Goal: Task Accomplishment & Management: Manage account settings

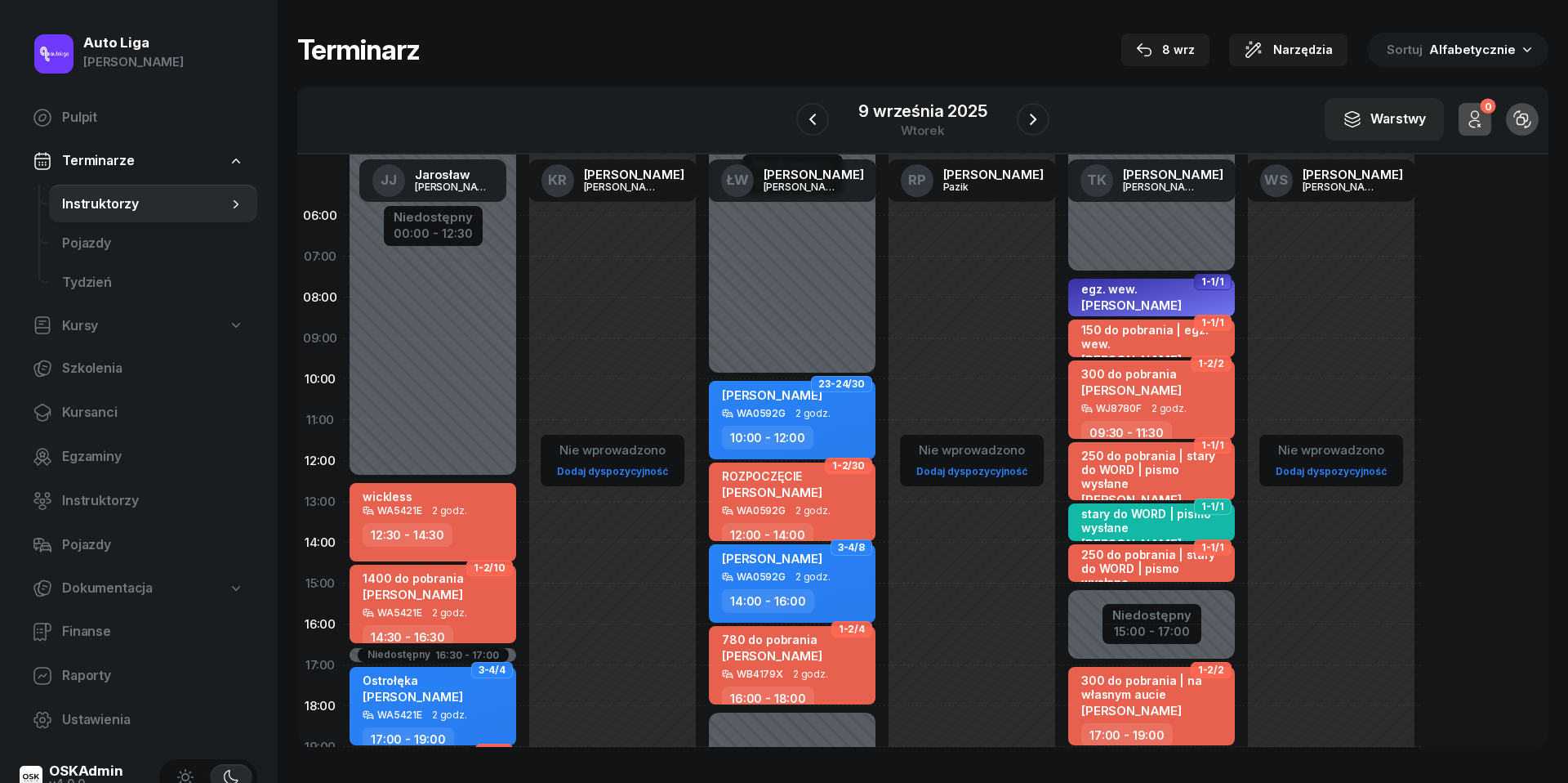
scroll to position [181, 0]
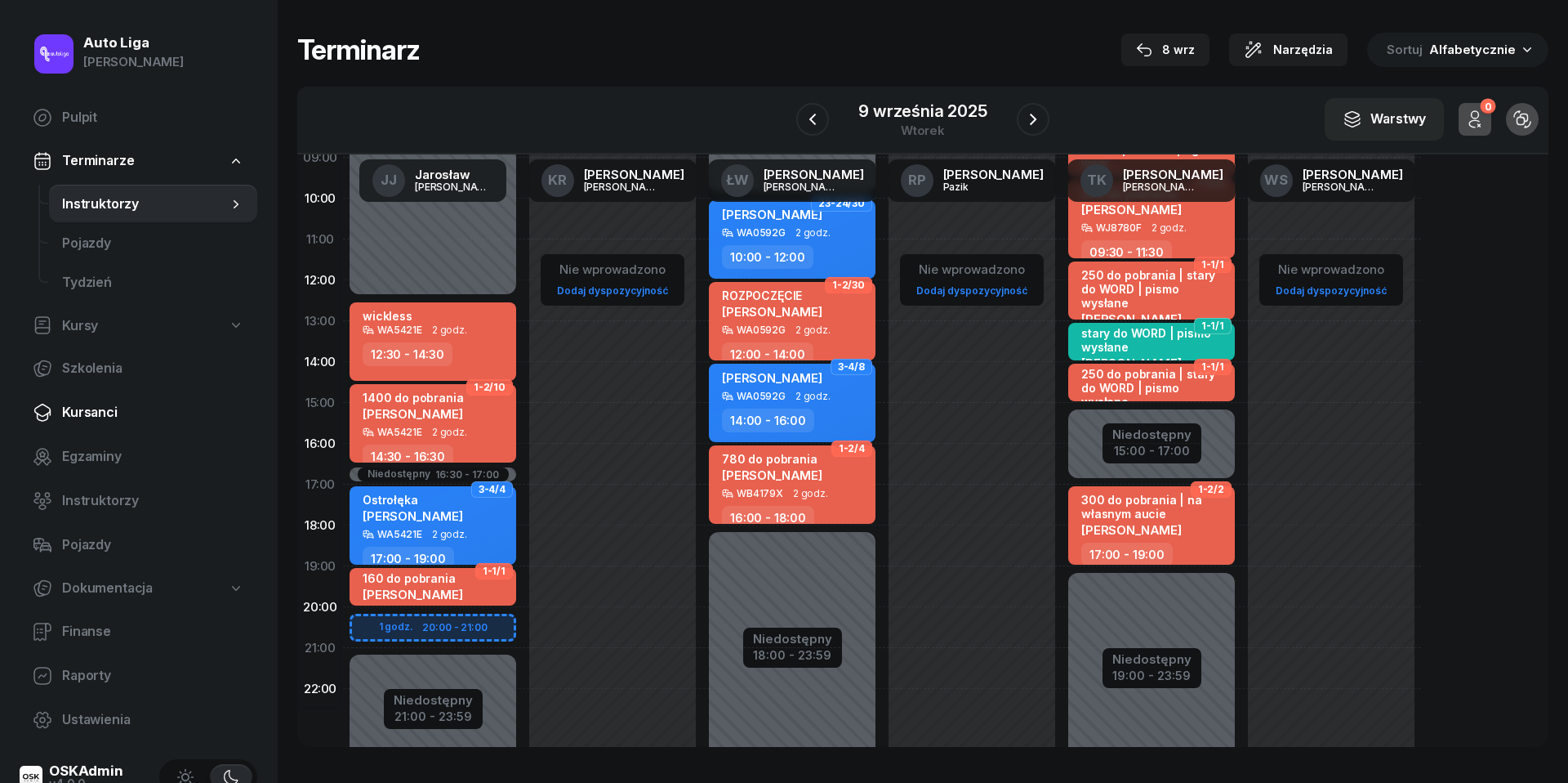
click at [80, 405] on span "Kursanci" at bounding box center [153, 413] width 182 height 21
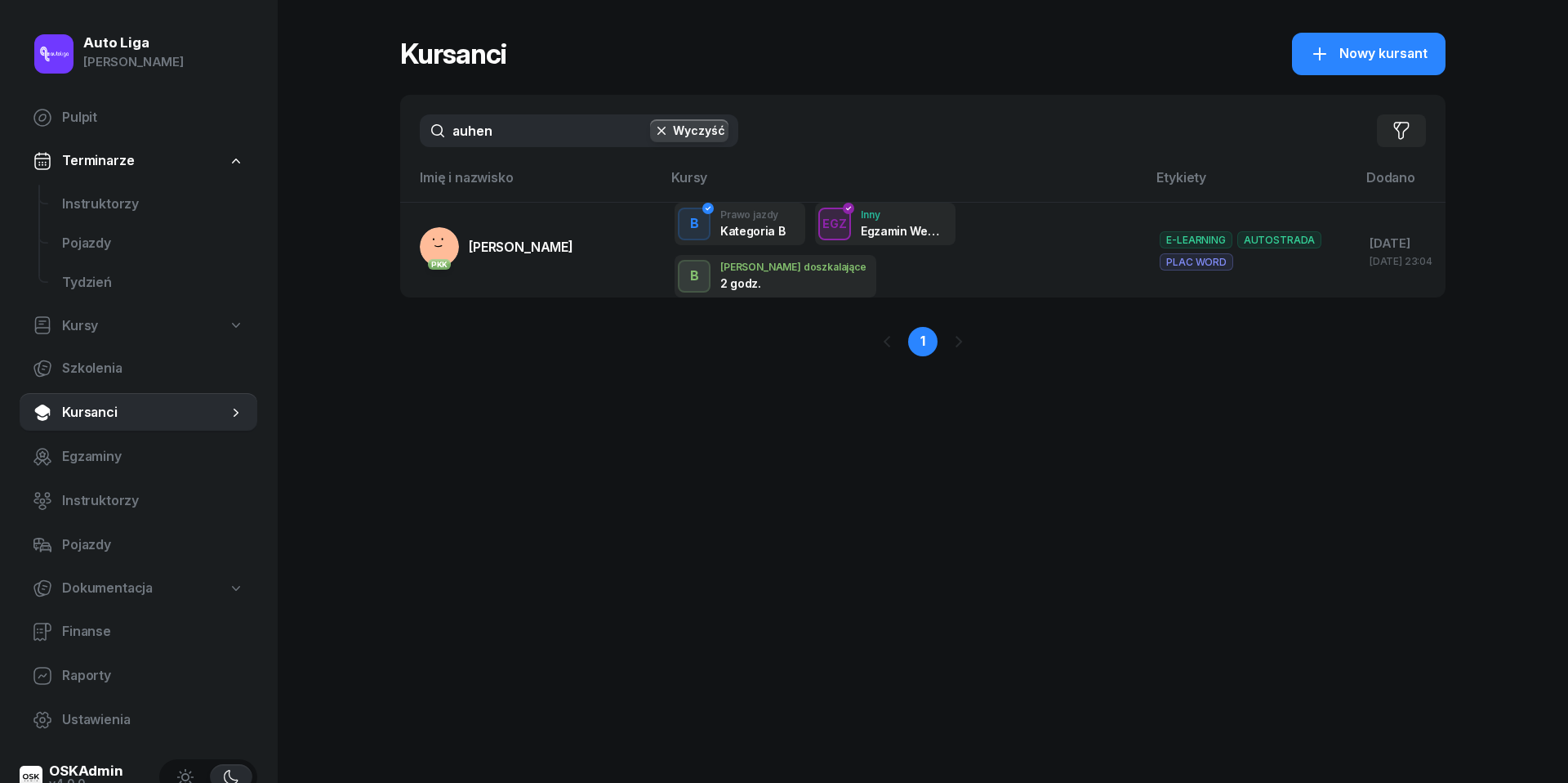
click at [570, 142] on input "auhen" at bounding box center [579, 130] width 319 height 33
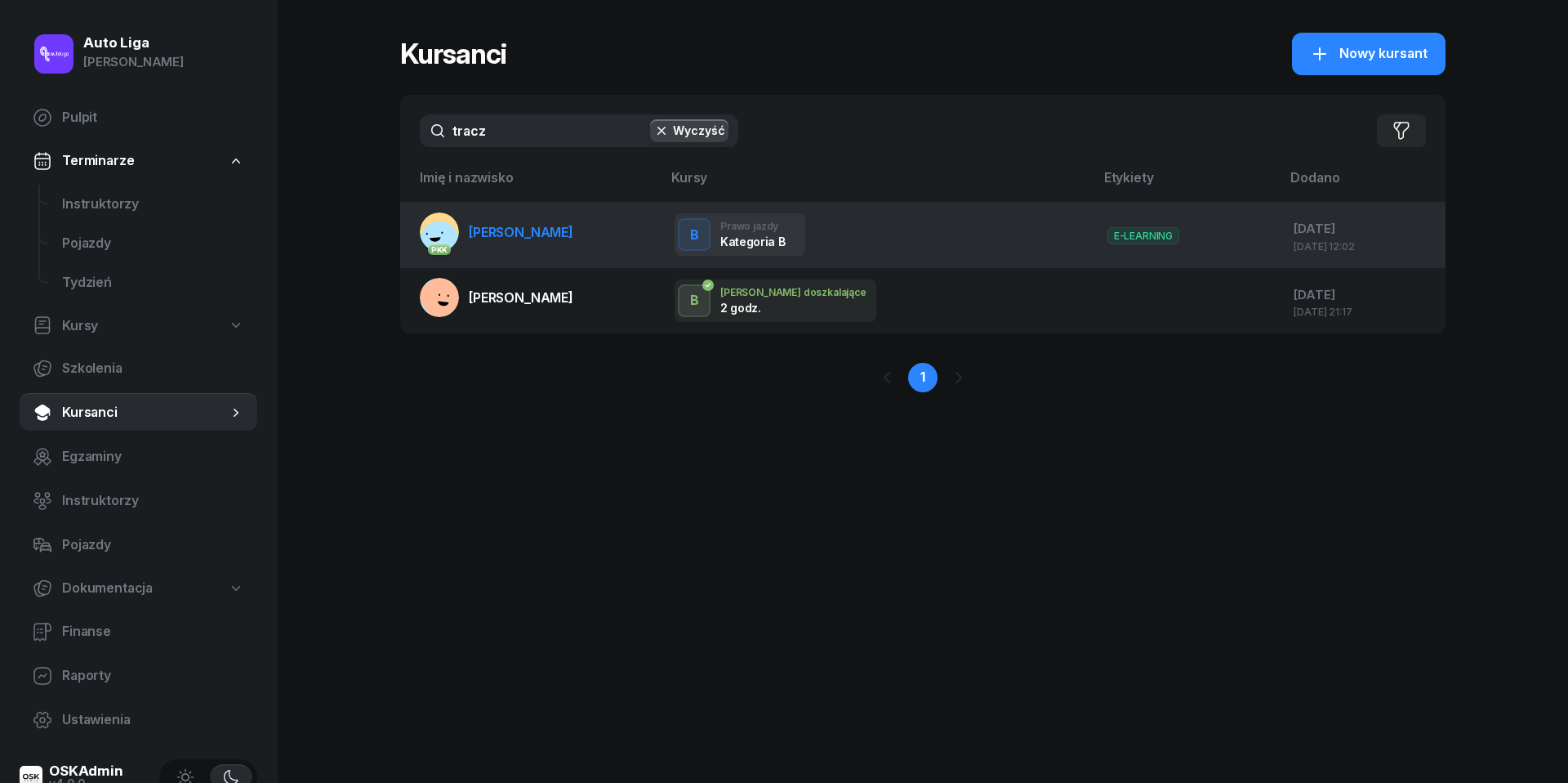
type input "tracz"
click at [539, 236] on span "[PERSON_NAME]" at bounding box center [521, 232] width 104 height 16
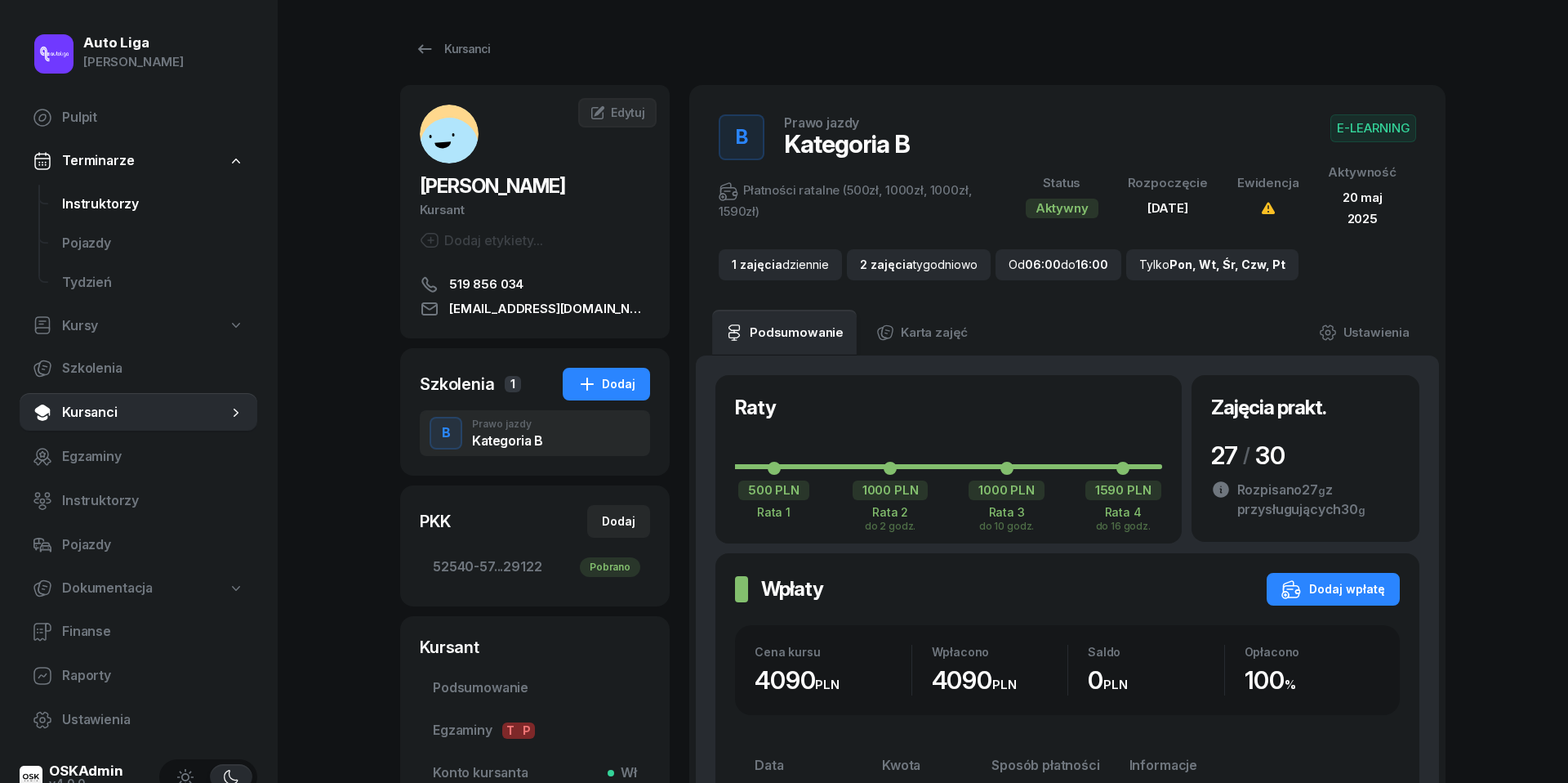
click at [112, 204] on span "Instruktorzy" at bounding box center [153, 204] width 182 height 21
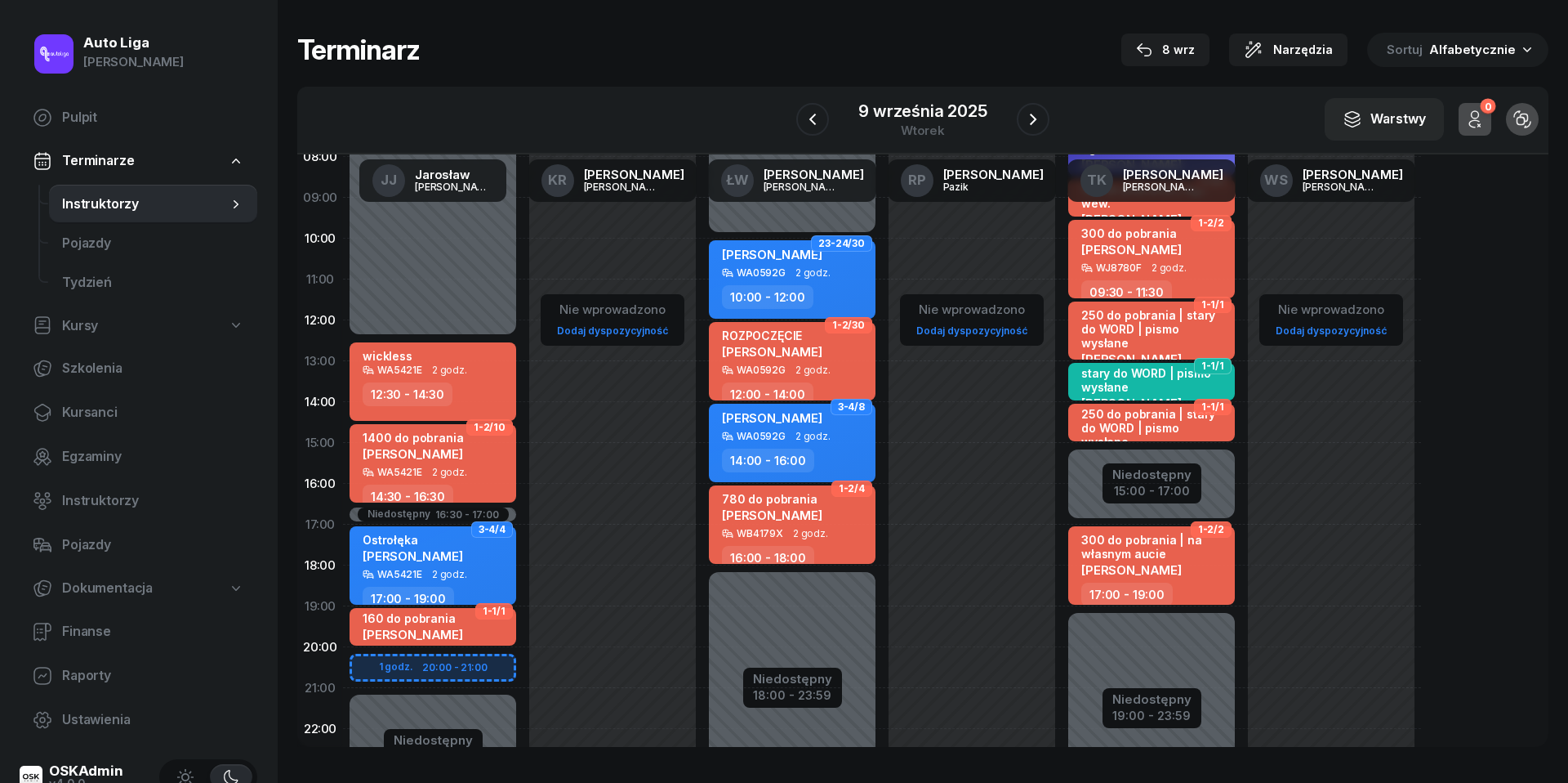
scroll to position [147, 0]
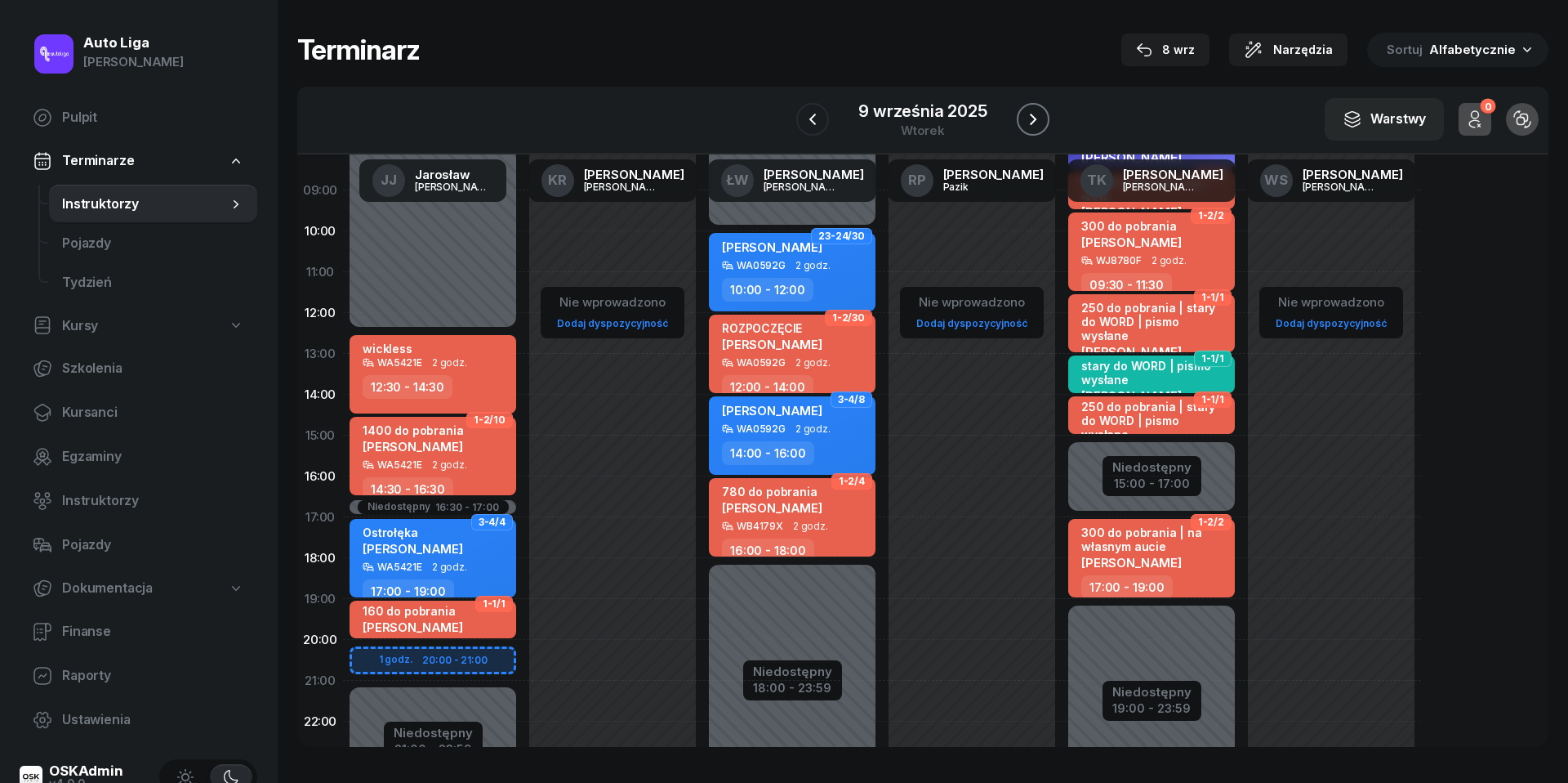
click at [1030, 123] on icon "button" at bounding box center [1033, 119] width 19 height 19
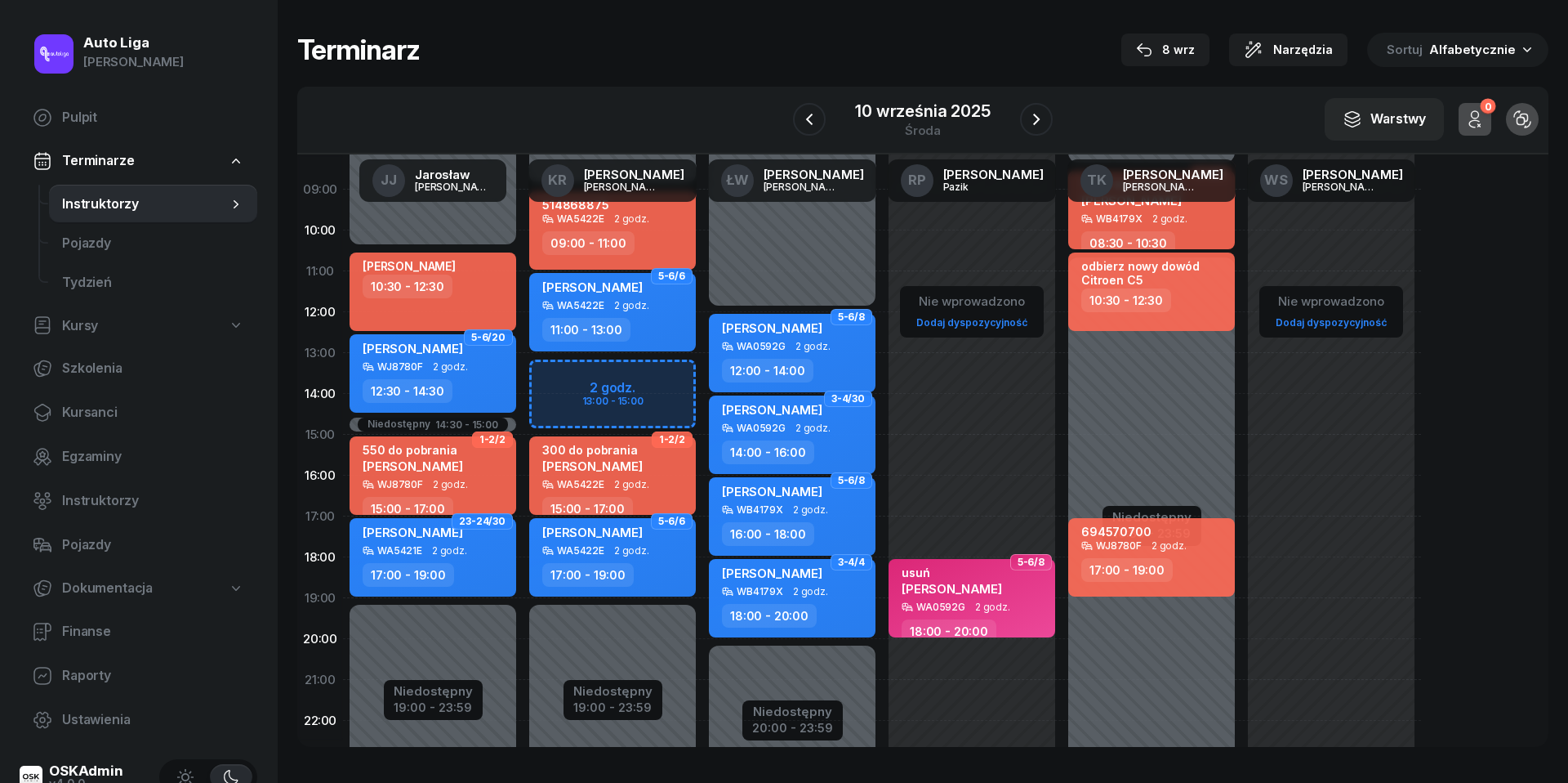
scroll to position [105, 0]
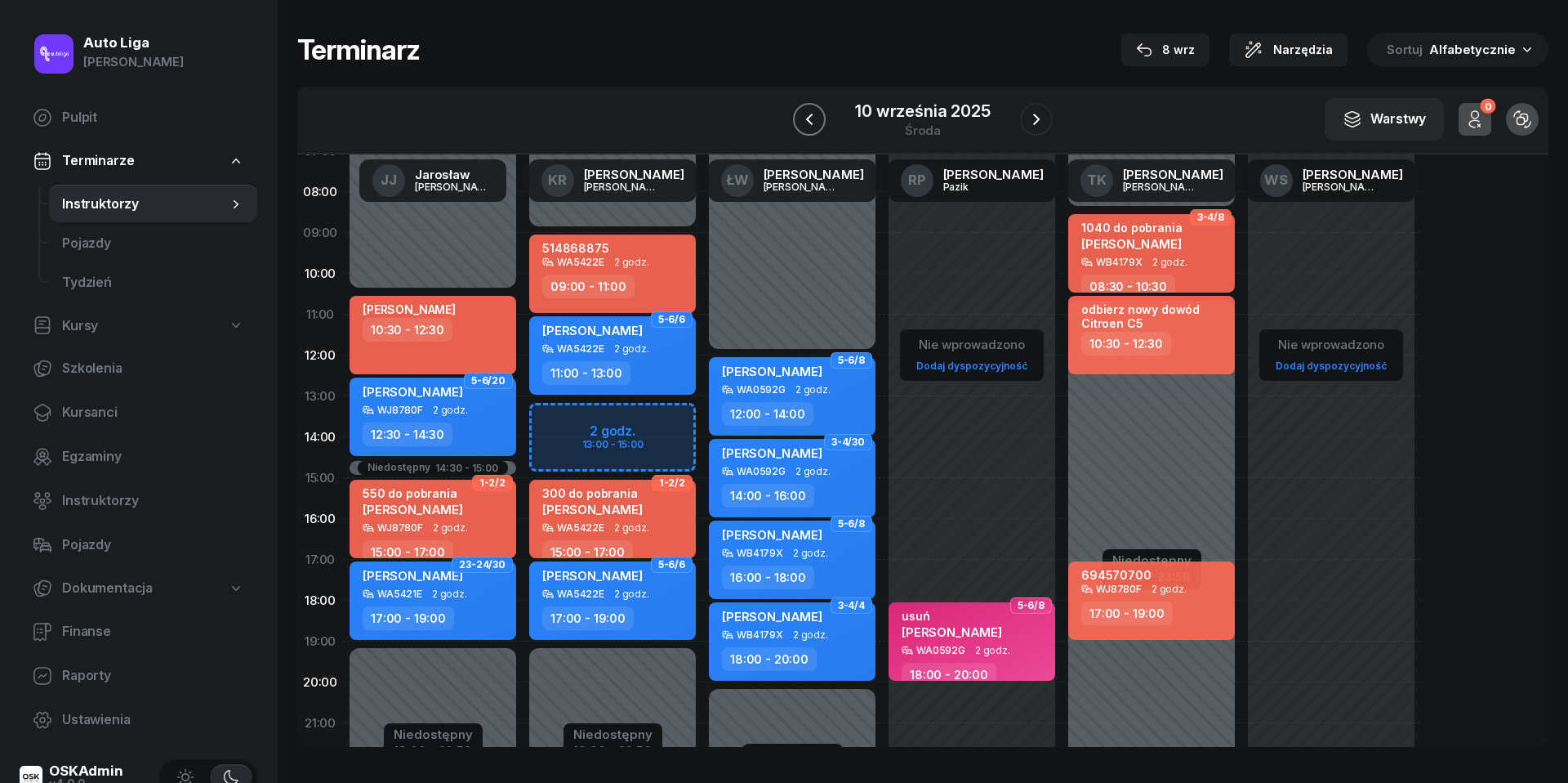
click at [811, 118] on icon "button" at bounding box center [809, 119] width 19 height 19
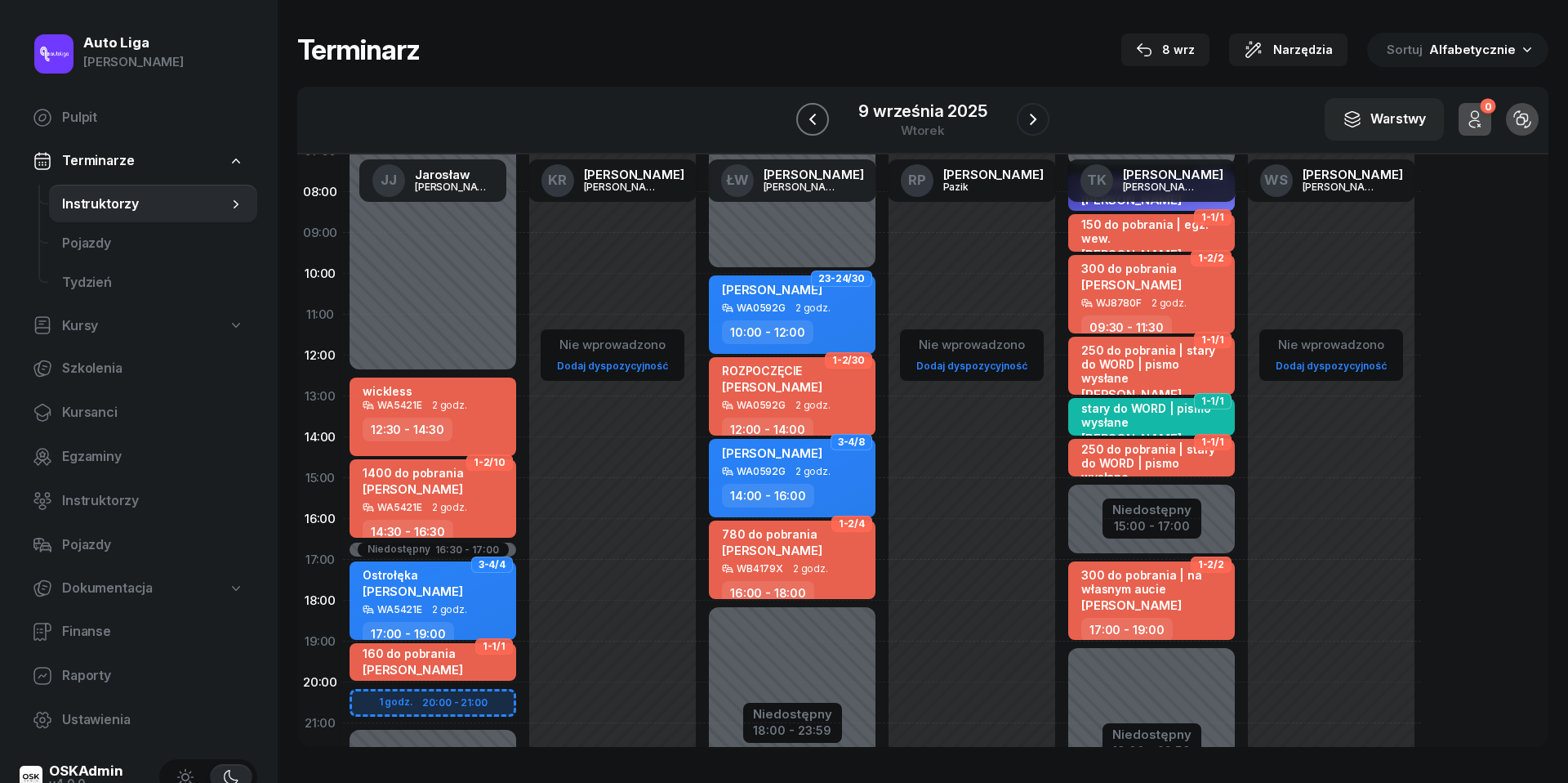
click at [811, 118] on icon "button" at bounding box center [813, 120] width 7 height 11
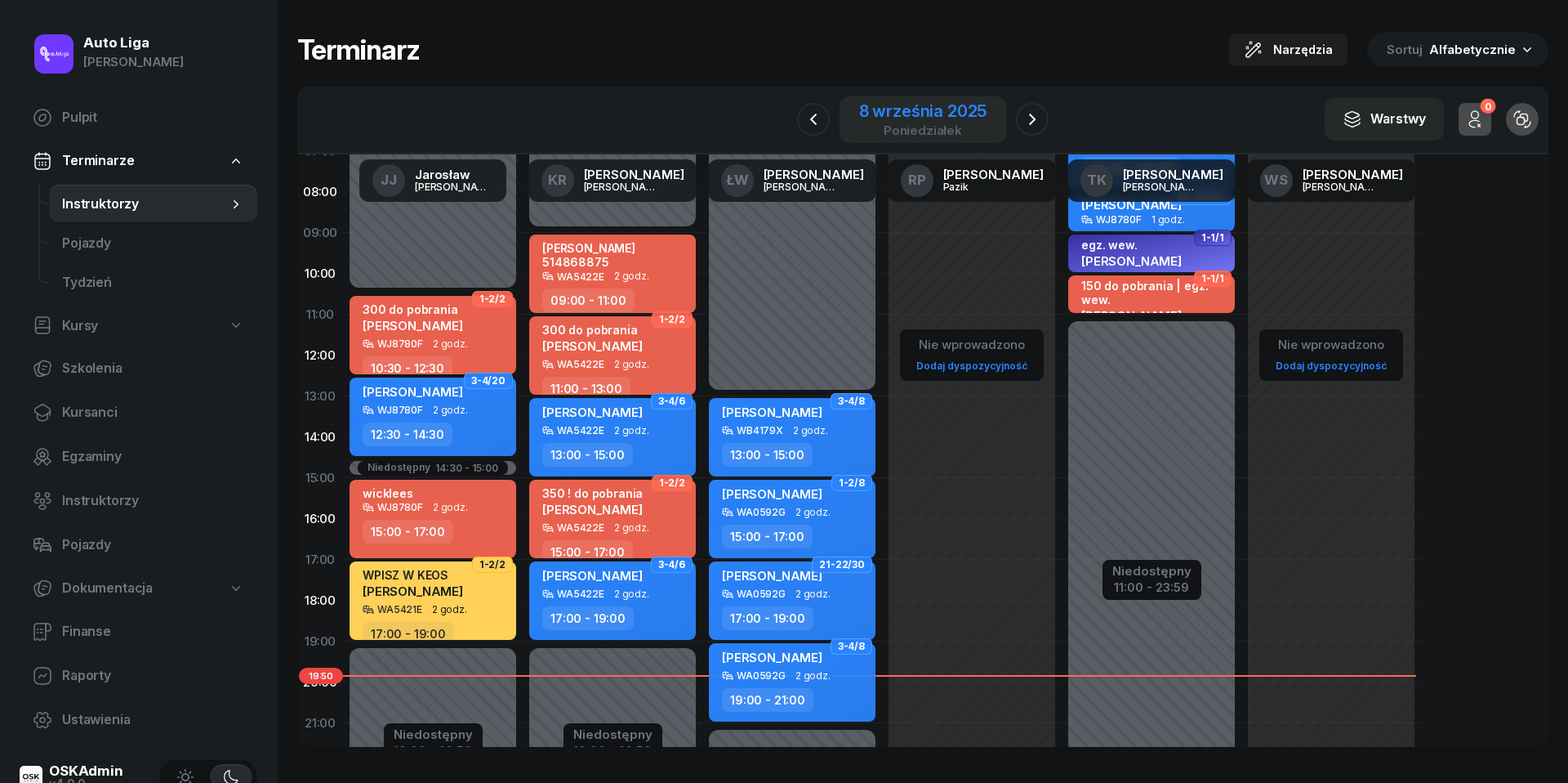
click at [932, 114] on div "8 września 2025" at bounding box center [924, 111] width 128 height 16
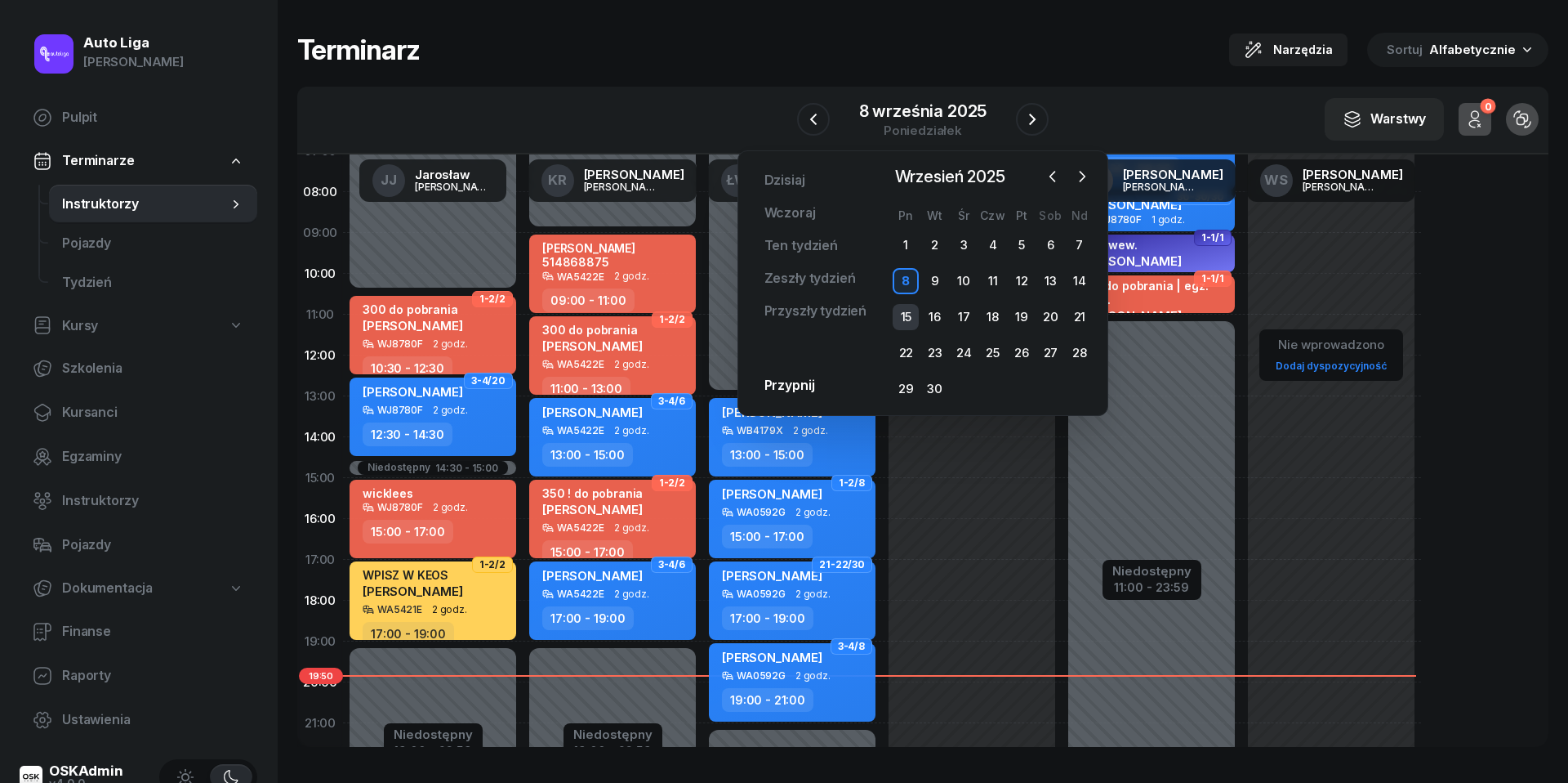
click at [908, 322] on div "15" at bounding box center [906, 316] width 26 height 26
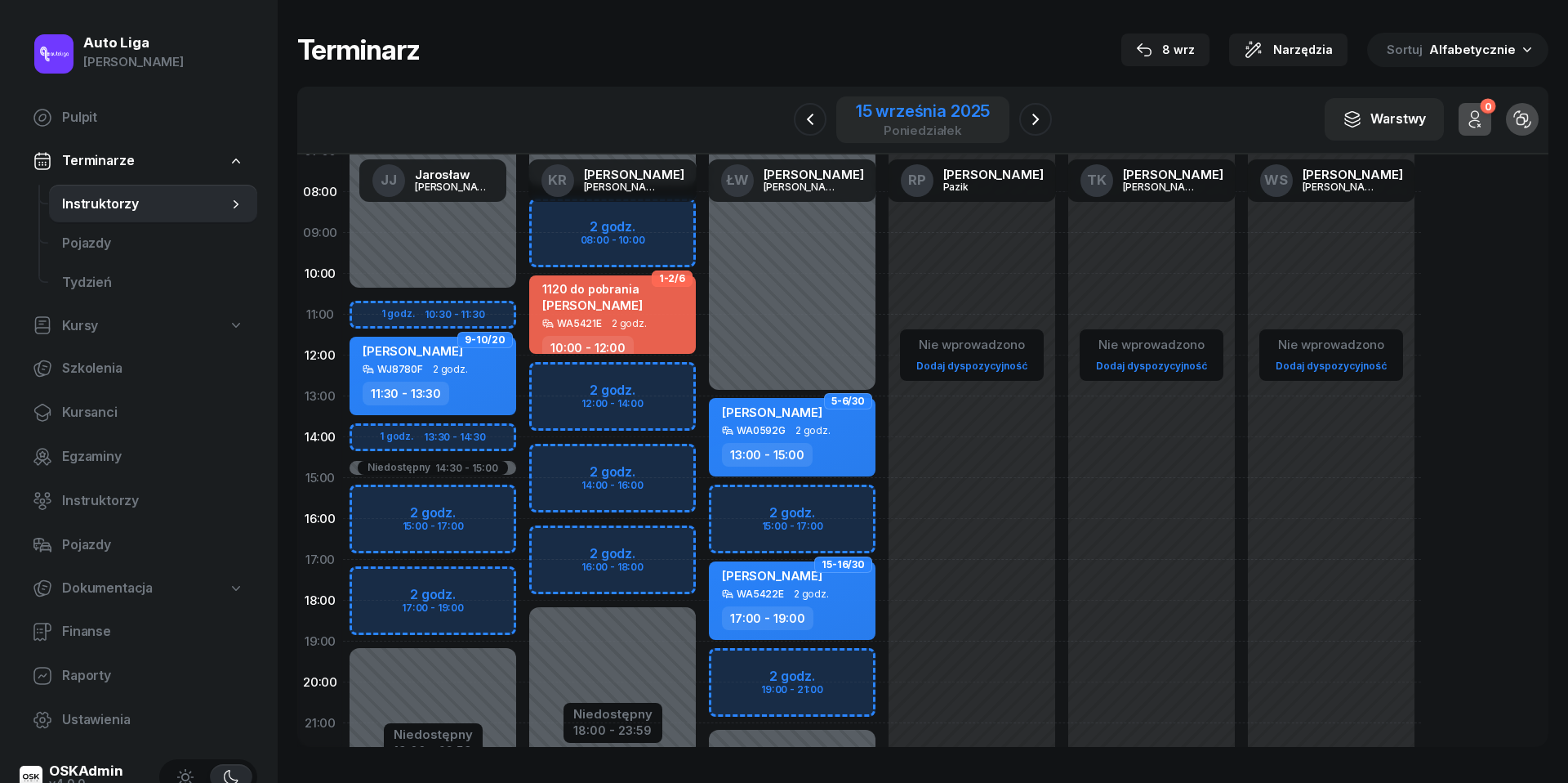
click at [925, 125] on div "poniedziałek" at bounding box center [923, 130] width 134 height 12
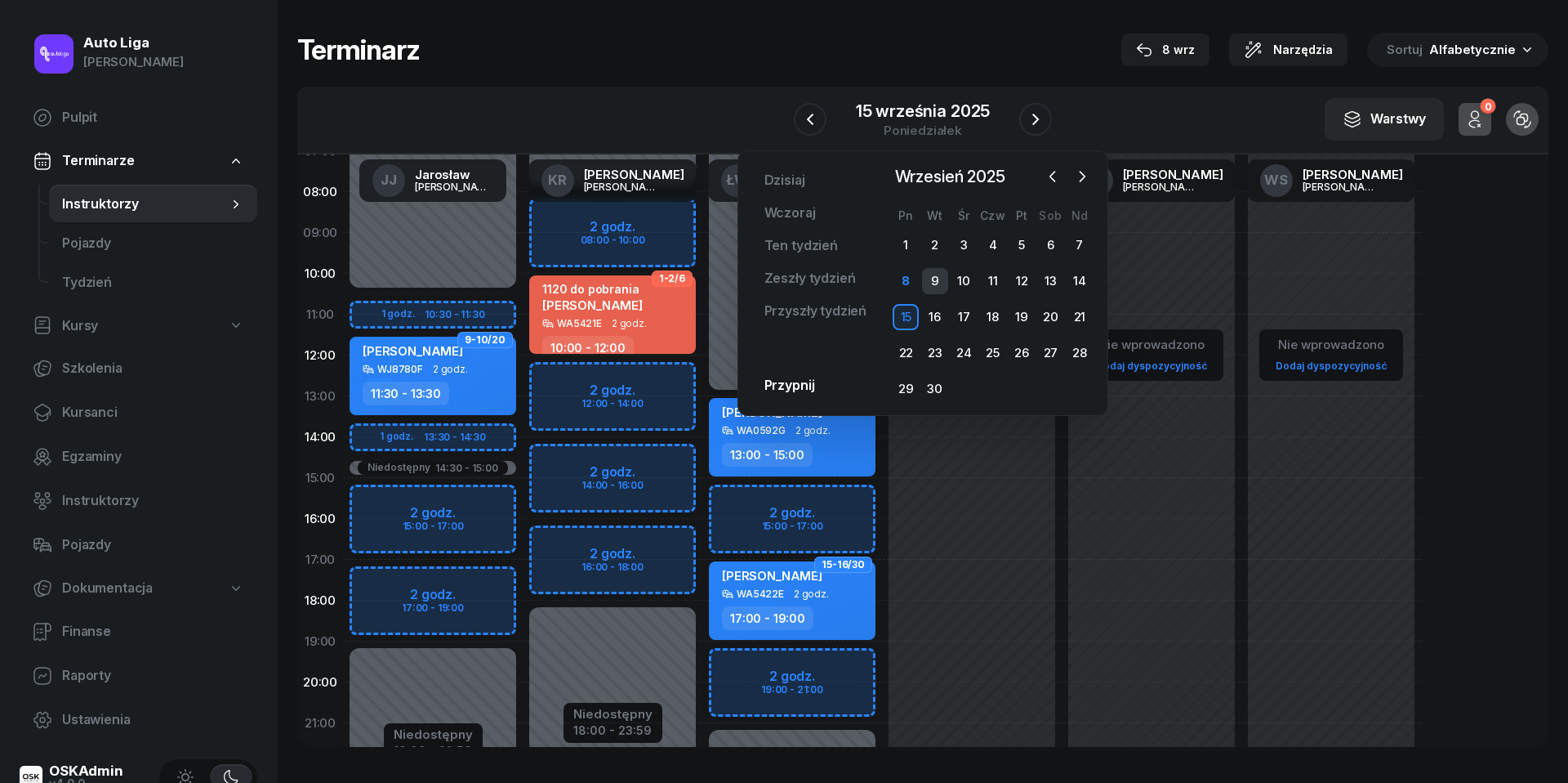
click at [927, 279] on div "9" at bounding box center [934, 280] width 26 height 26
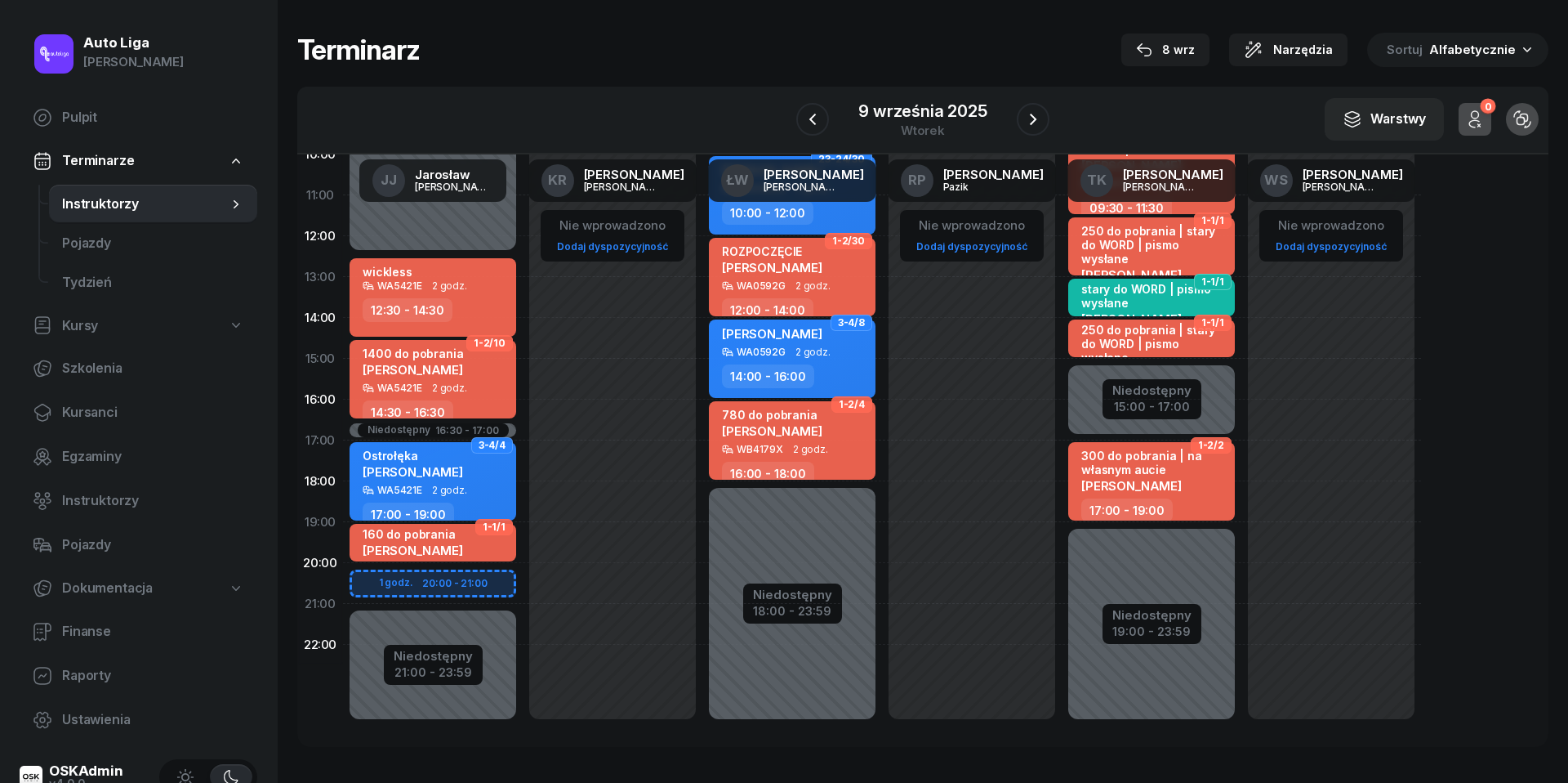
scroll to position [224, 0]
click at [1033, 129] on button "button" at bounding box center [1033, 120] width 33 height 33
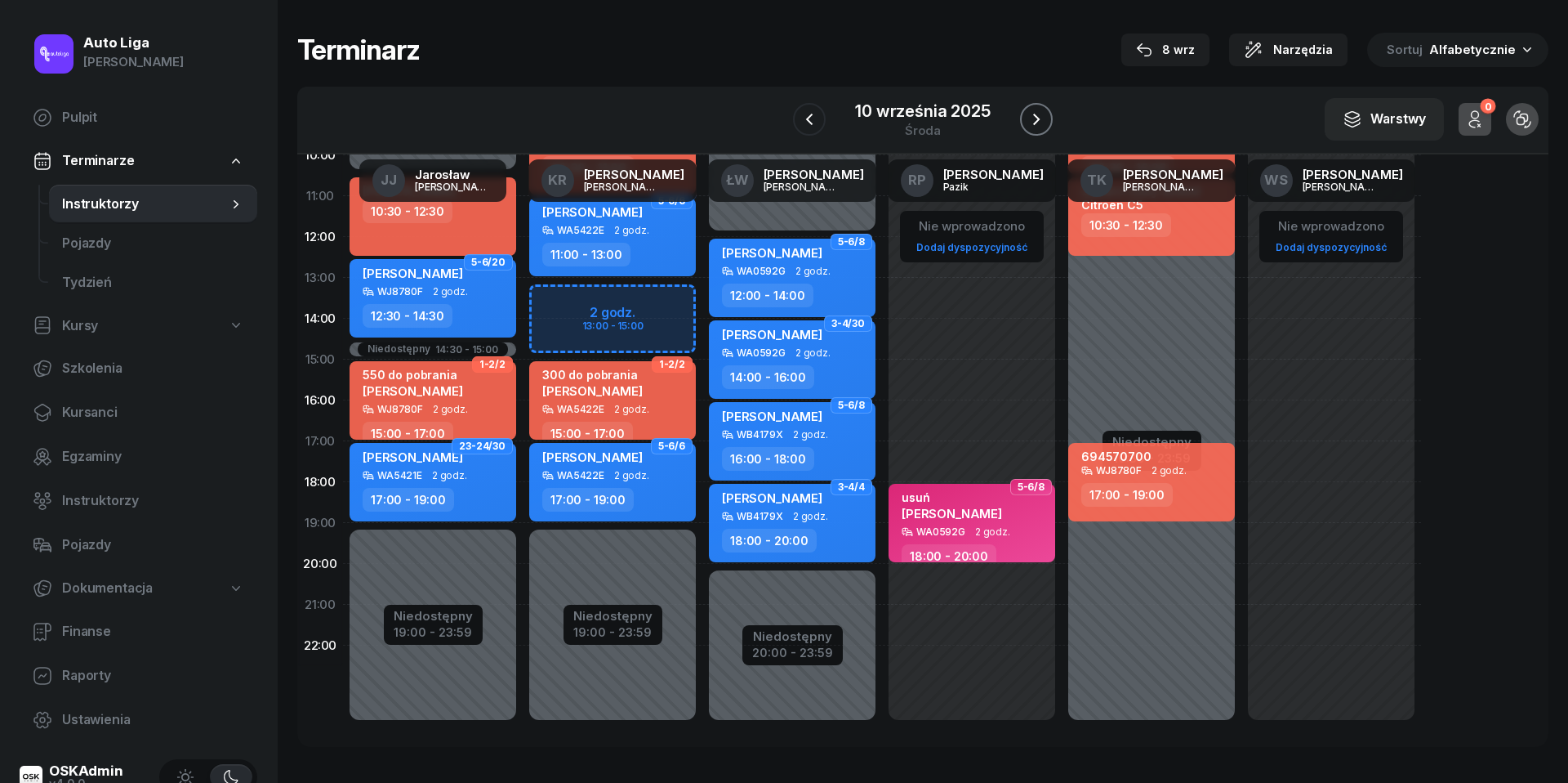
click at [1038, 121] on icon "button" at bounding box center [1037, 120] width 7 height 11
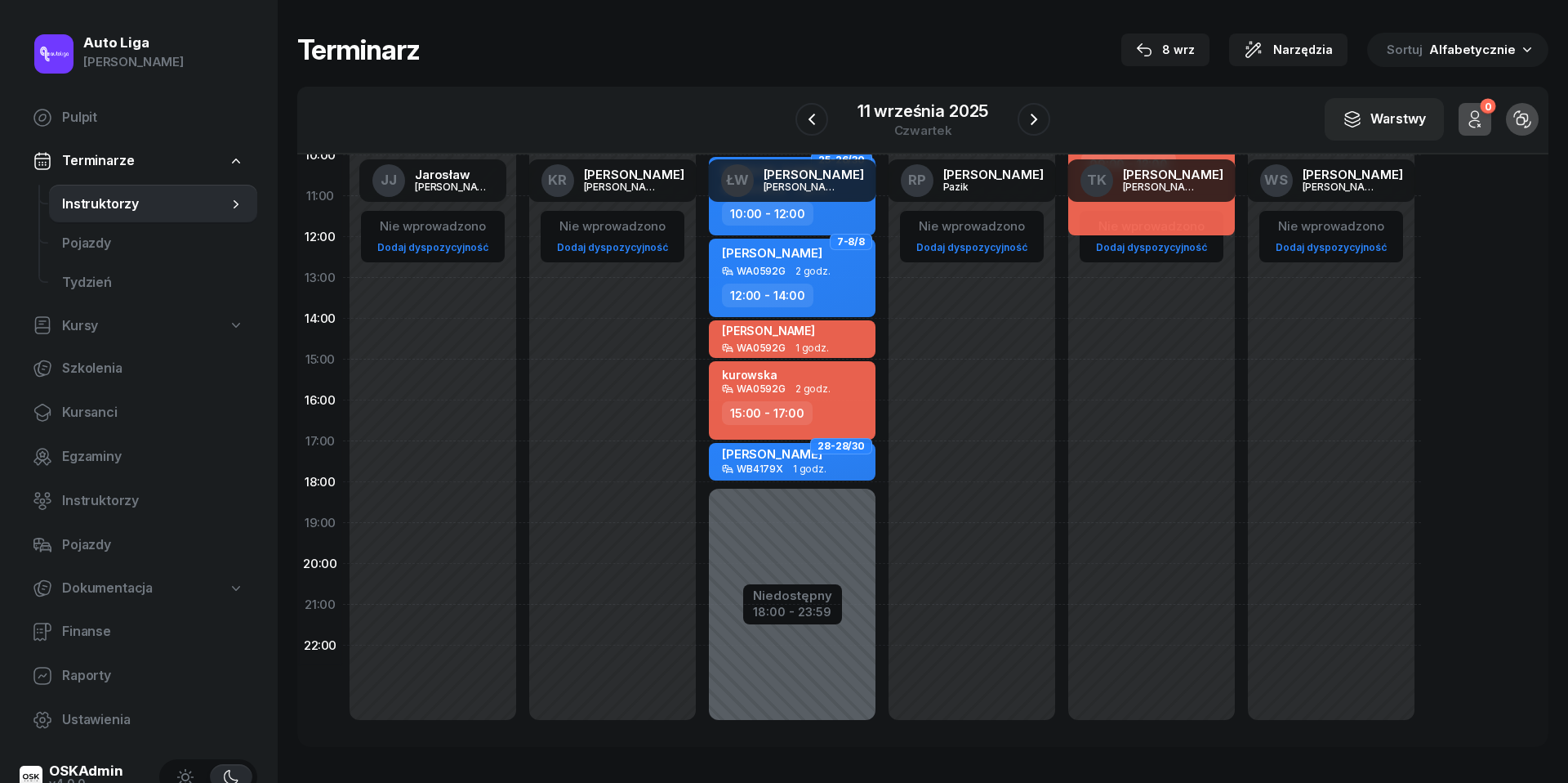
scroll to position [116, 0]
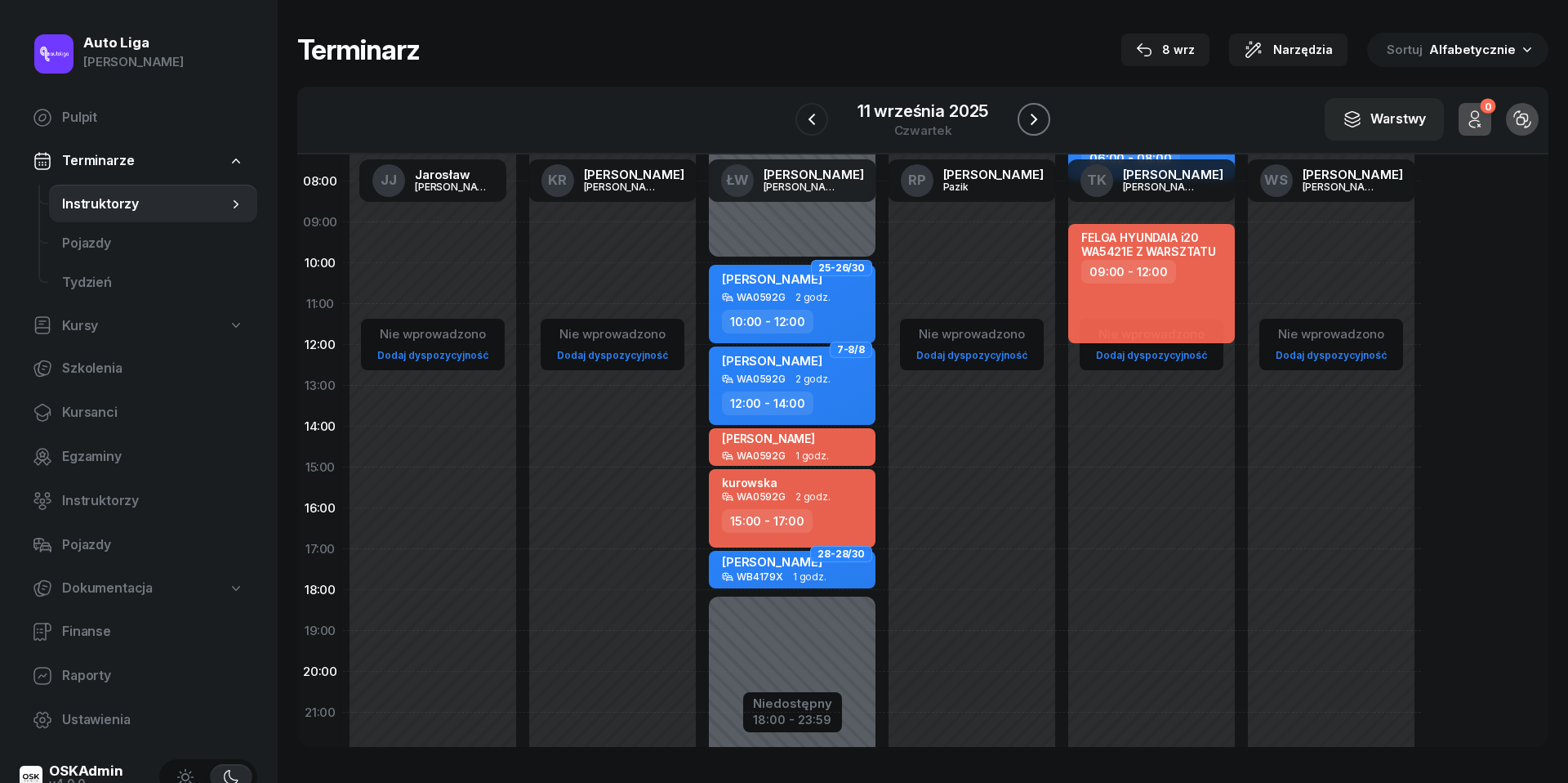
click at [1037, 124] on icon "button" at bounding box center [1034, 119] width 19 height 19
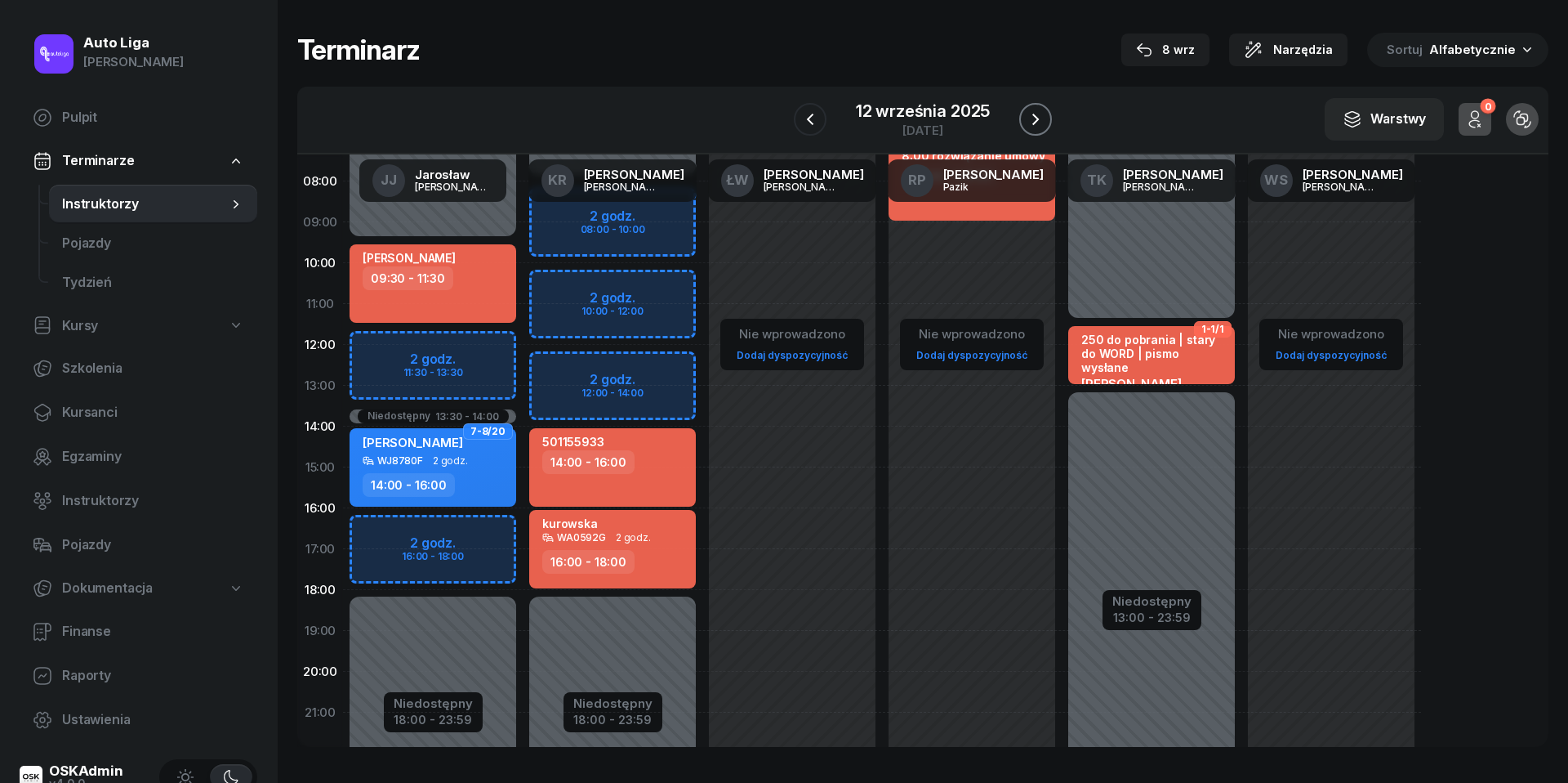
click at [1037, 124] on icon "button" at bounding box center [1036, 119] width 19 height 19
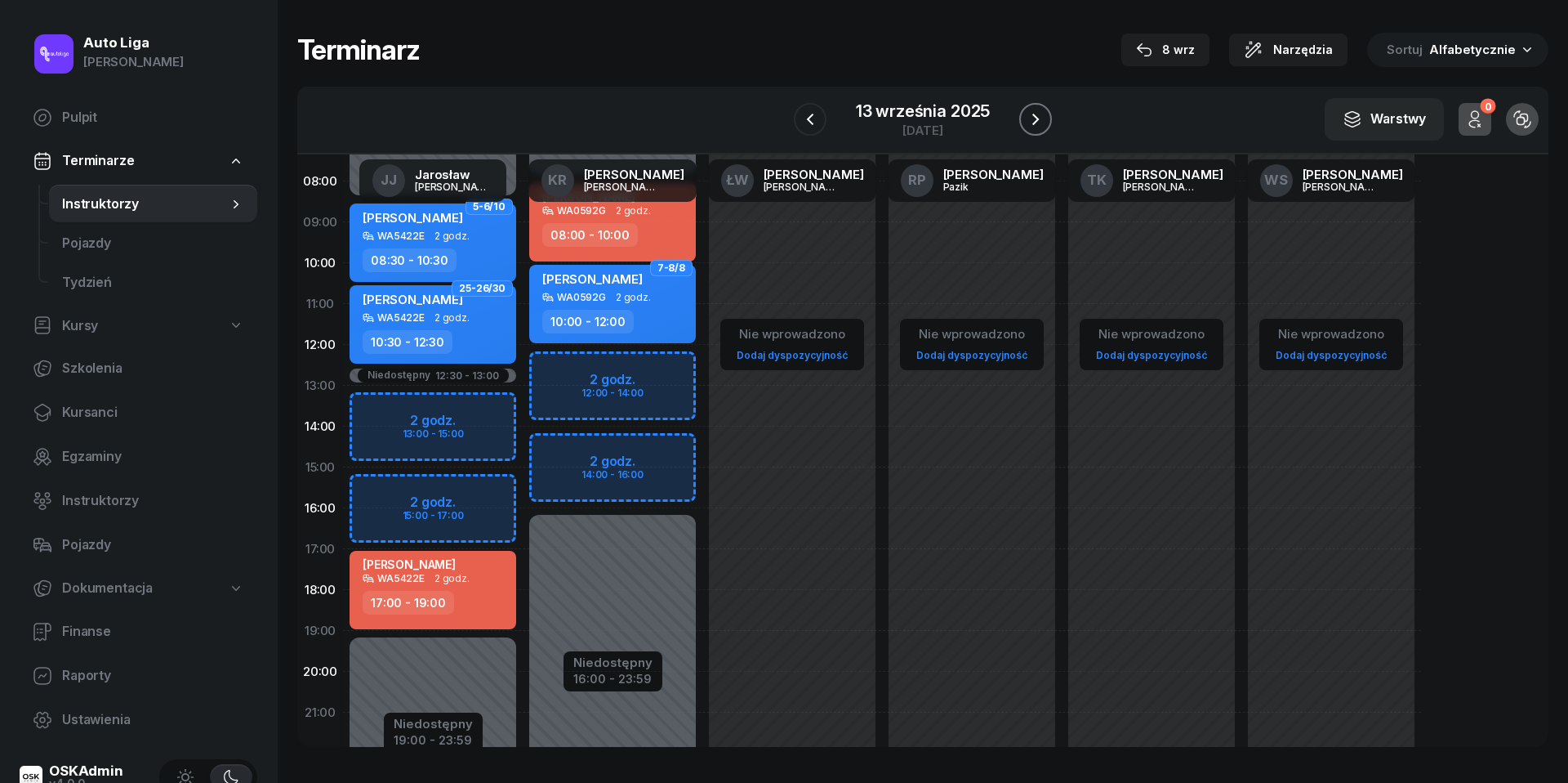
click at [1037, 124] on icon "button" at bounding box center [1036, 119] width 19 height 19
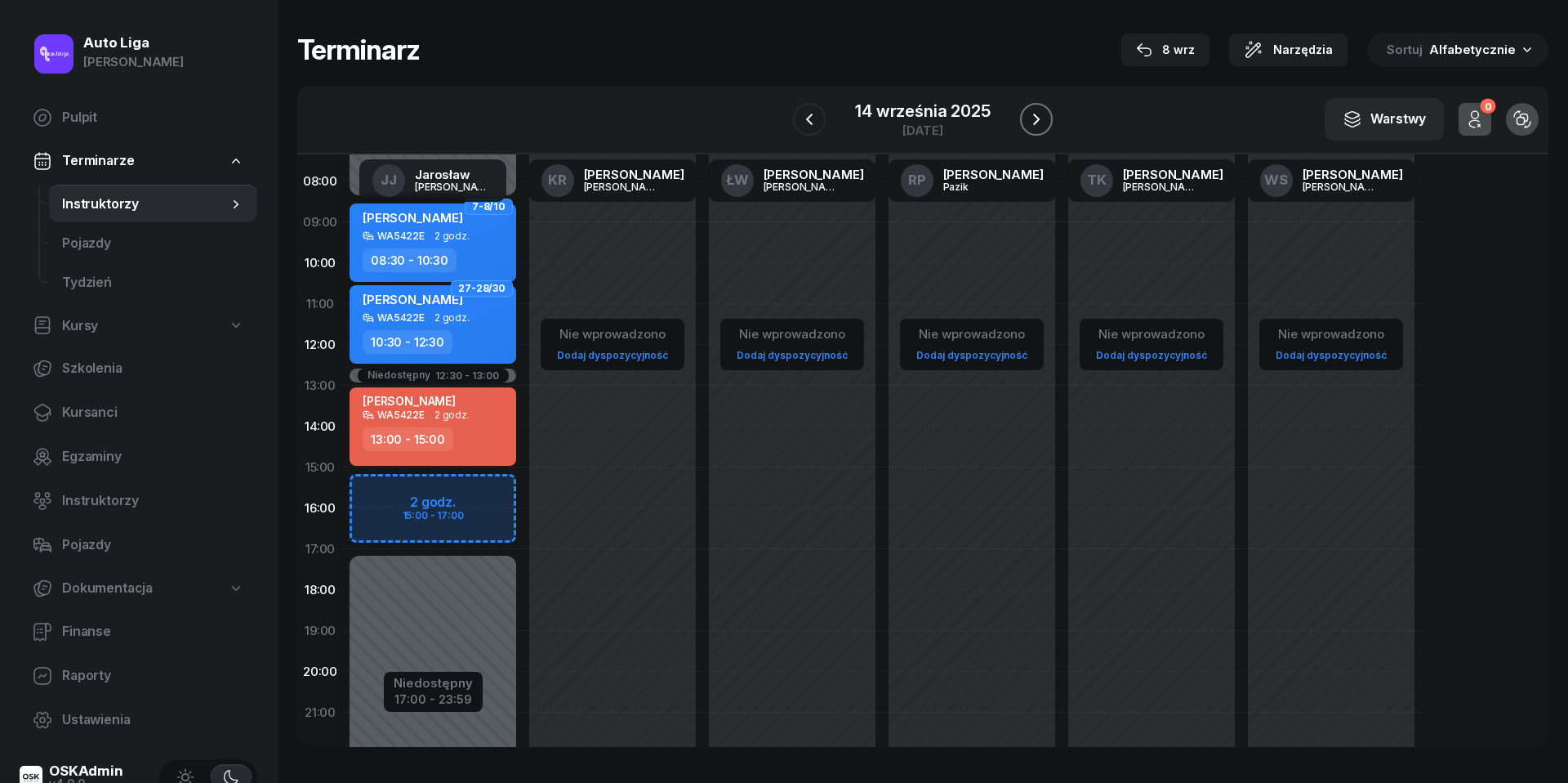
click at [1040, 123] on icon "button" at bounding box center [1037, 119] width 19 height 19
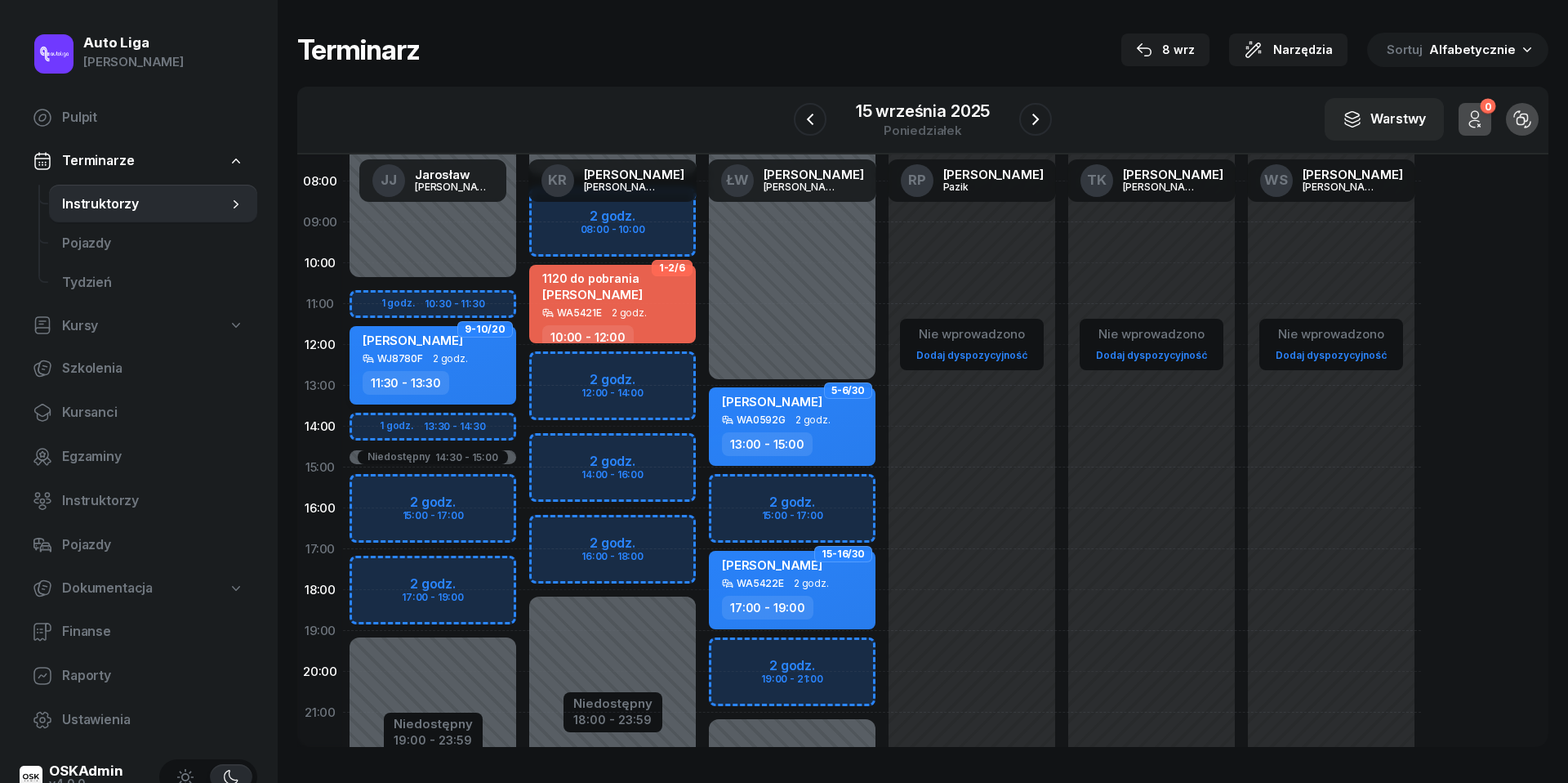
click at [402, 370] on div "11:30 - 13:30" at bounding box center [406, 382] width 86 height 24
select select "11"
select select "30"
select select "13"
select select "30"
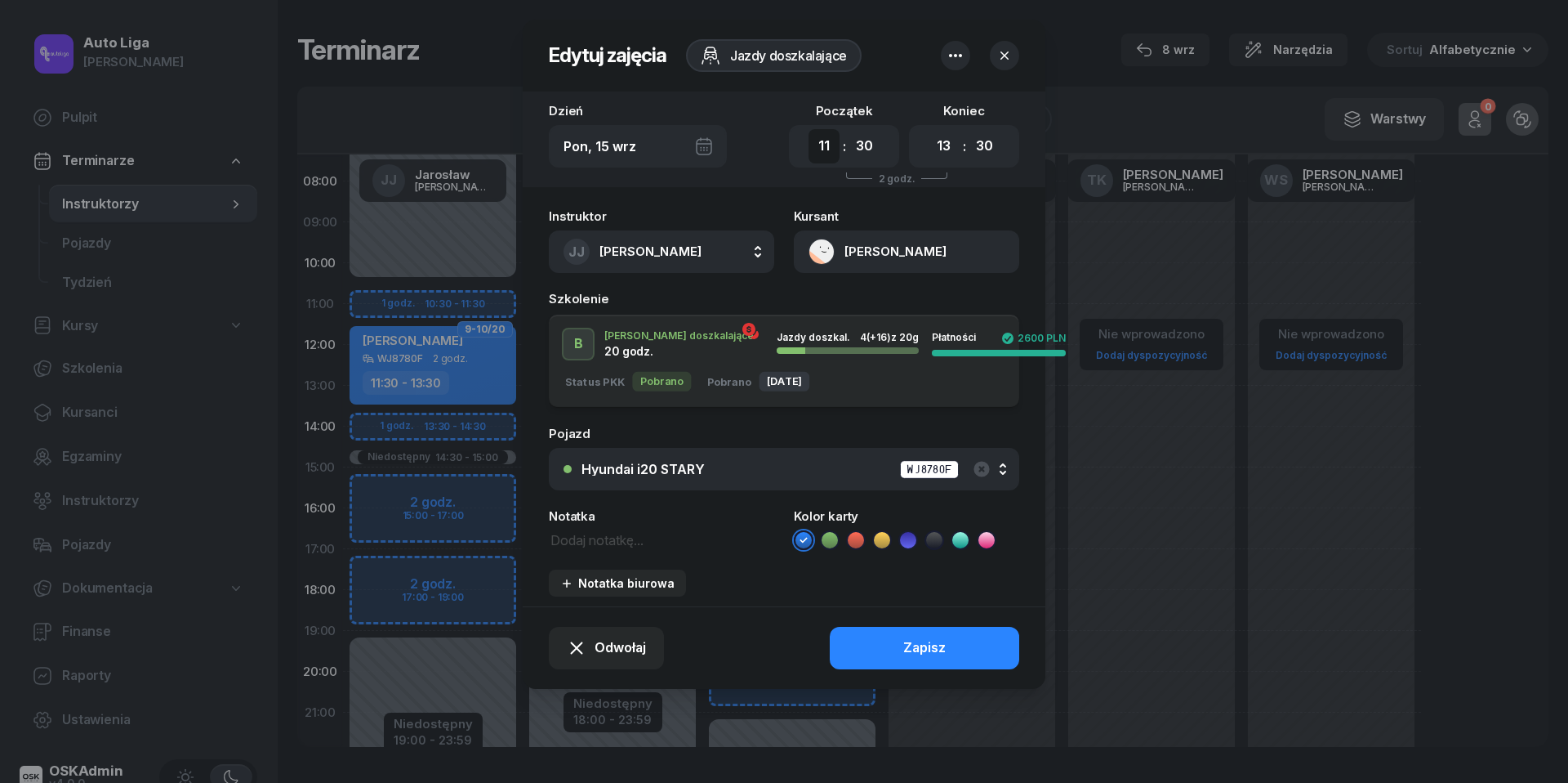
select select "10"
select select "00"
select select "12"
select select "00"
click at [945, 648] on div "Zapisz" at bounding box center [925, 648] width 42 height 21
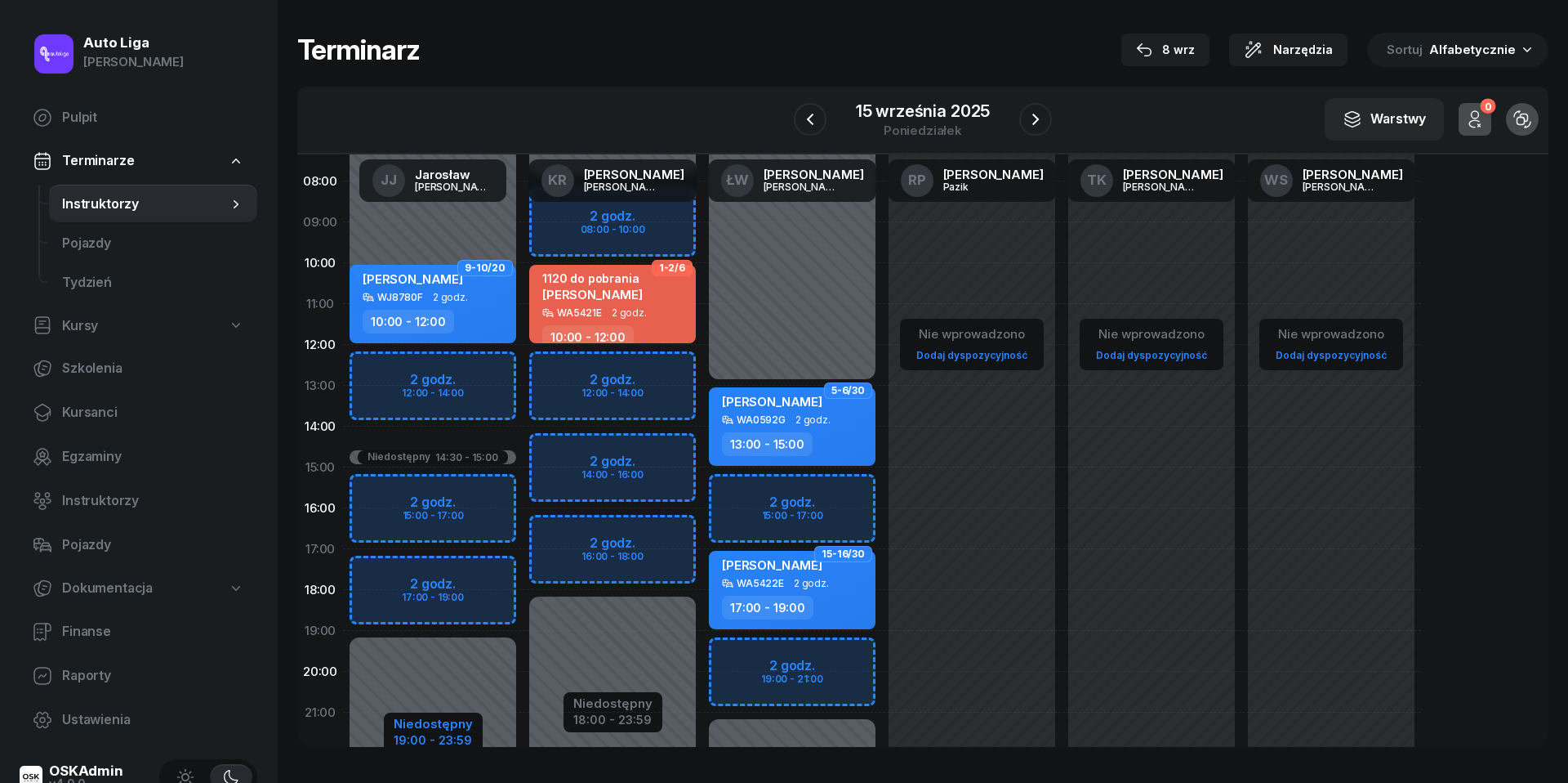
click at [429, 723] on div "Niedostępny" at bounding box center [433, 723] width 79 height 12
select select "10"
select select "30"
select select "14"
select select "30"
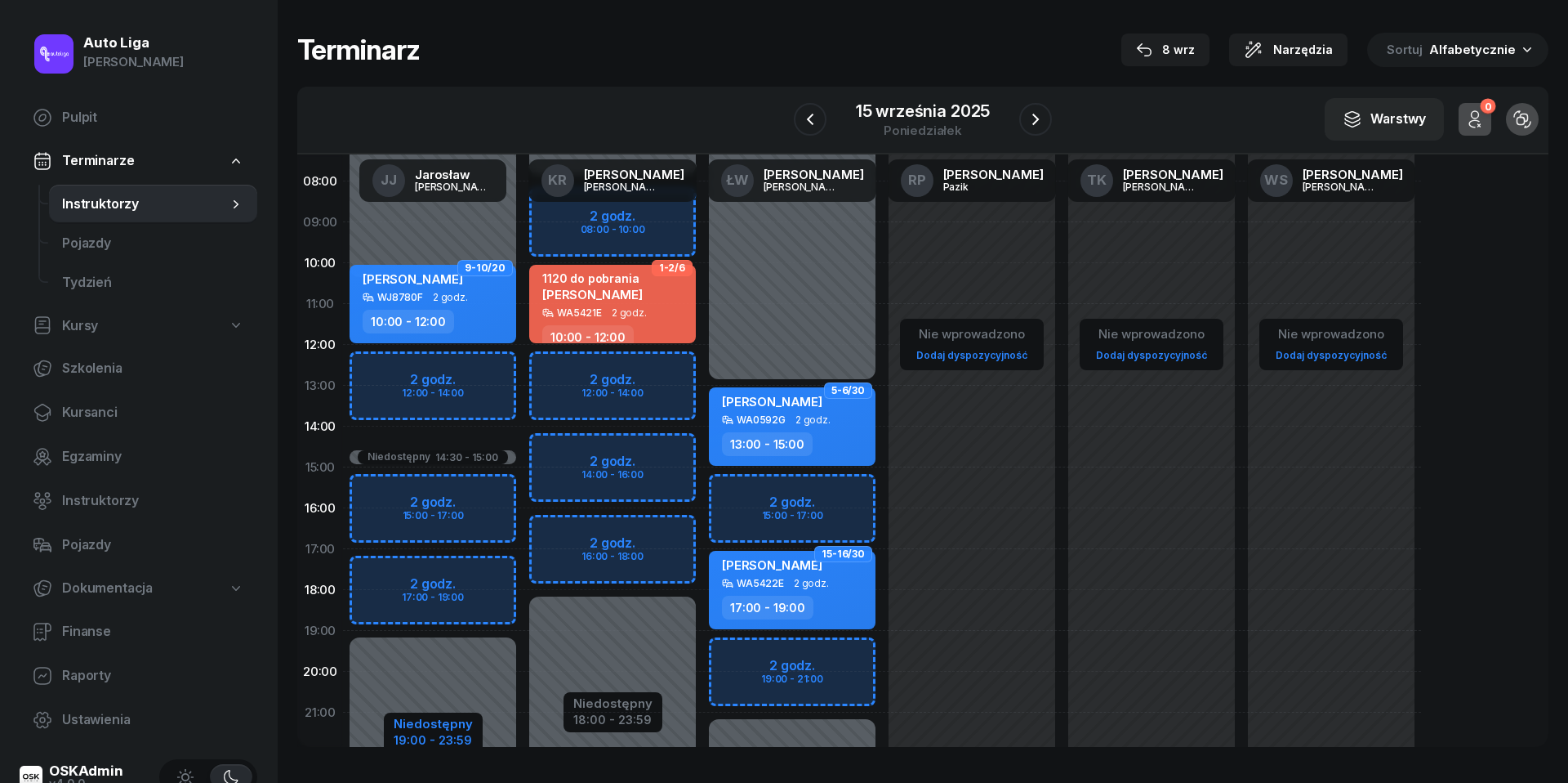
select select "15"
select select "19"
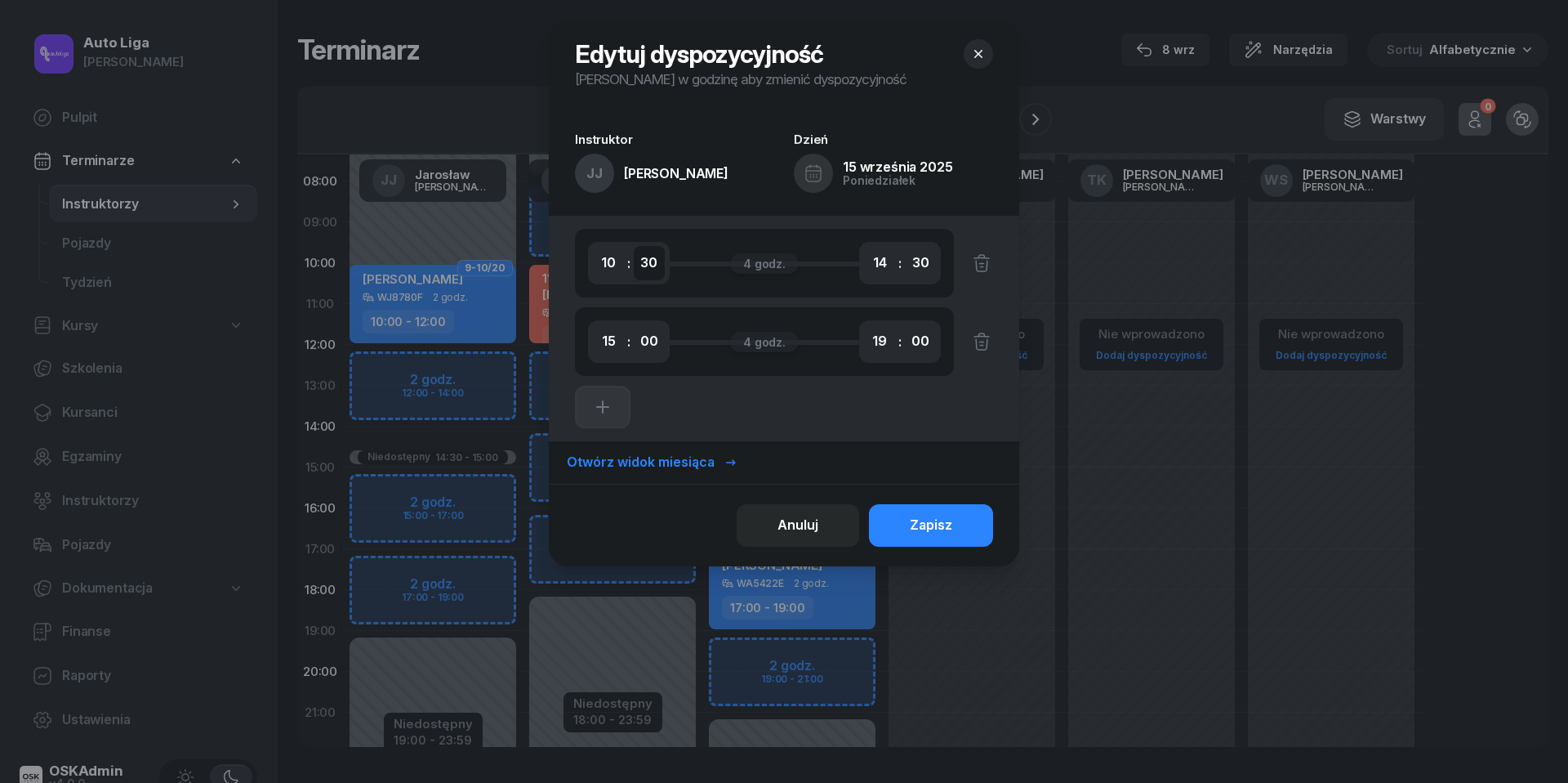
select select "00"
click at [955, 520] on button "Zapisz" at bounding box center [931, 526] width 124 height 42
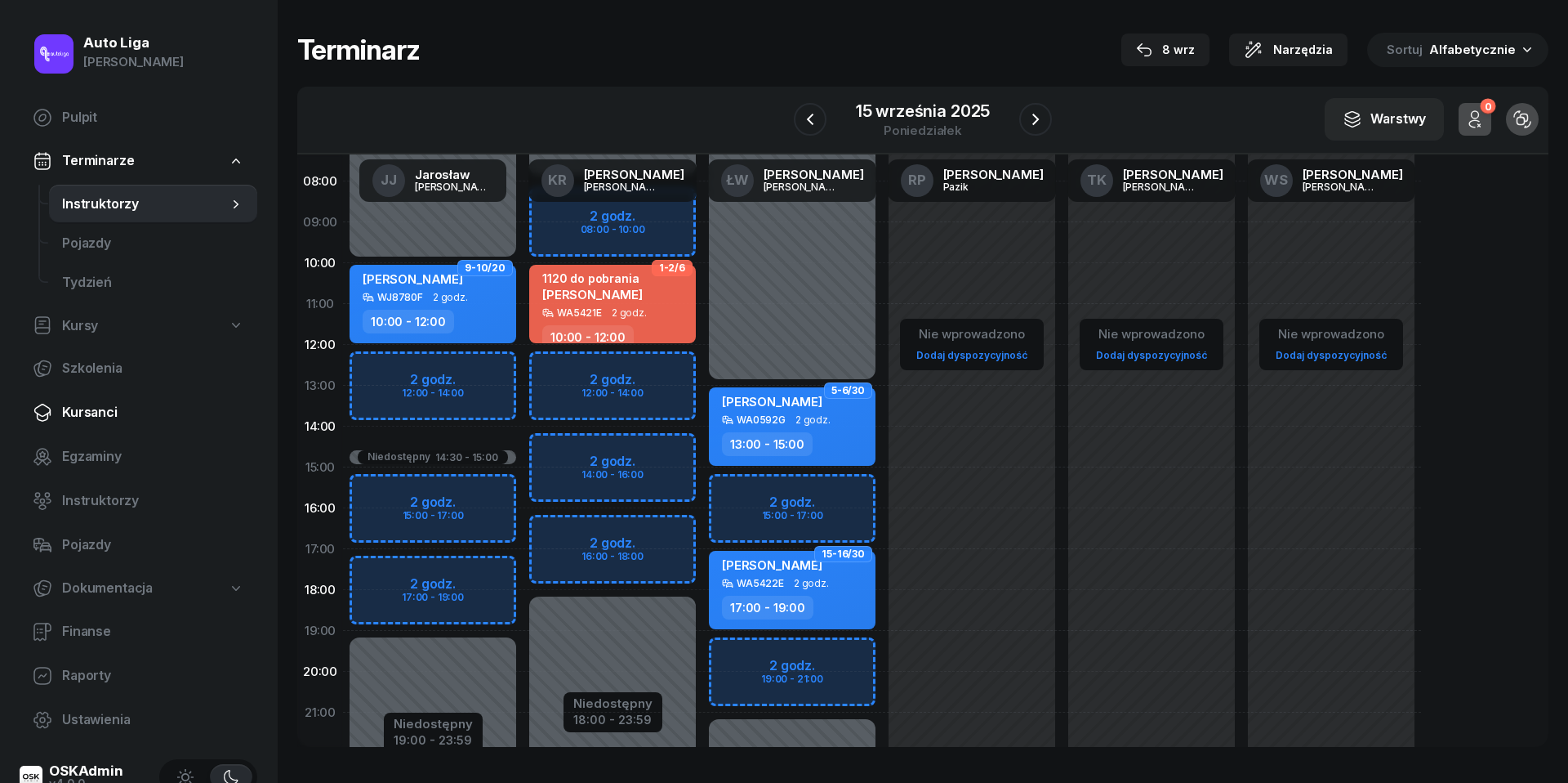
click at [109, 406] on span "Kursanci" at bounding box center [153, 413] width 182 height 21
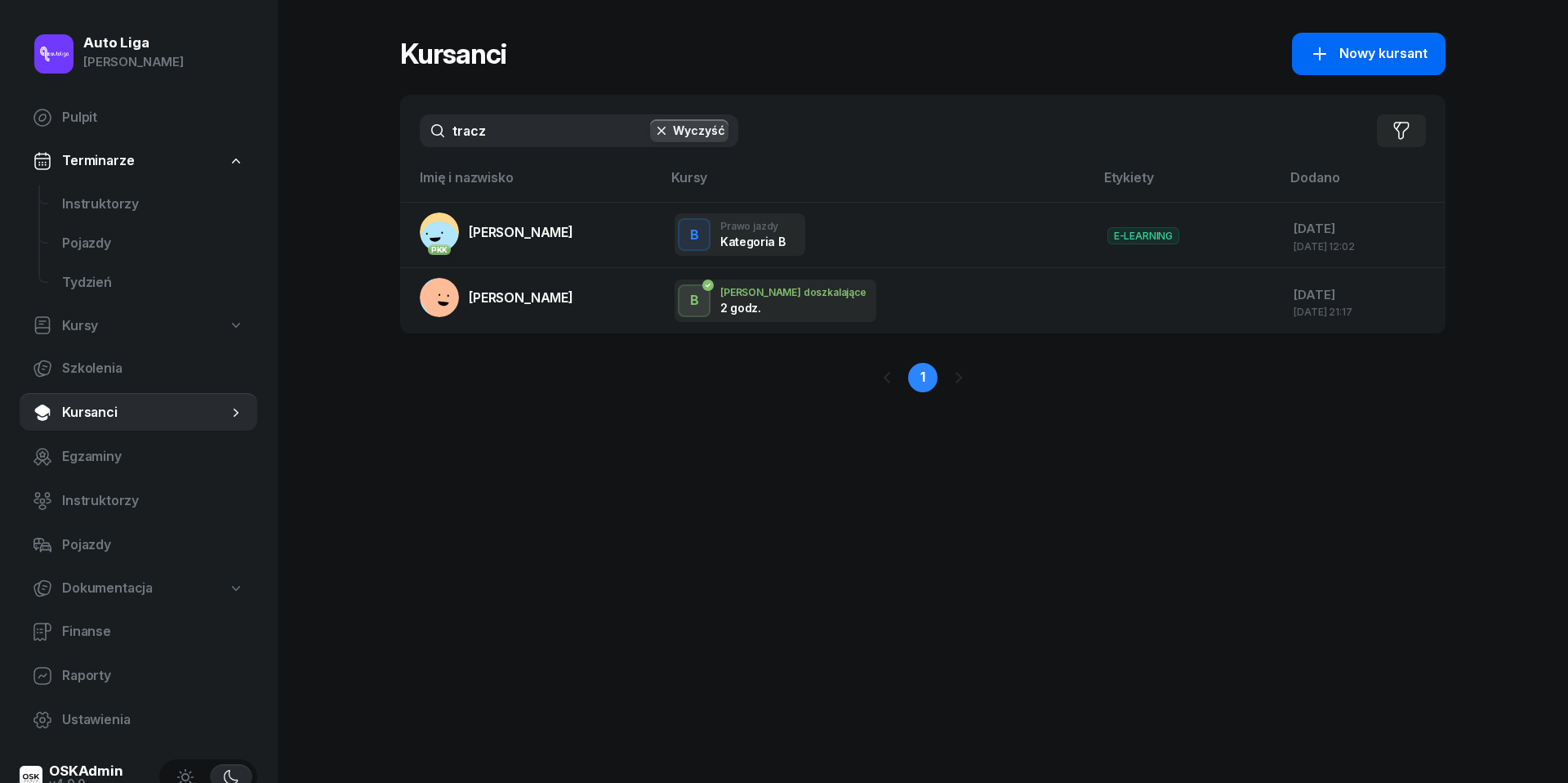
click at [1390, 53] on span "Nowy kursant" at bounding box center [1384, 54] width 88 height 21
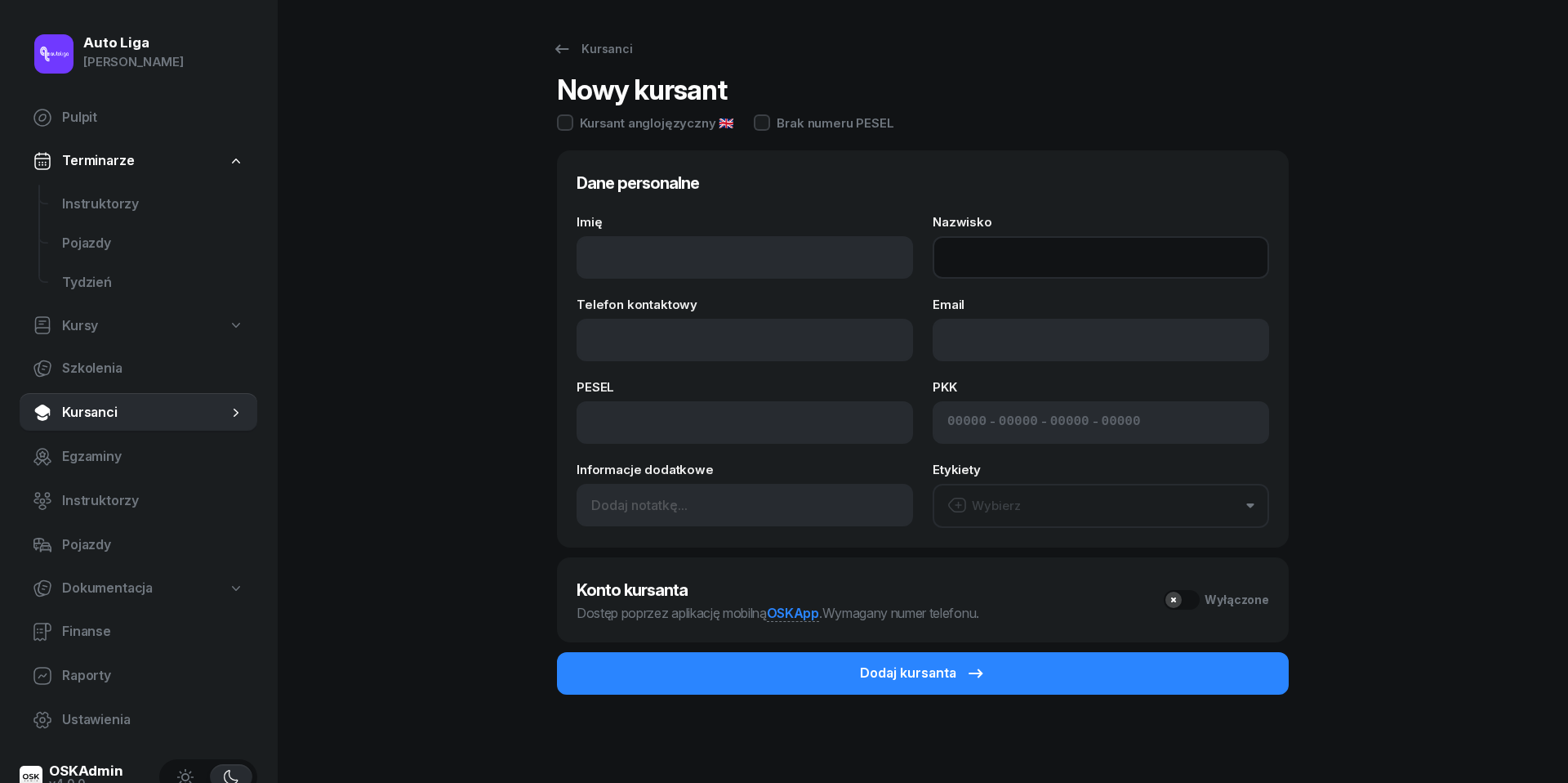
paste input "[PERSON_NAME]"
type input "[PERSON_NAME]"
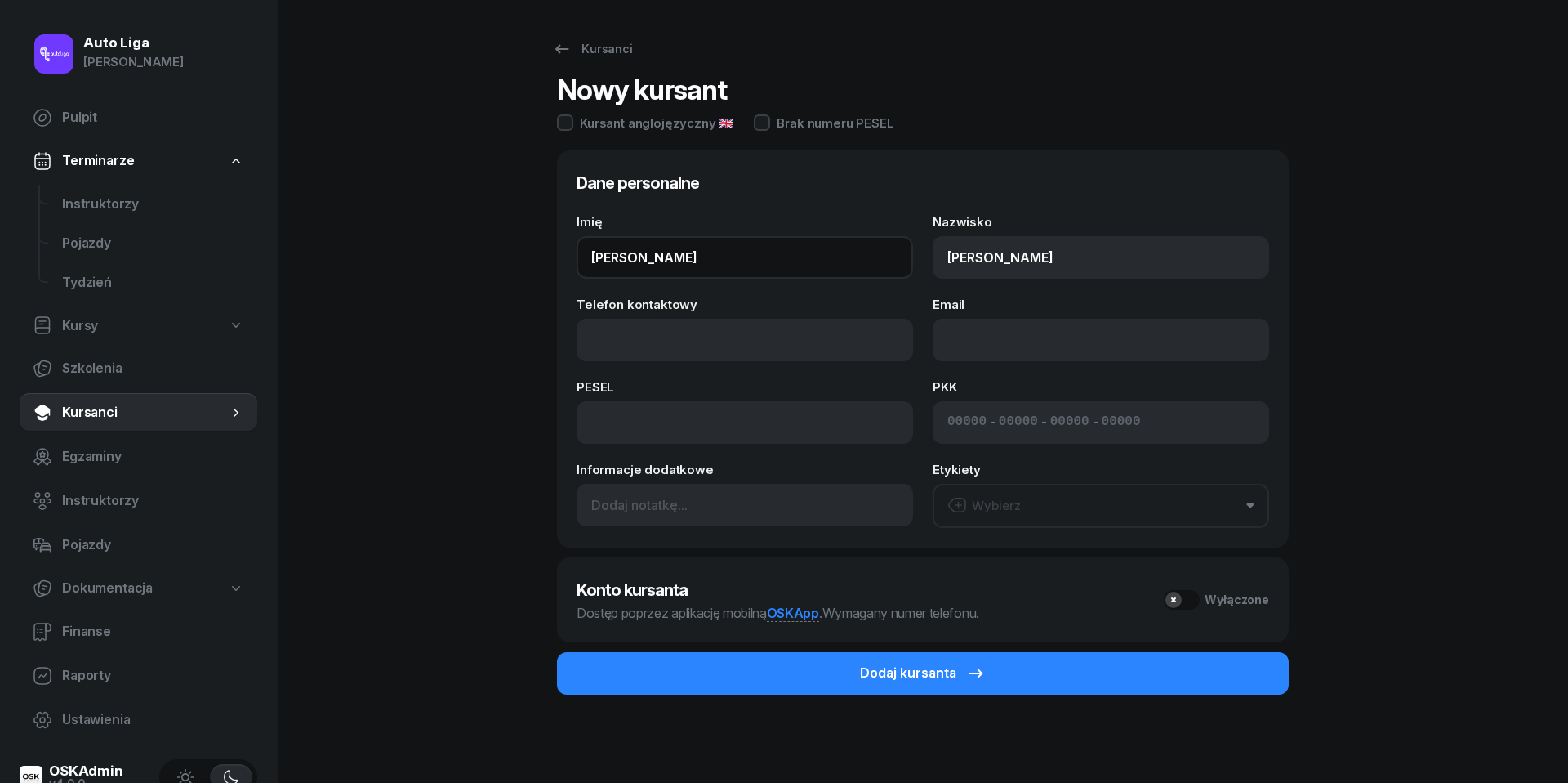
type input "[PERSON_NAME]"
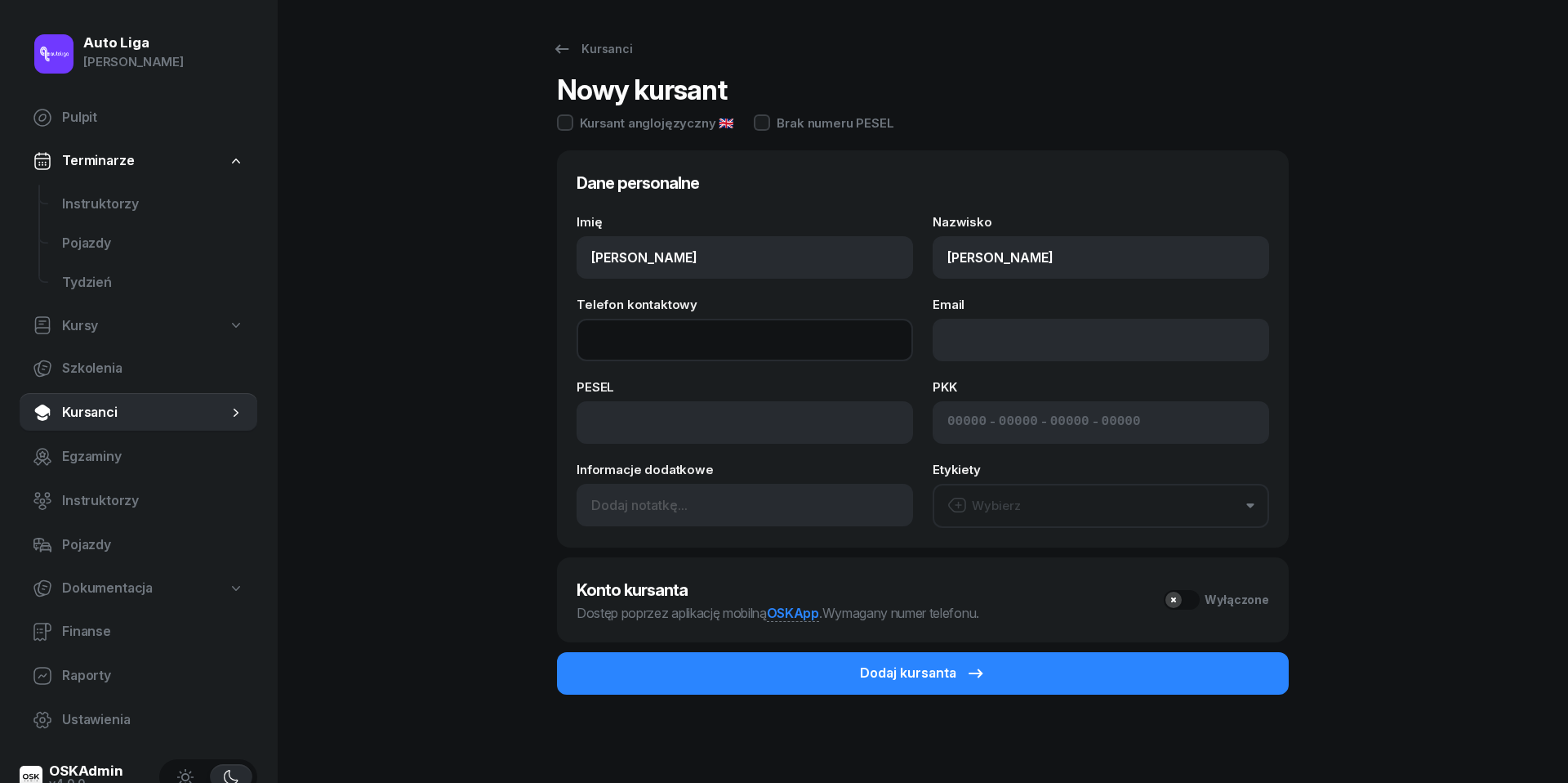
paste input "tel:[PHONE_NUMBER]"
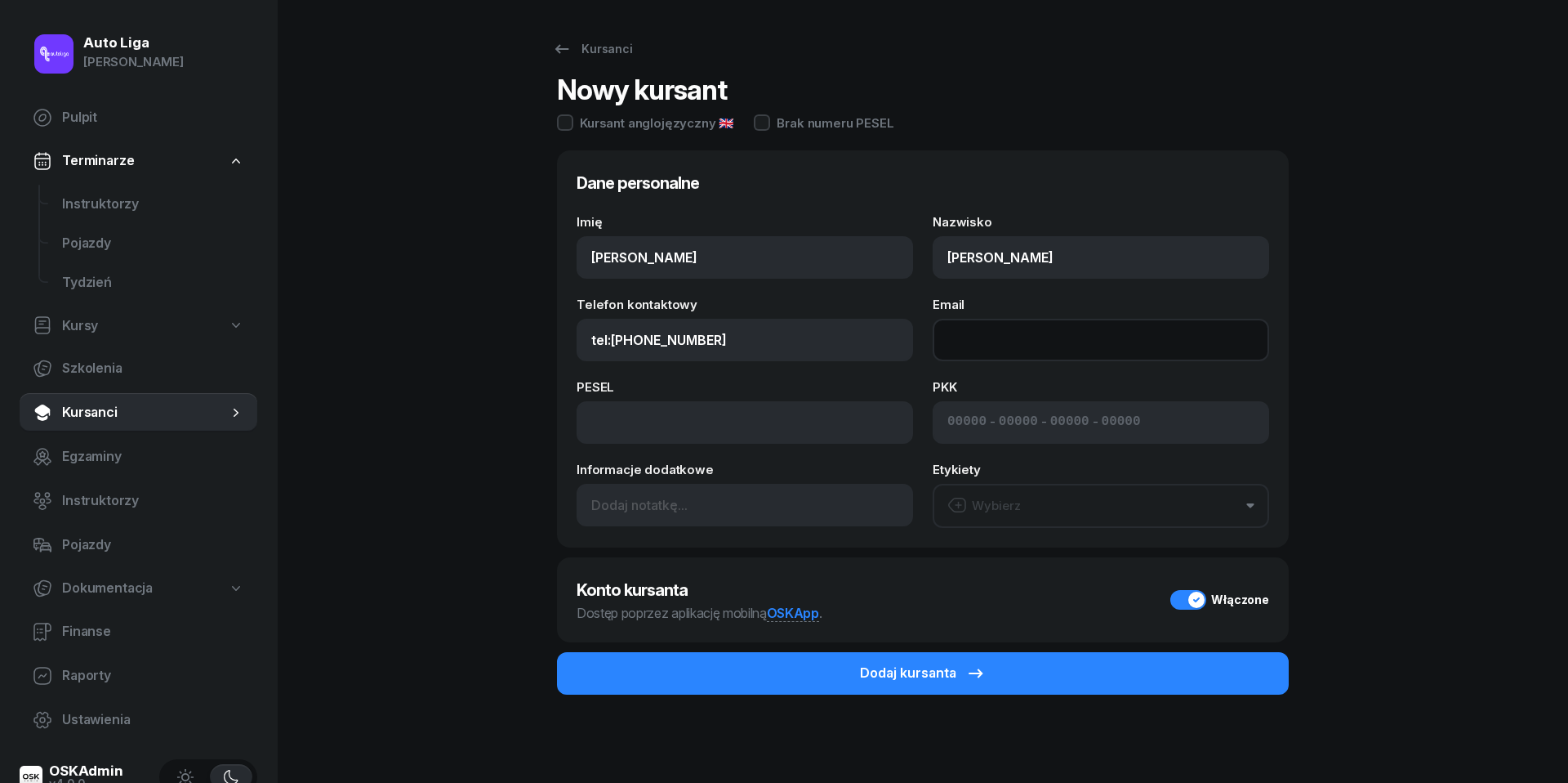
type input "512 055 466"
paste input "mailto:[EMAIL_ADDRESS][DOMAIN_NAME]"
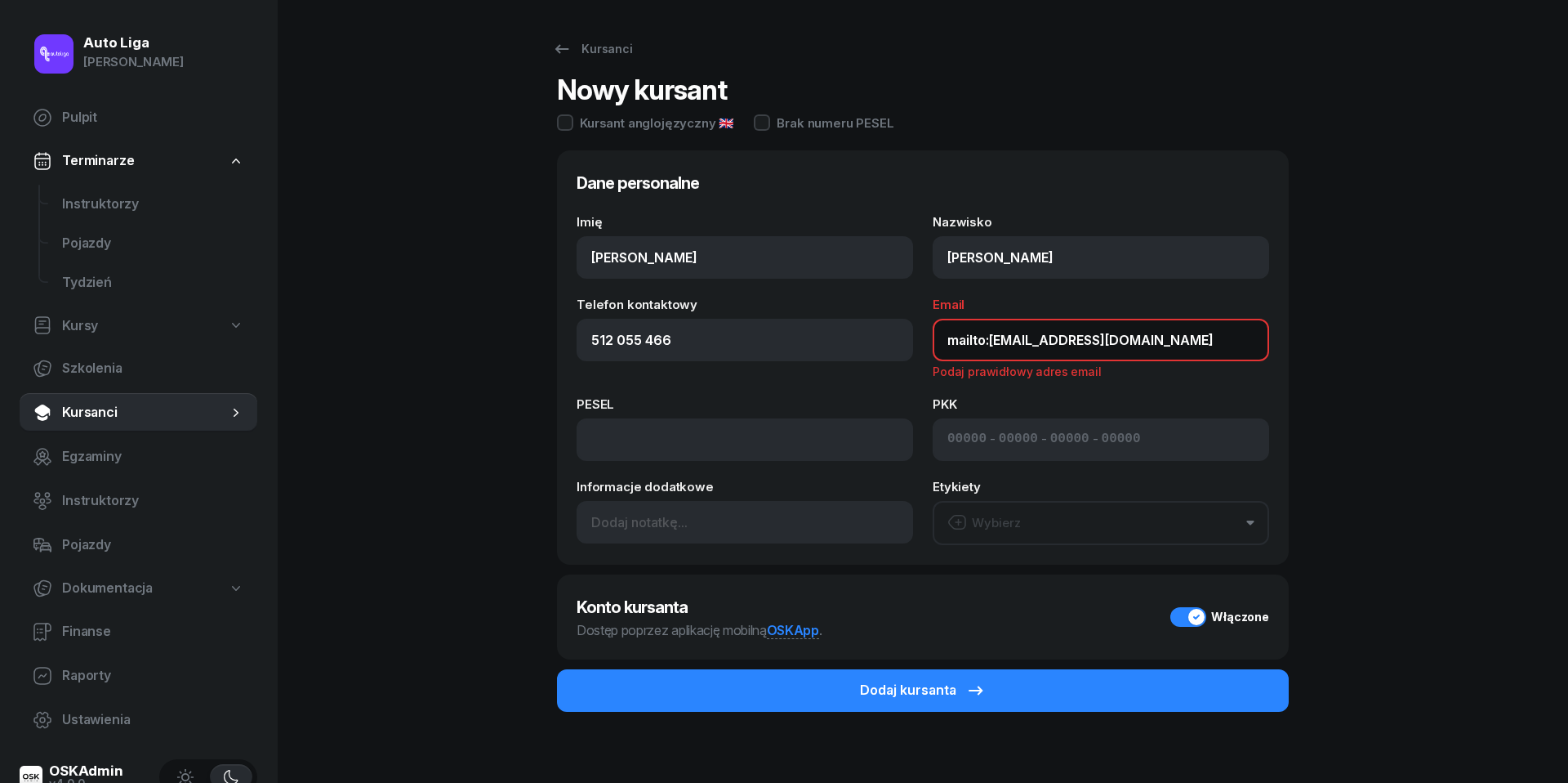
click at [989, 342] on input "mailto:[EMAIL_ADDRESS][DOMAIN_NAME]" at bounding box center [1102, 340] width 337 height 42
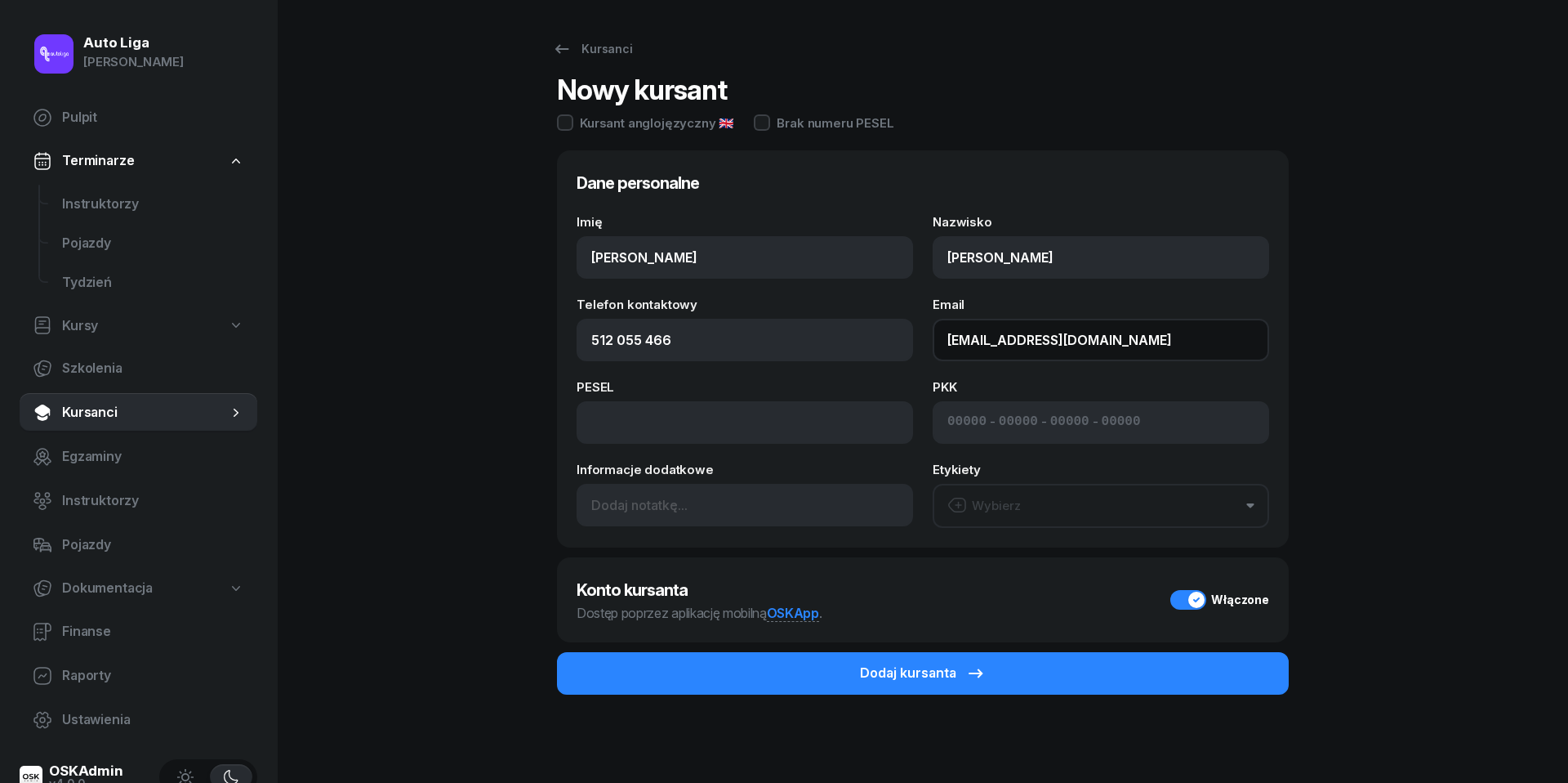
type input "[EMAIL_ADDRESS][DOMAIN_NAME]"
click at [1101, 507] on button "Wybierz" at bounding box center [1102, 505] width 337 height 44
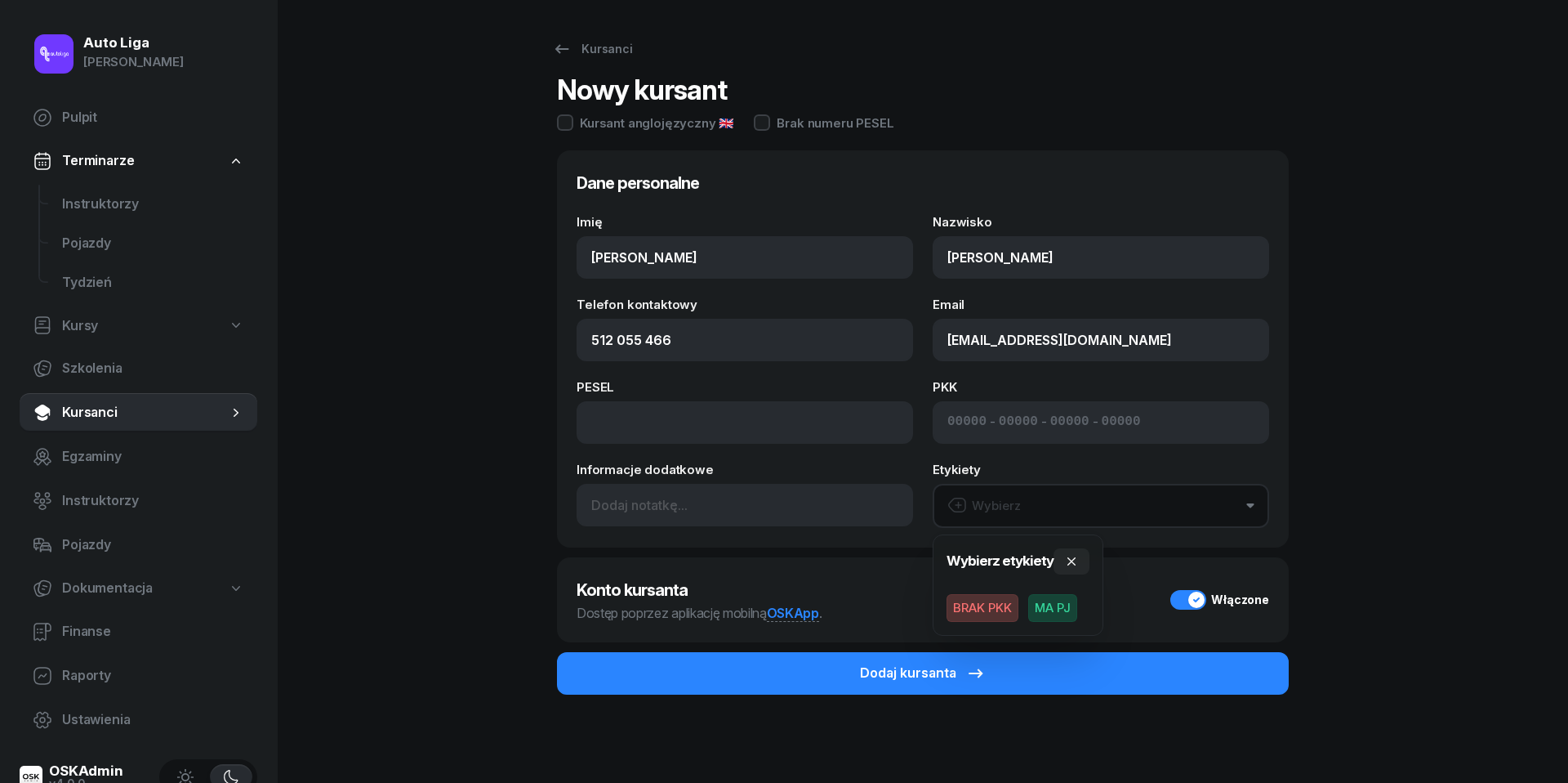
click at [1062, 611] on span "MA PJ" at bounding box center [1052, 607] width 49 height 28
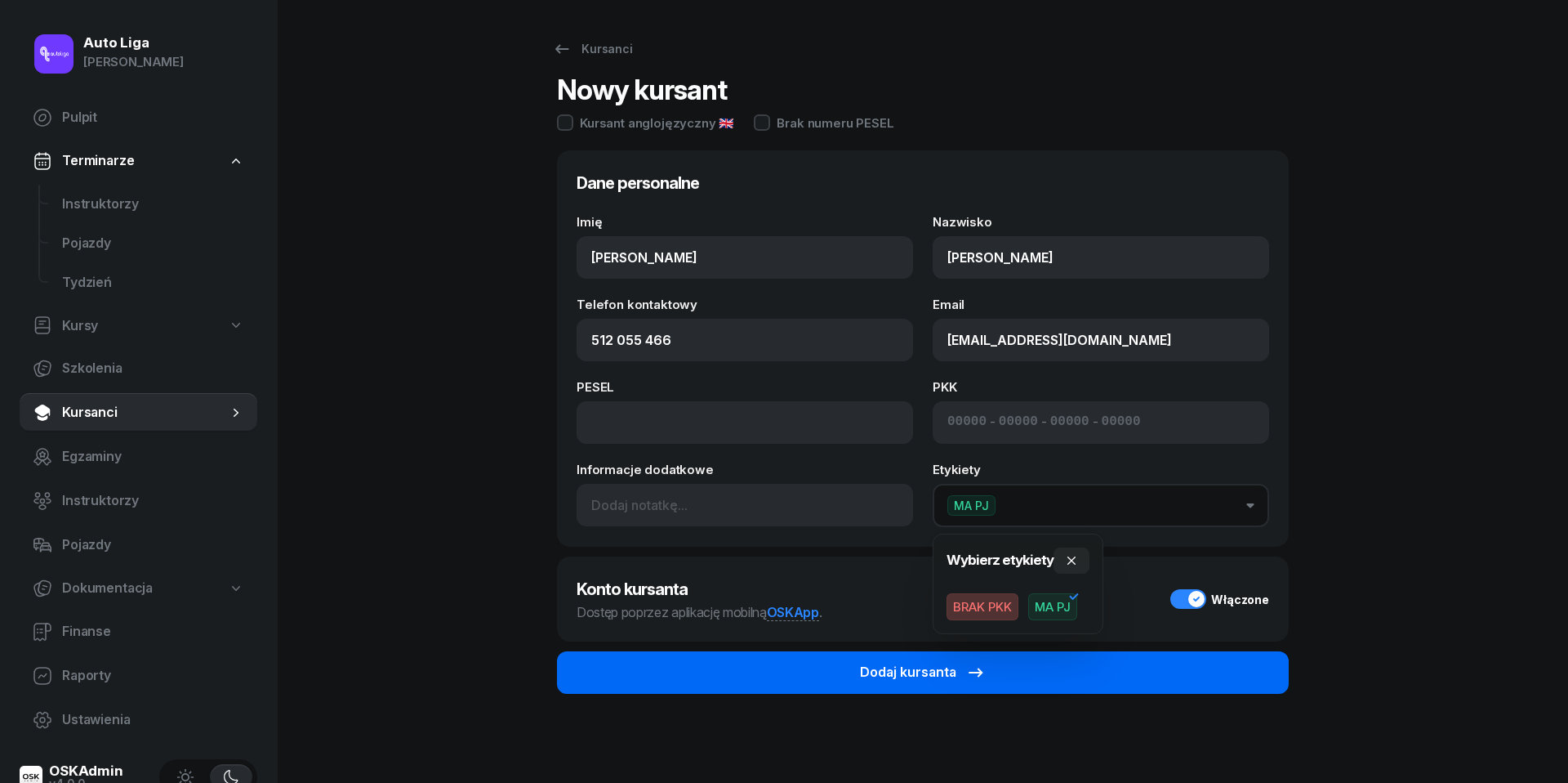
click at [1044, 671] on button "Dodaj kursanta" at bounding box center [923, 672] width 732 height 42
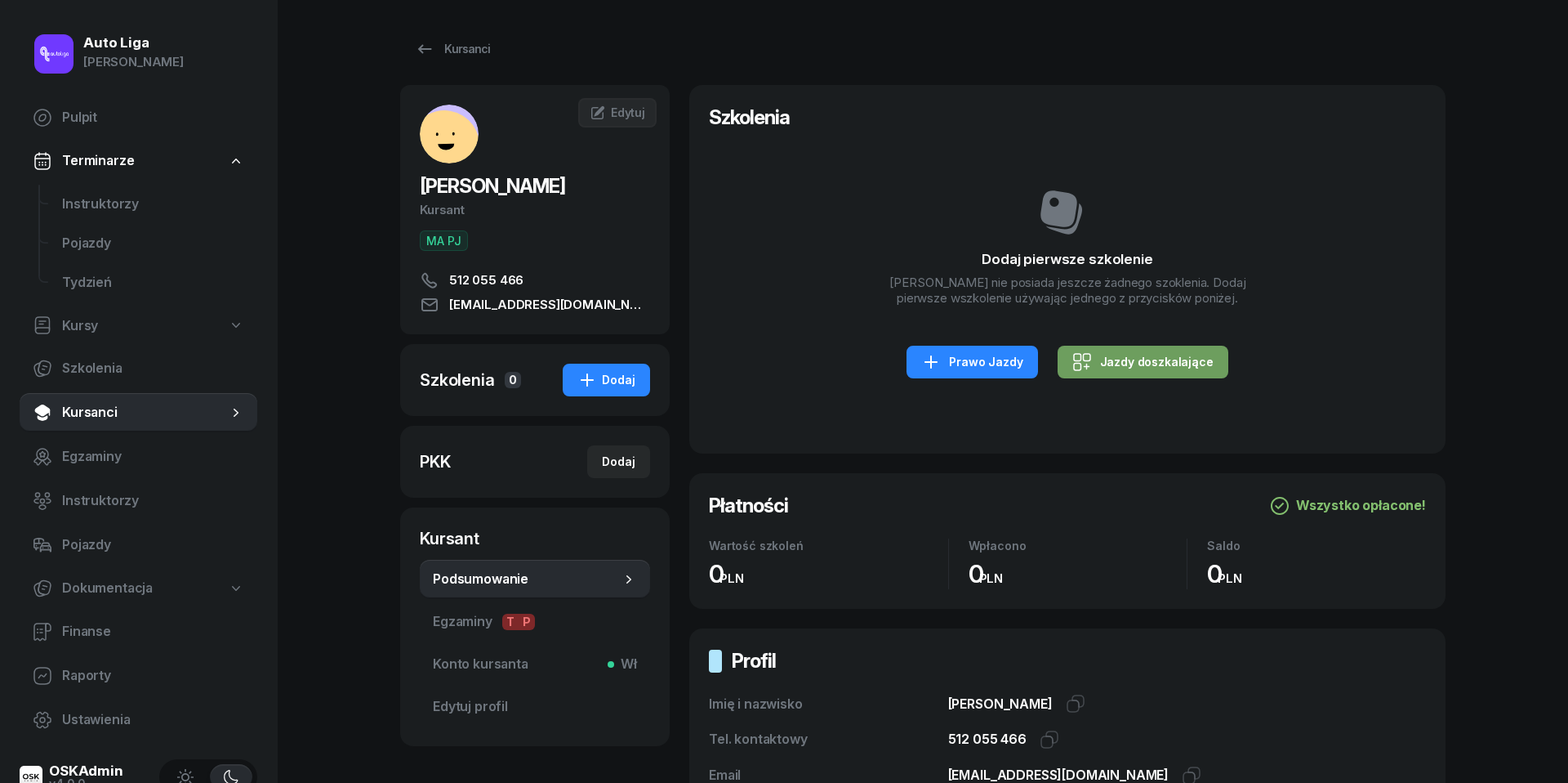
click at [1157, 371] on div "Jazdy doszkalające" at bounding box center [1143, 362] width 142 height 19
select select "B"
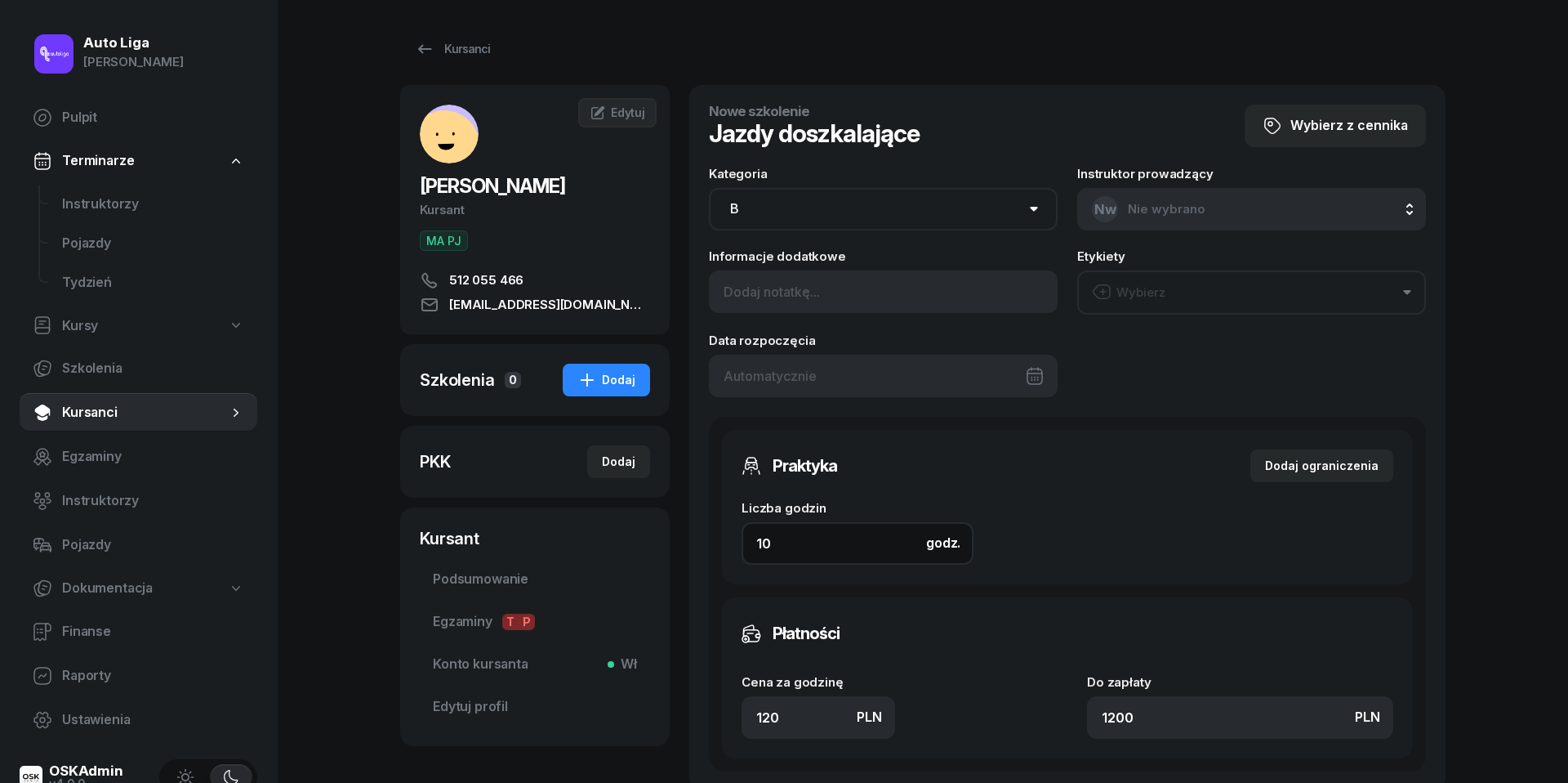
click at [828, 548] on input "10" at bounding box center [858, 543] width 232 height 42
type input "2"
type input "240"
type input "2"
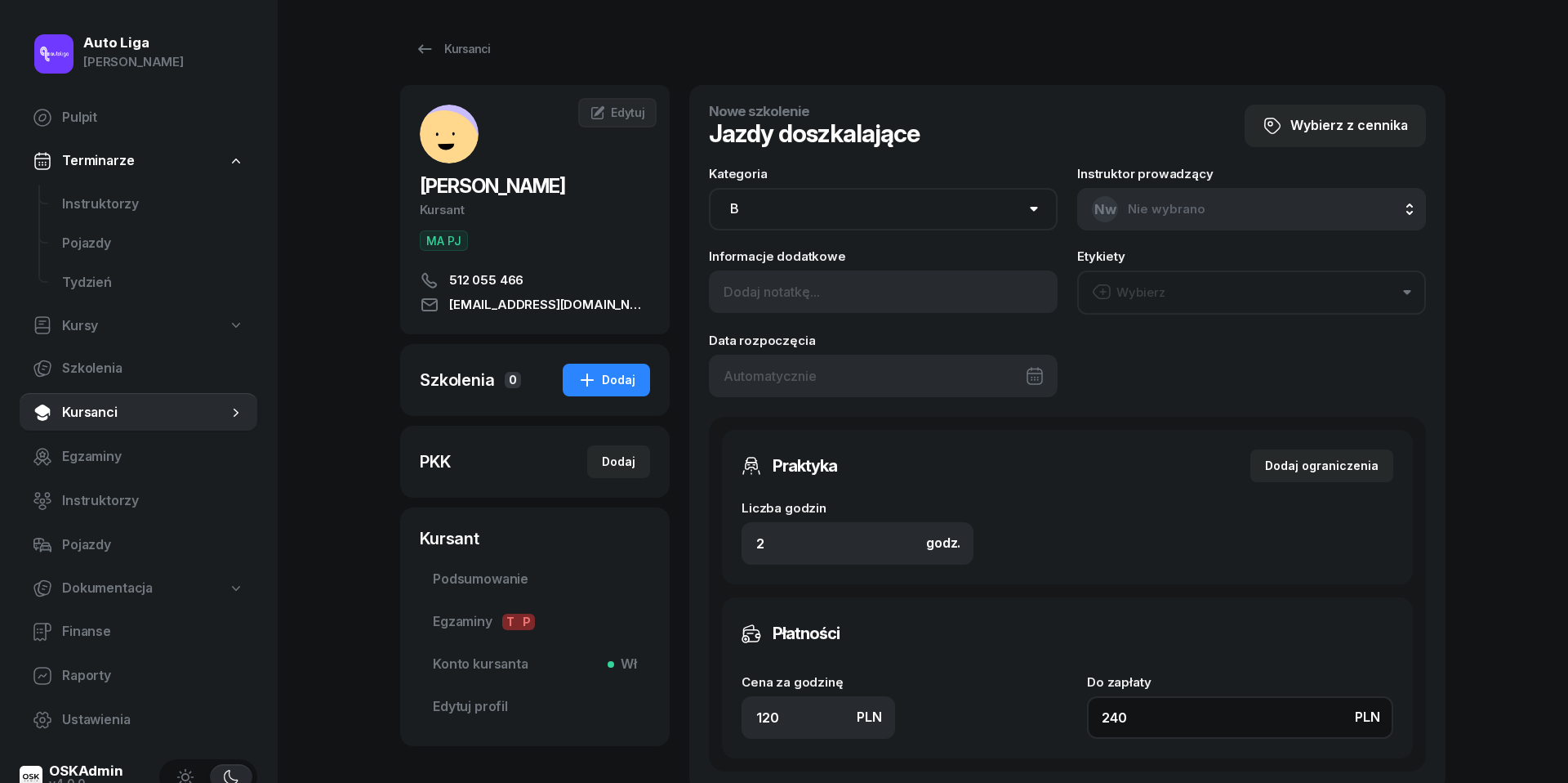
click at [1158, 716] on input "240" at bounding box center [1241, 717] width 306 height 42
type input "1.50"
type input "3"
type input "17.50"
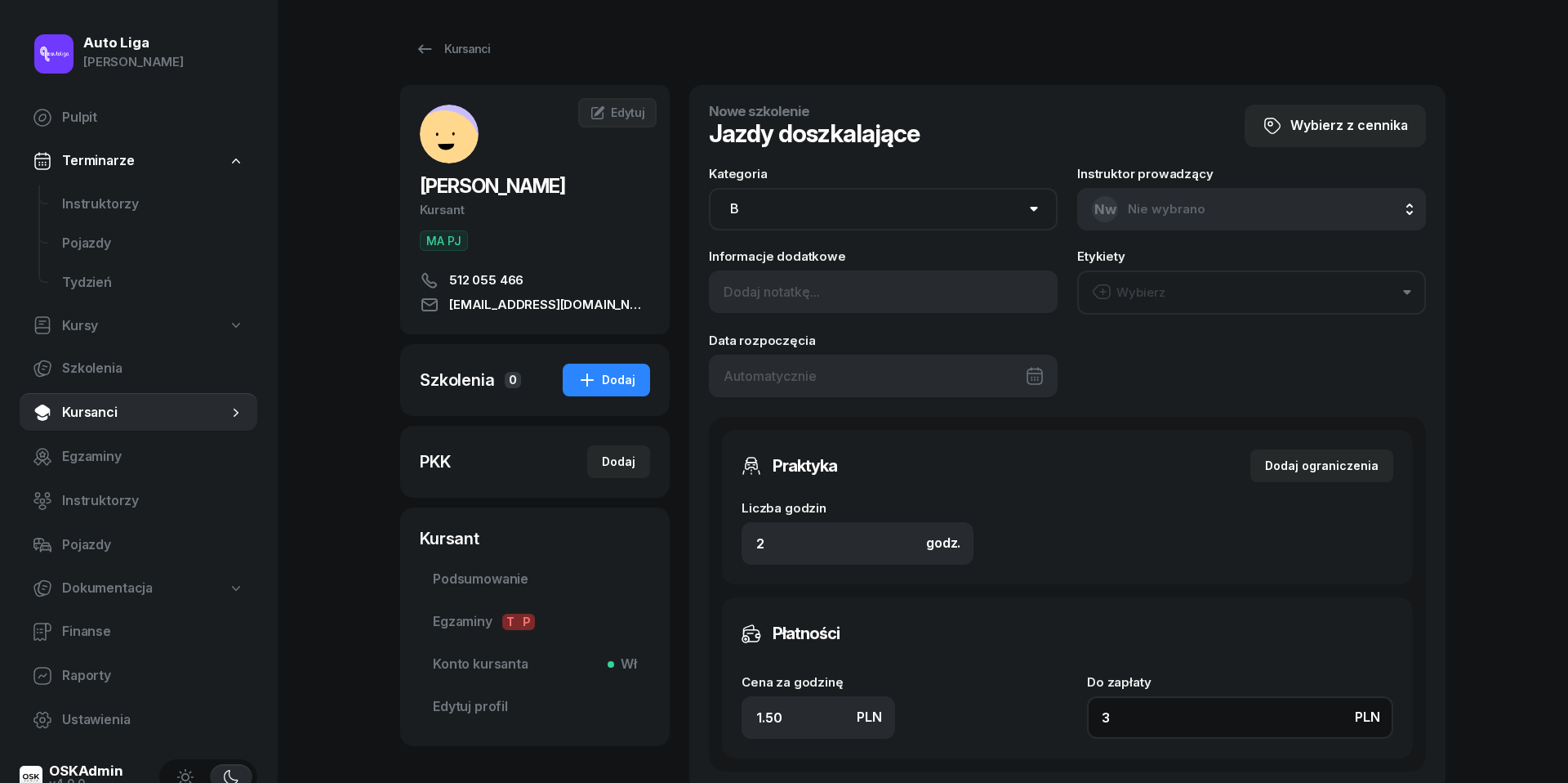
type input "35"
type input "175"
type input "350"
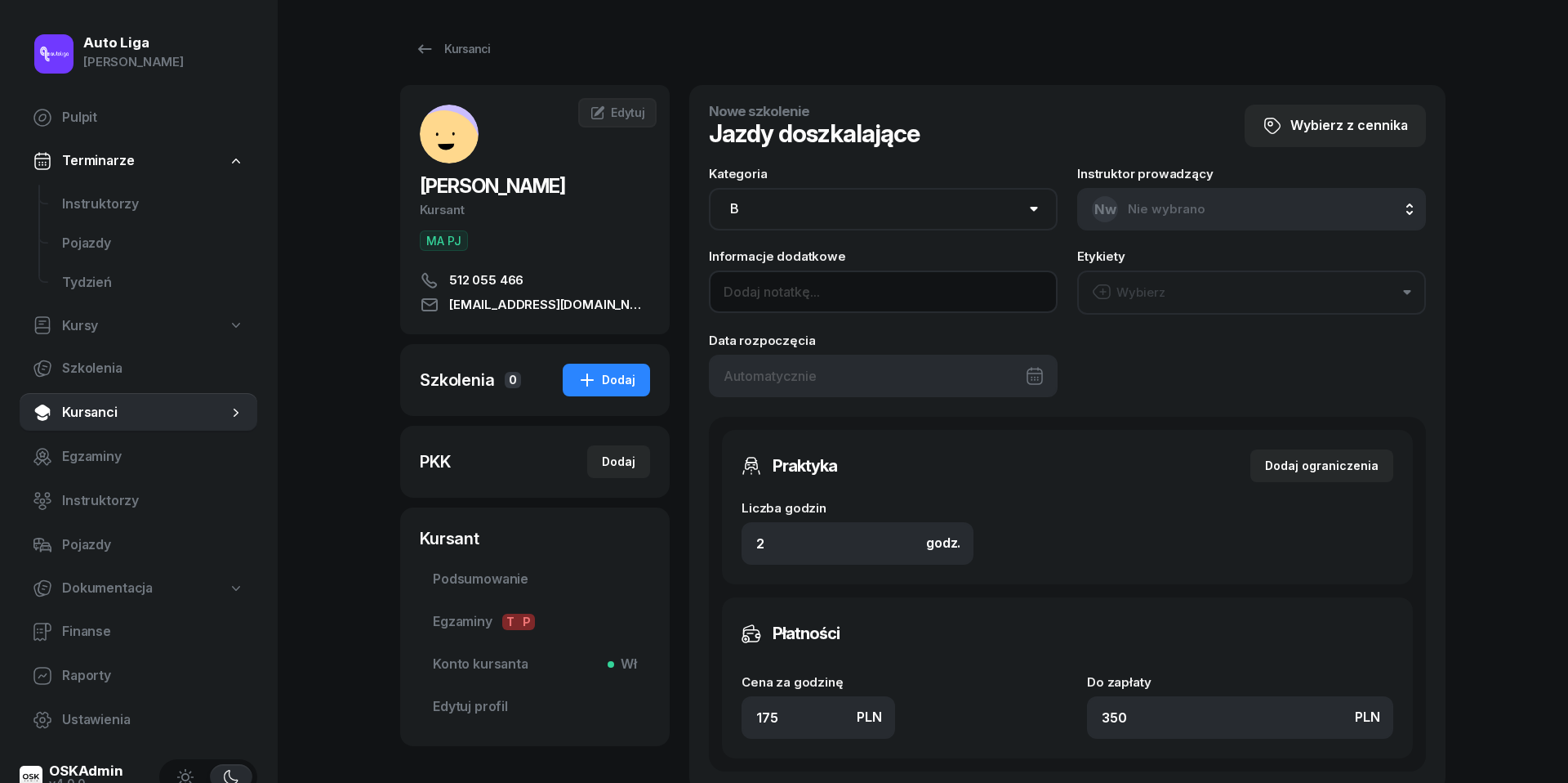
click at [874, 287] on input at bounding box center [884, 291] width 348 height 42
type input "v"
type input "VIP mini 15'"
click at [1028, 376] on div at bounding box center [884, 375] width 348 height 42
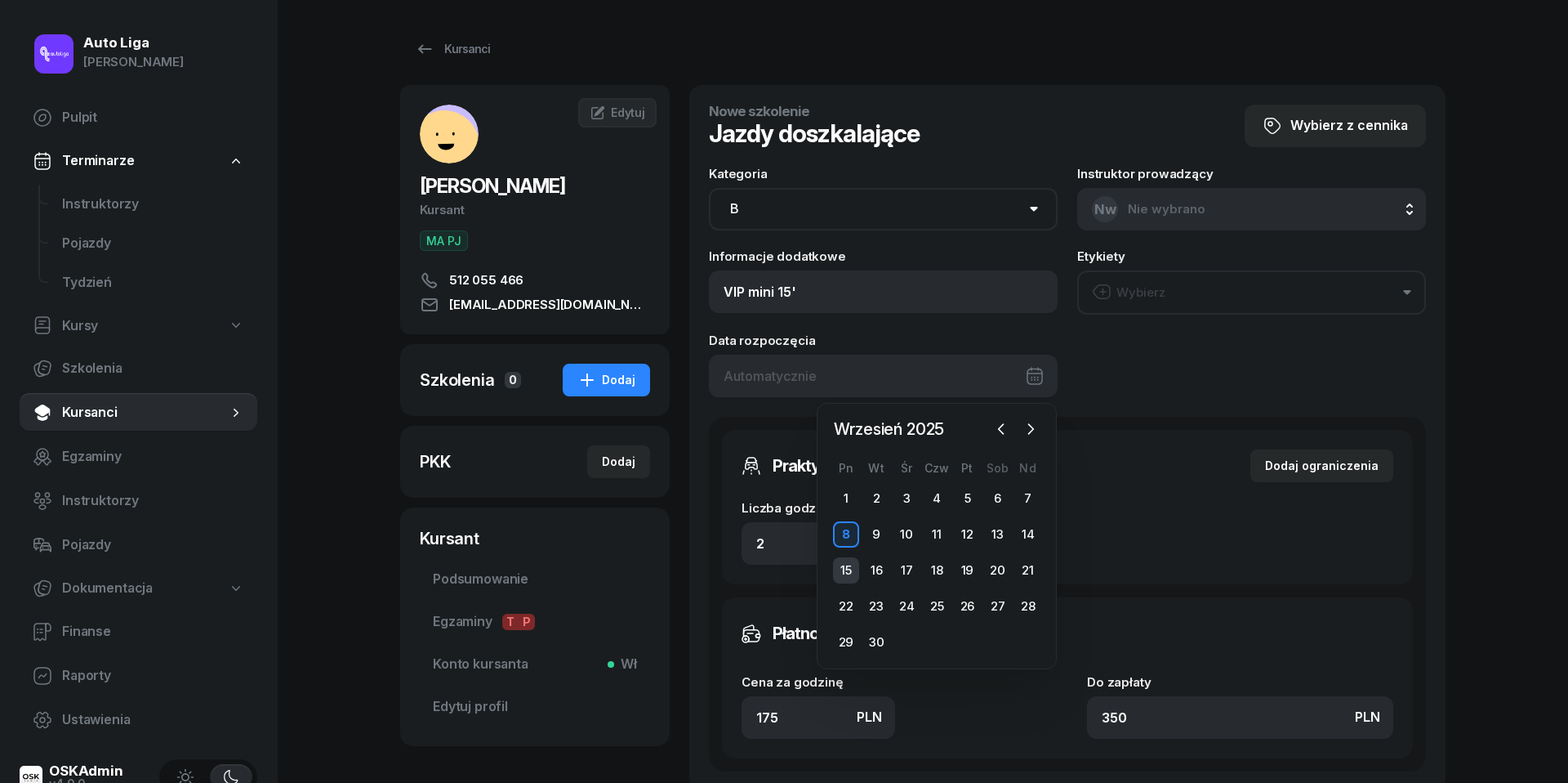
click at [847, 560] on div "15" at bounding box center [845, 570] width 26 height 26
type input "[DATE]"
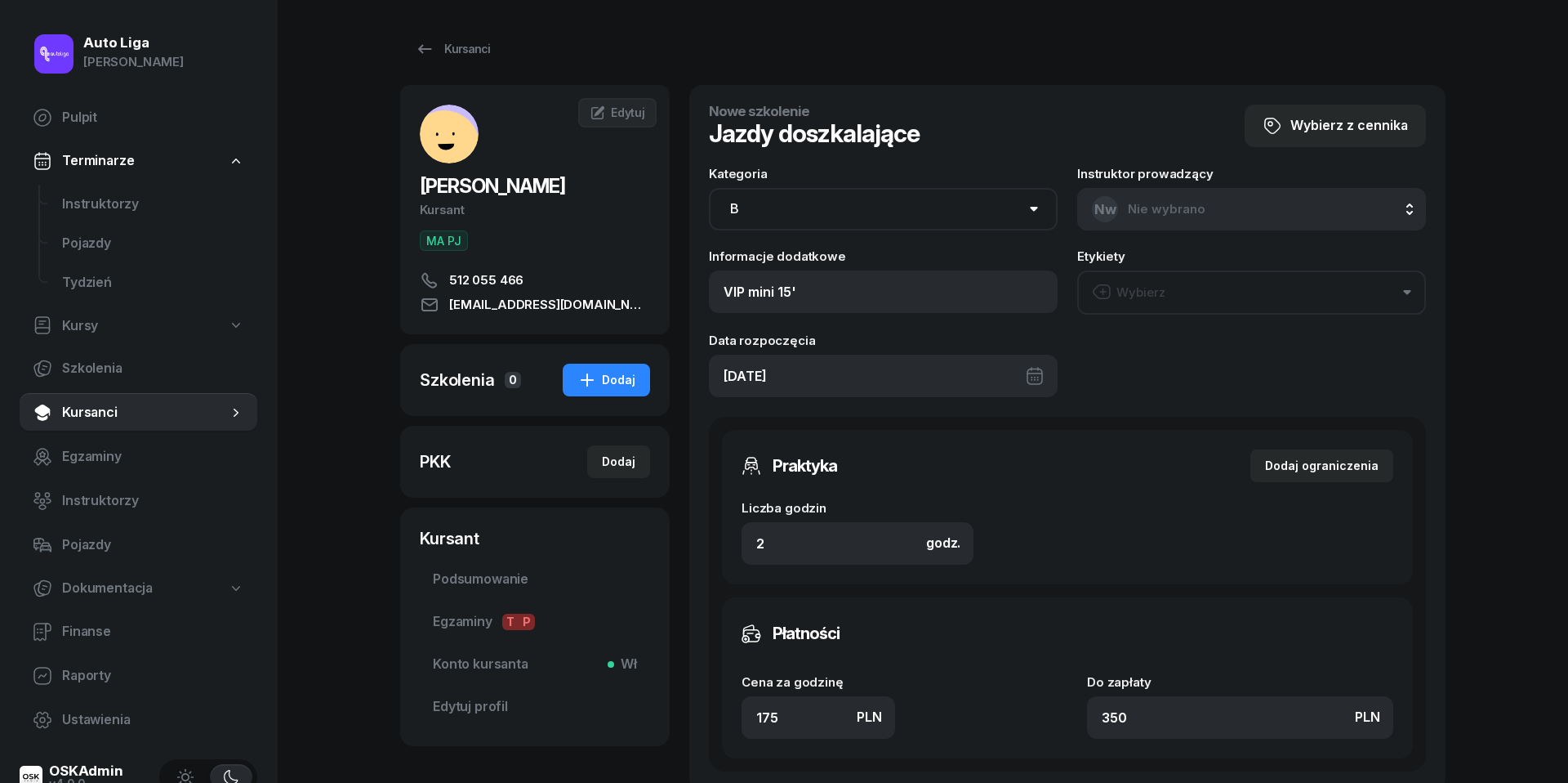
click at [1109, 539] on div "Liczba godzin godz. 2" at bounding box center [1067, 523] width 652 height 82
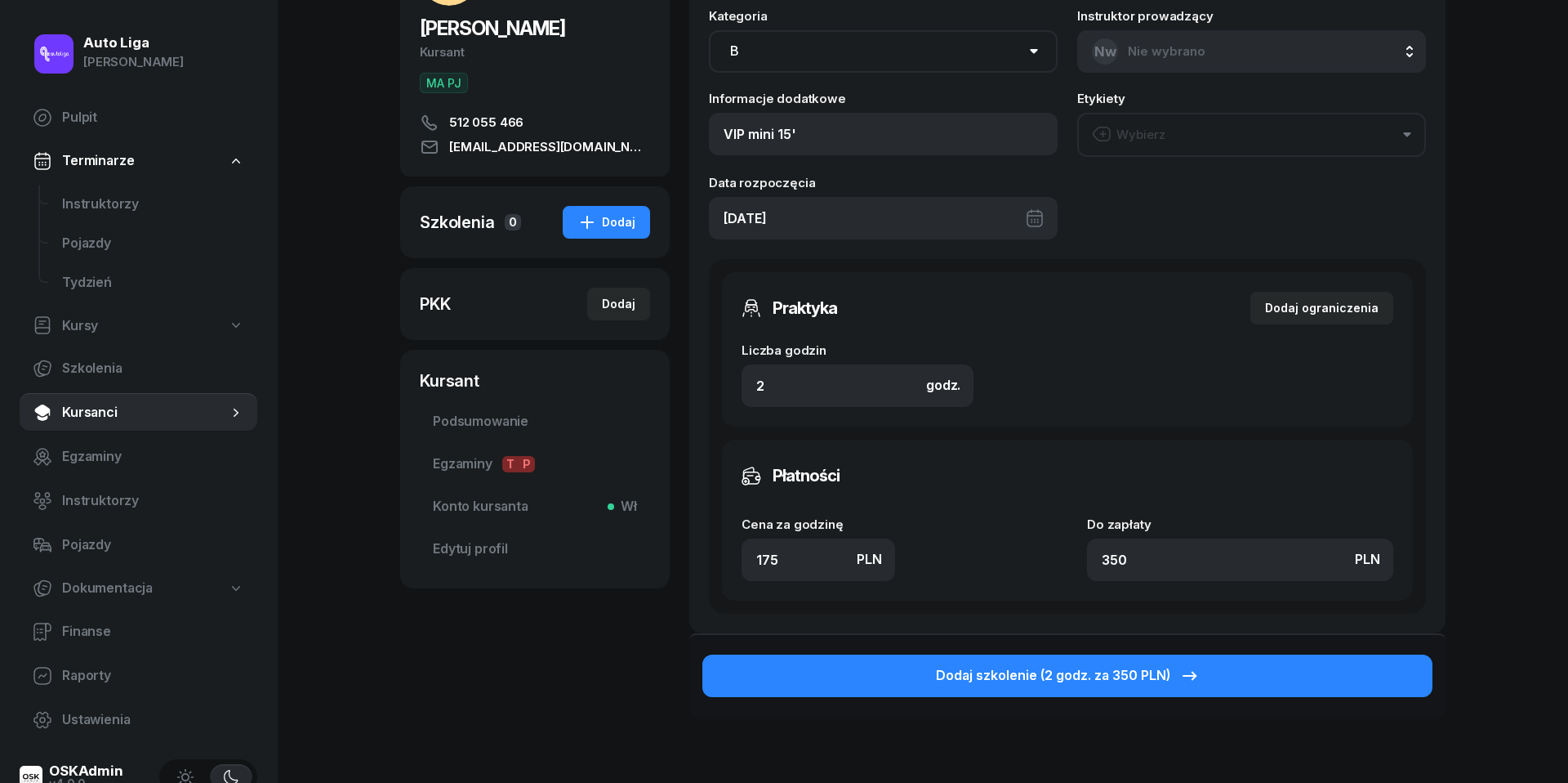
scroll to position [177, 0]
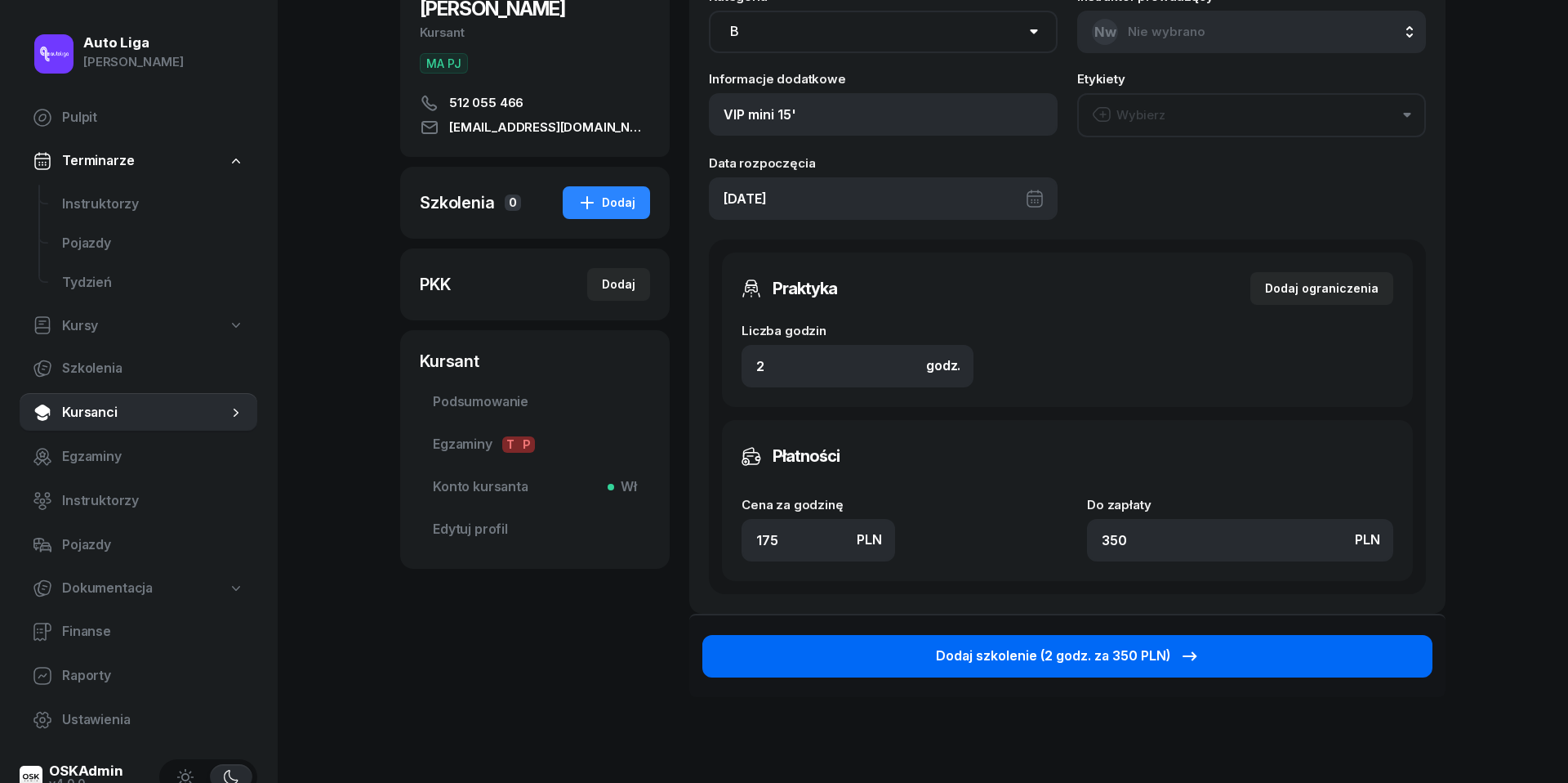
click at [1086, 648] on div "Dodaj szkolenie (2 godz. za 350 PLN)" at bounding box center [1068, 656] width 264 height 21
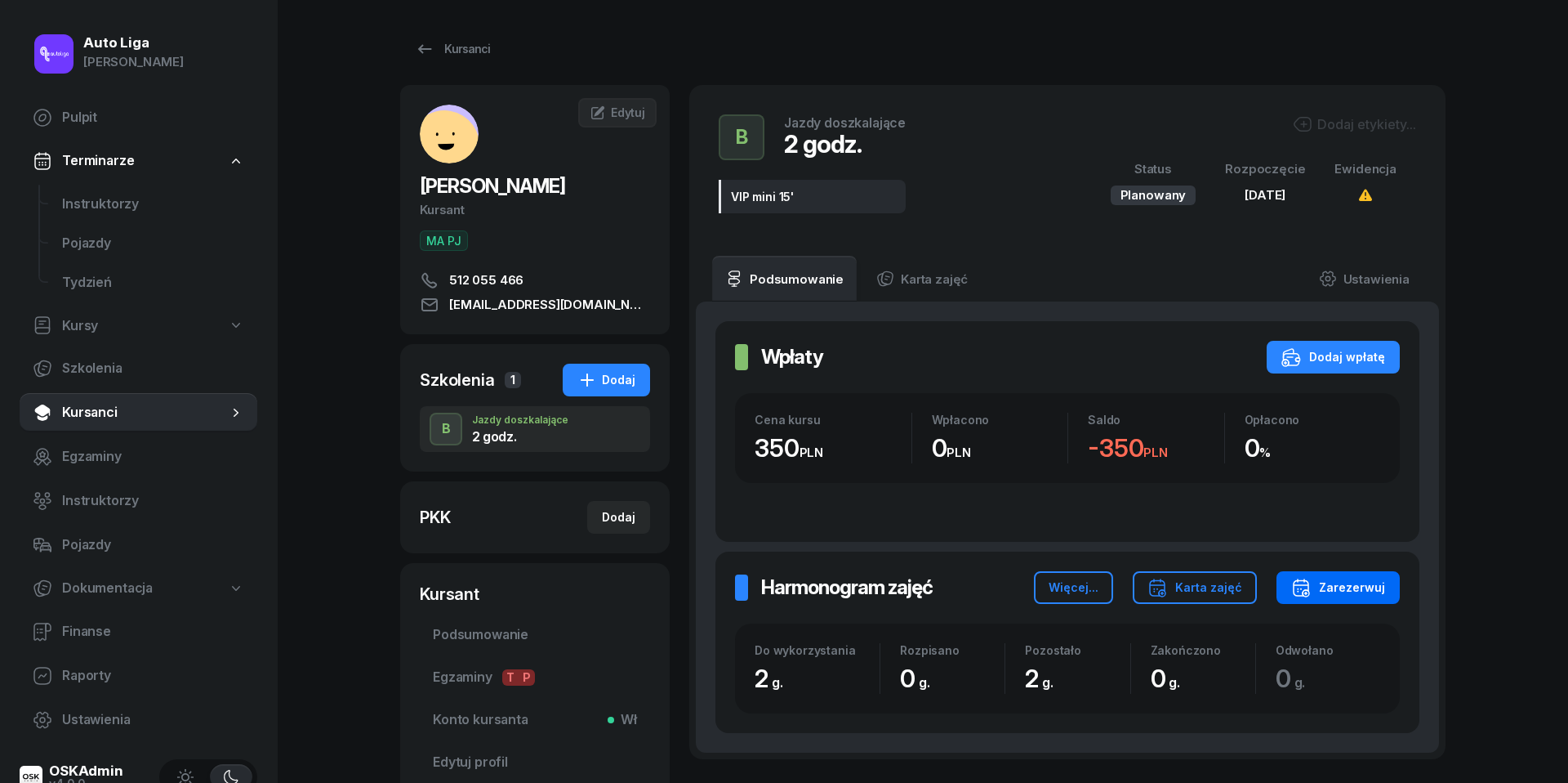
click at [1322, 586] on div "Zarezerwuj" at bounding box center [1338, 587] width 94 height 19
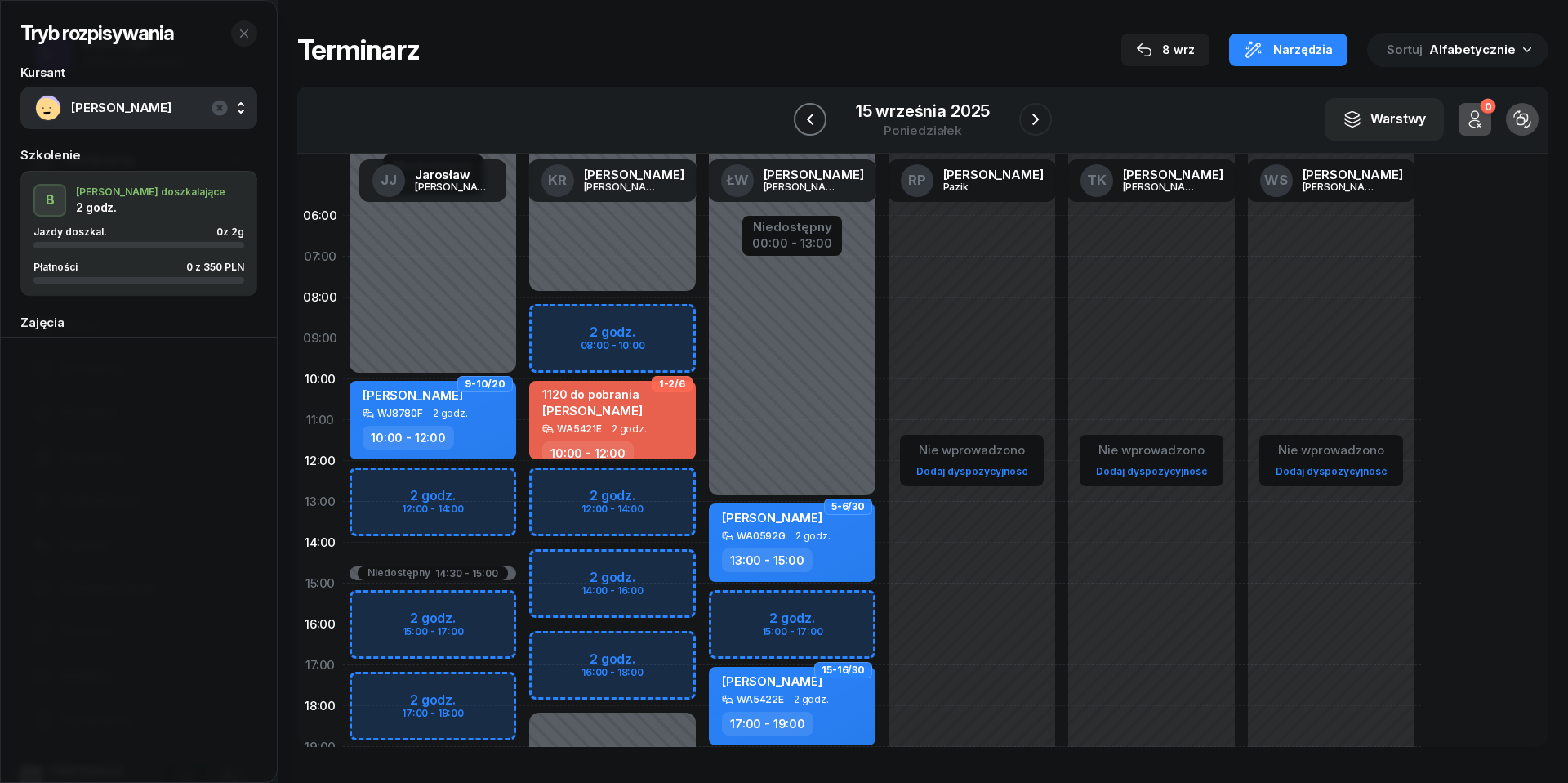
click at [805, 128] on icon "button" at bounding box center [810, 119] width 19 height 19
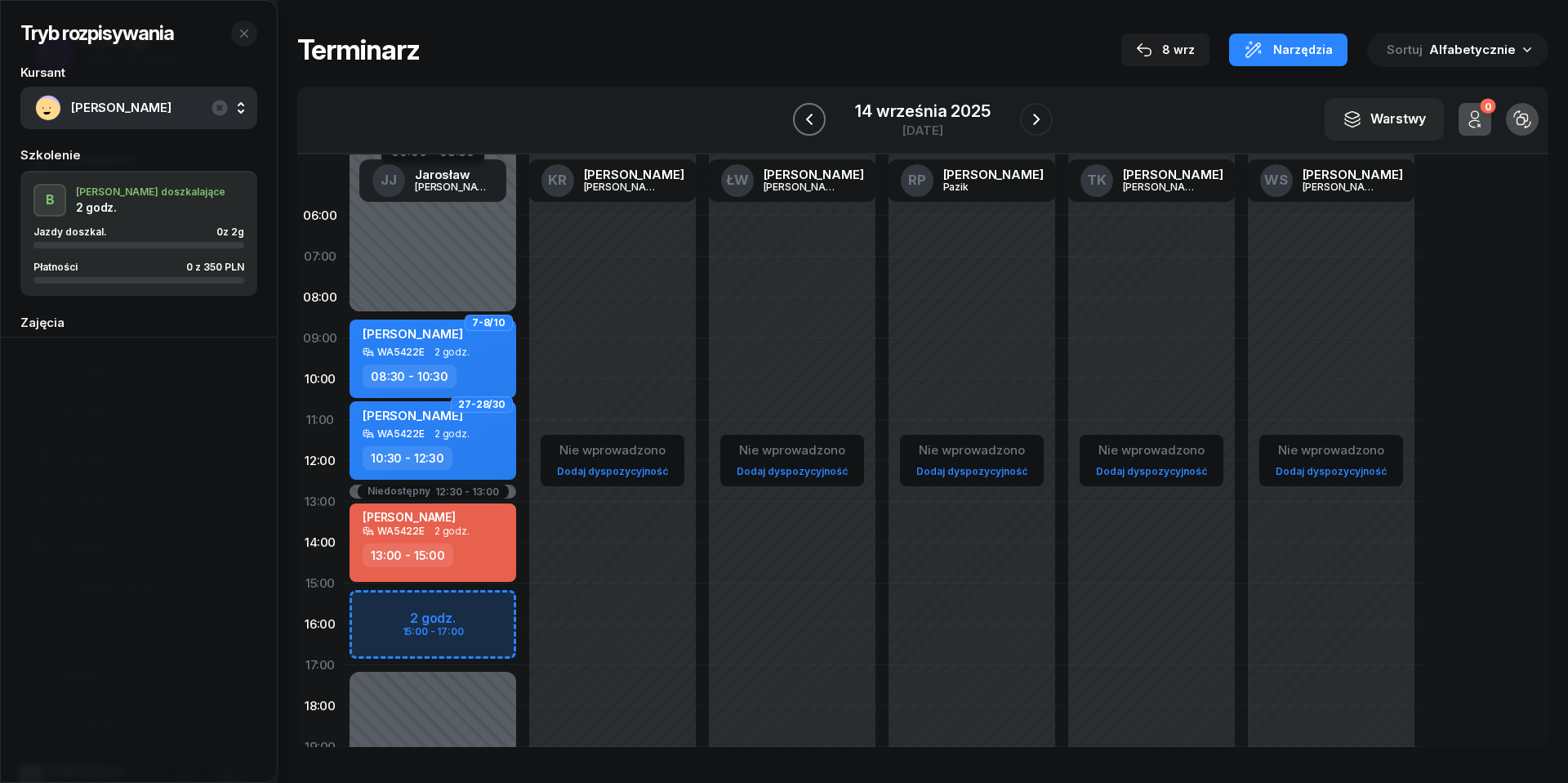
click at [805, 128] on icon "button" at bounding box center [809, 119] width 19 height 19
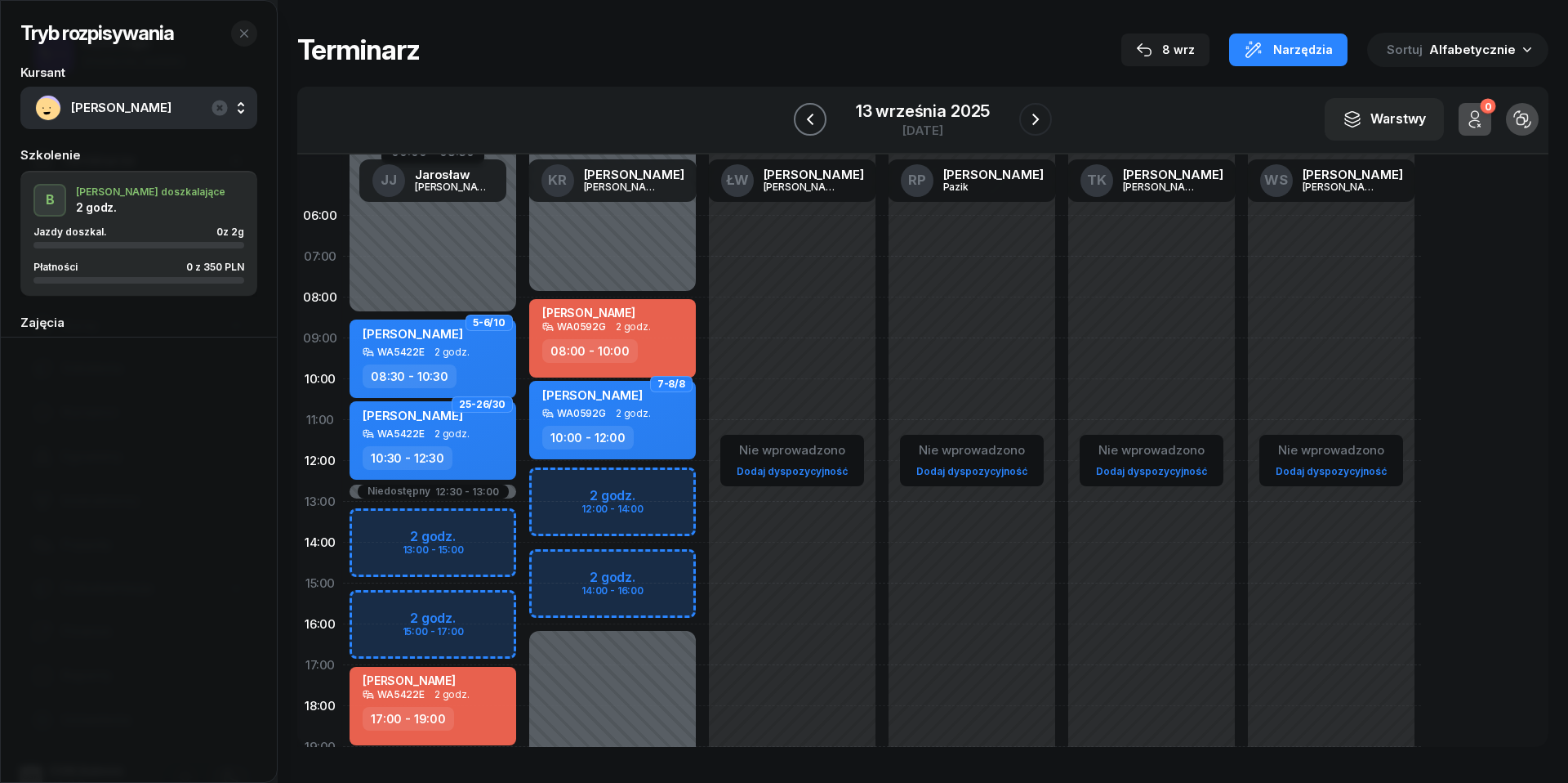
click at [808, 120] on icon "button" at bounding box center [810, 120] width 7 height 11
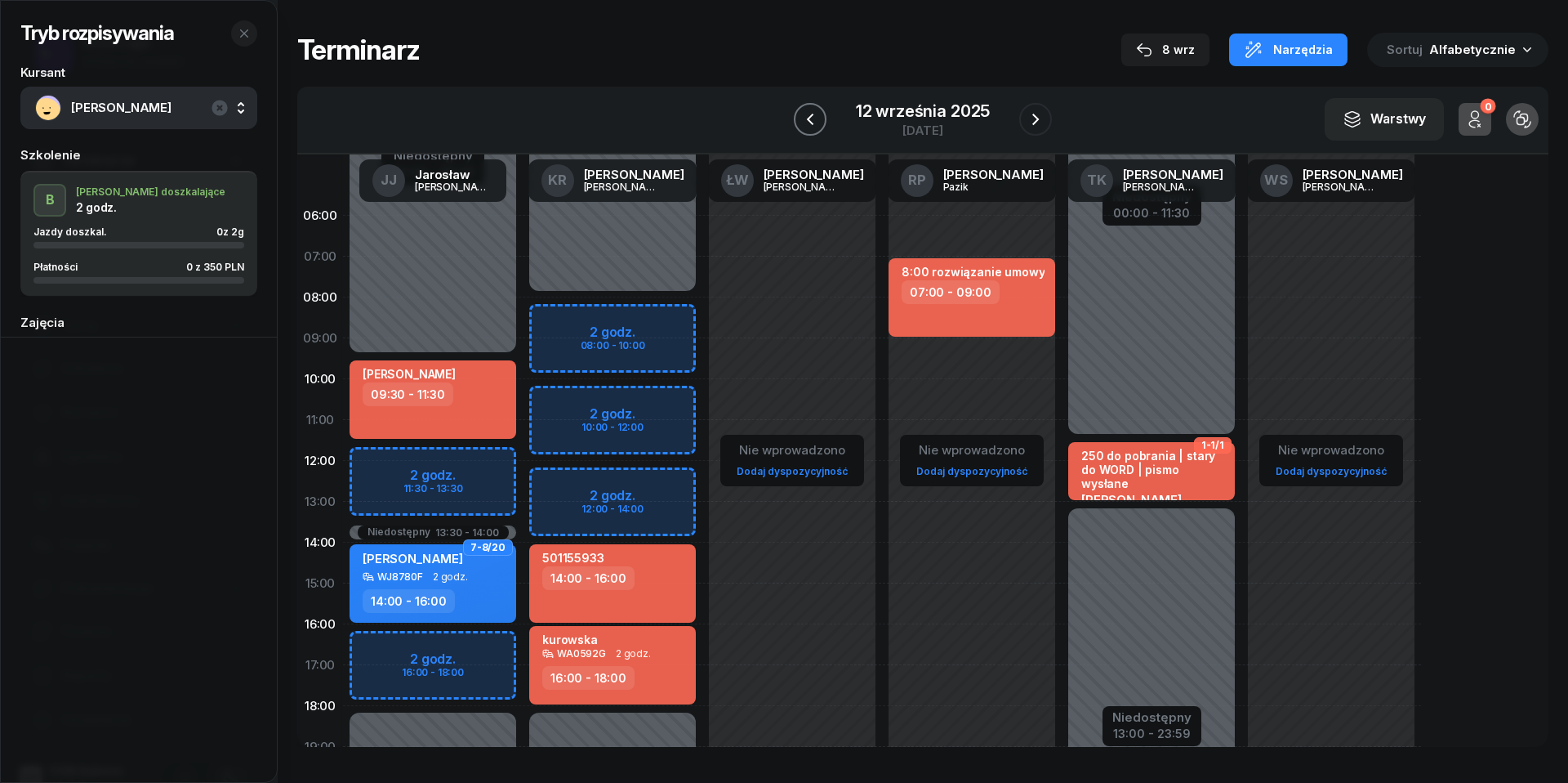
click at [808, 120] on icon "button" at bounding box center [810, 120] width 7 height 11
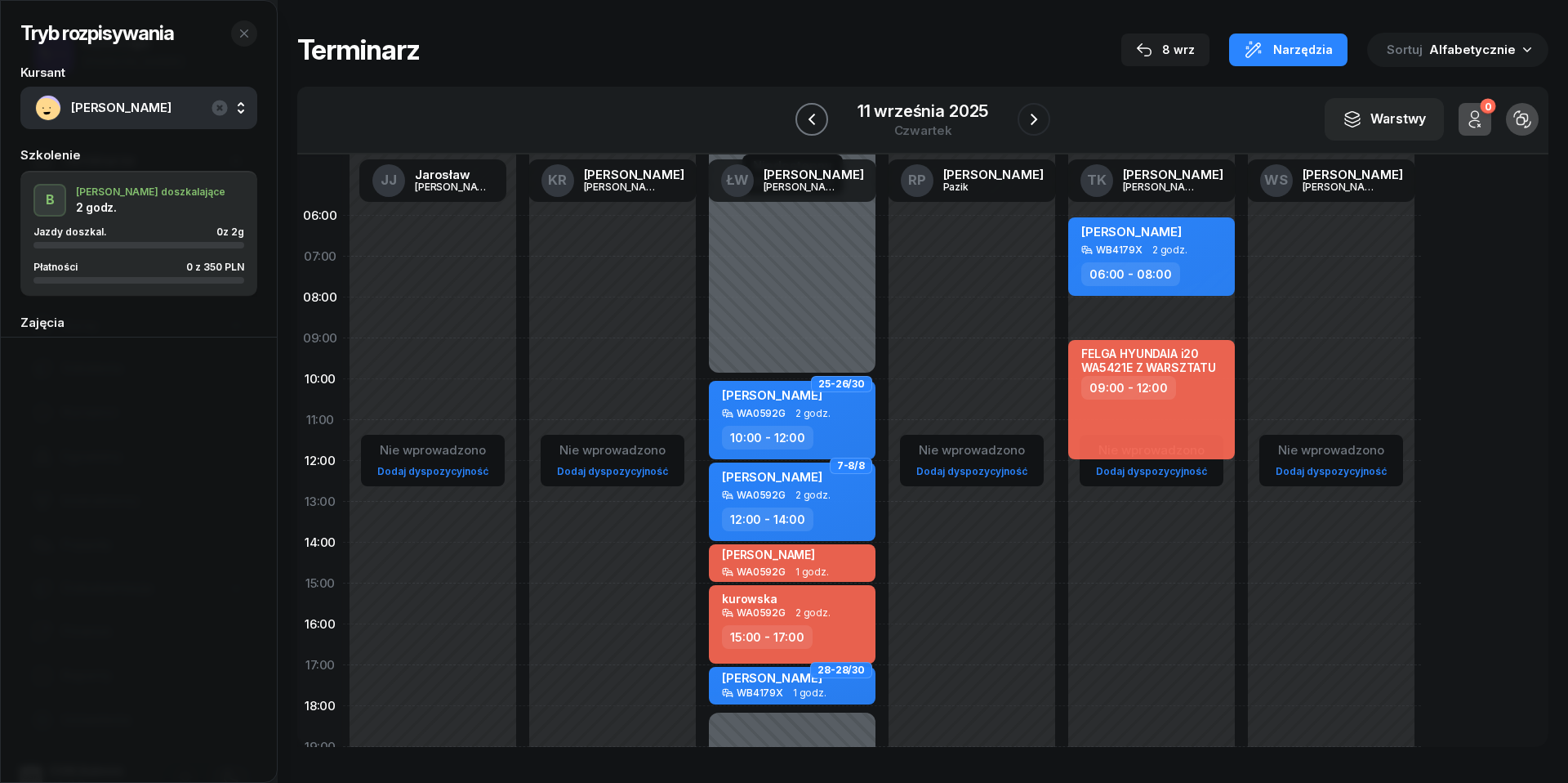
click at [808, 120] on icon "button" at bounding box center [812, 119] width 19 height 19
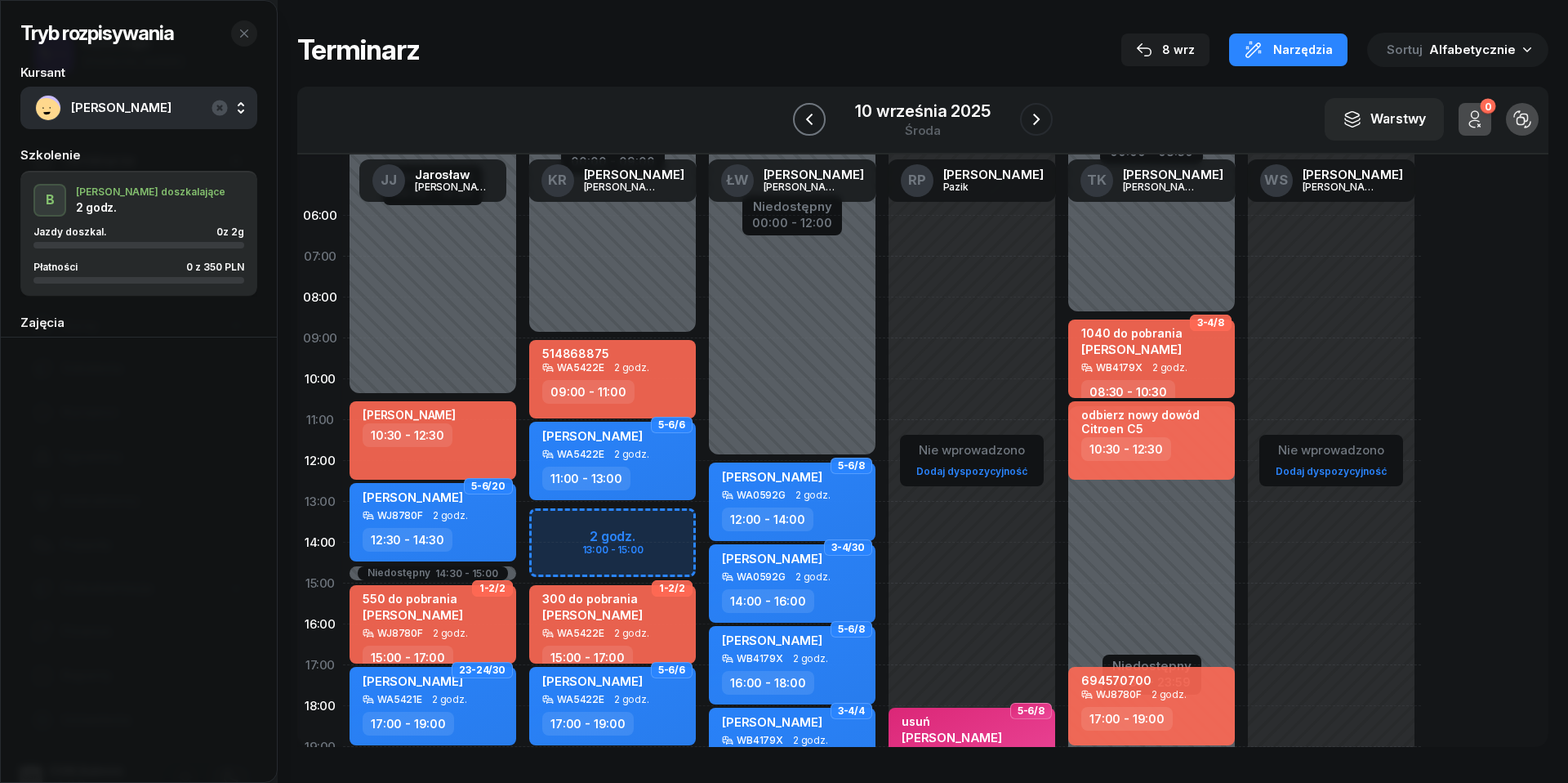
click at [808, 120] on icon "button" at bounding box center [809, 120] width 7 height 11
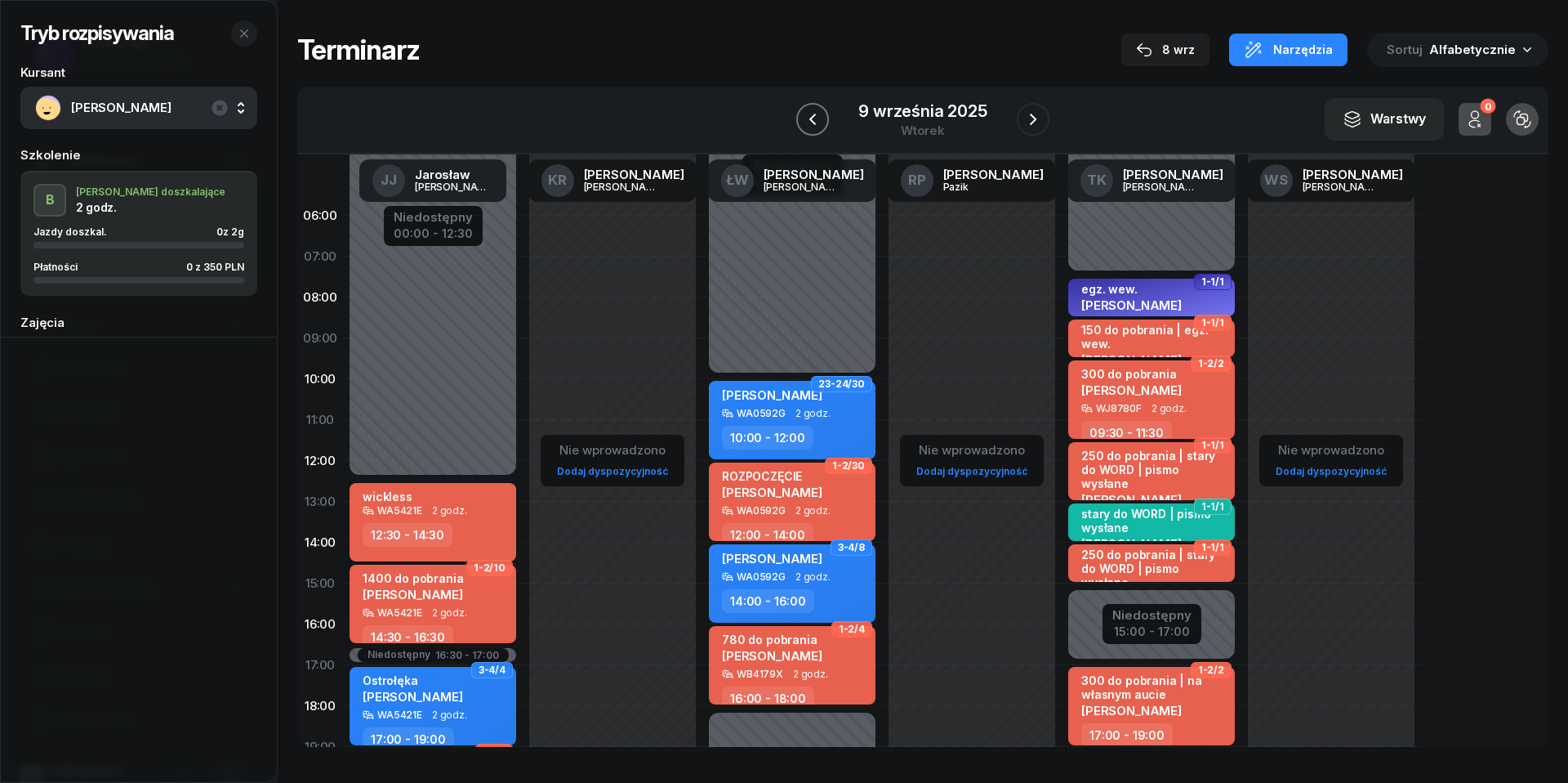
click at [808, 120] on icon "button" at bounding box center [813, 119] width 19 height 19
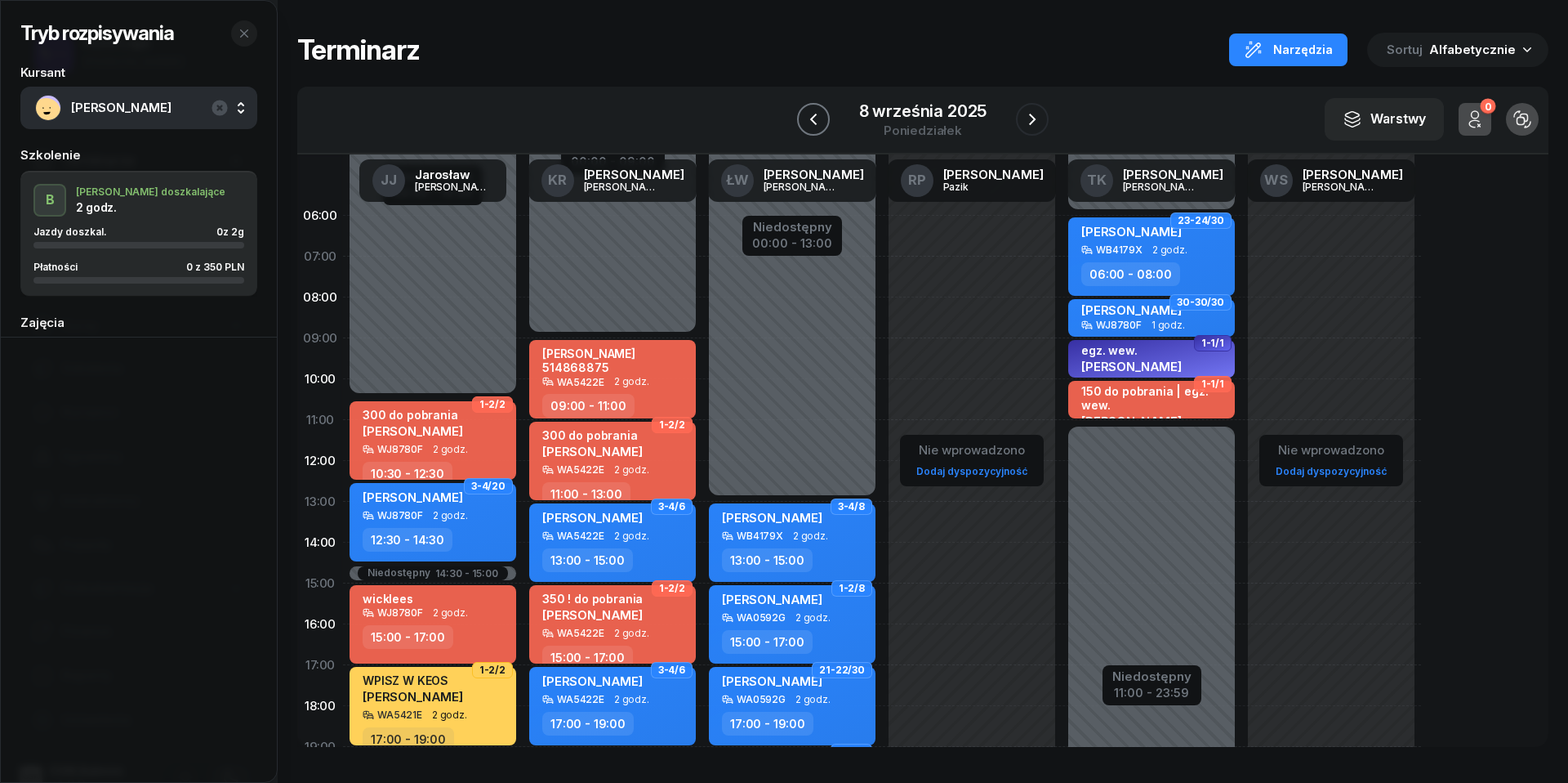
click at [808, 120] on icon "button" at bounding box center [814, 119] width 19 height 19
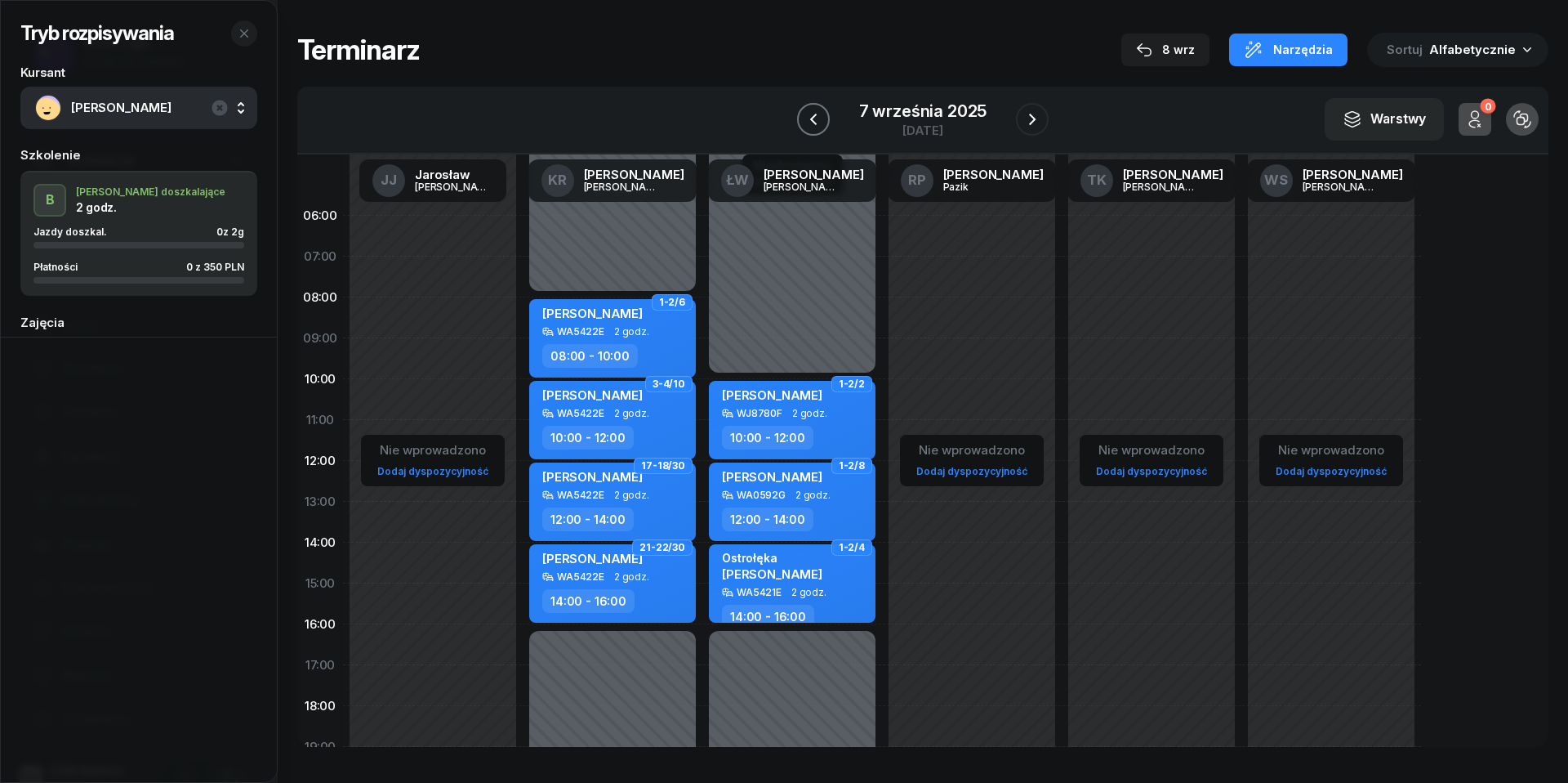
click at [808, 120] on icon "button" at bounding box center [814, 119] width 19 height 19
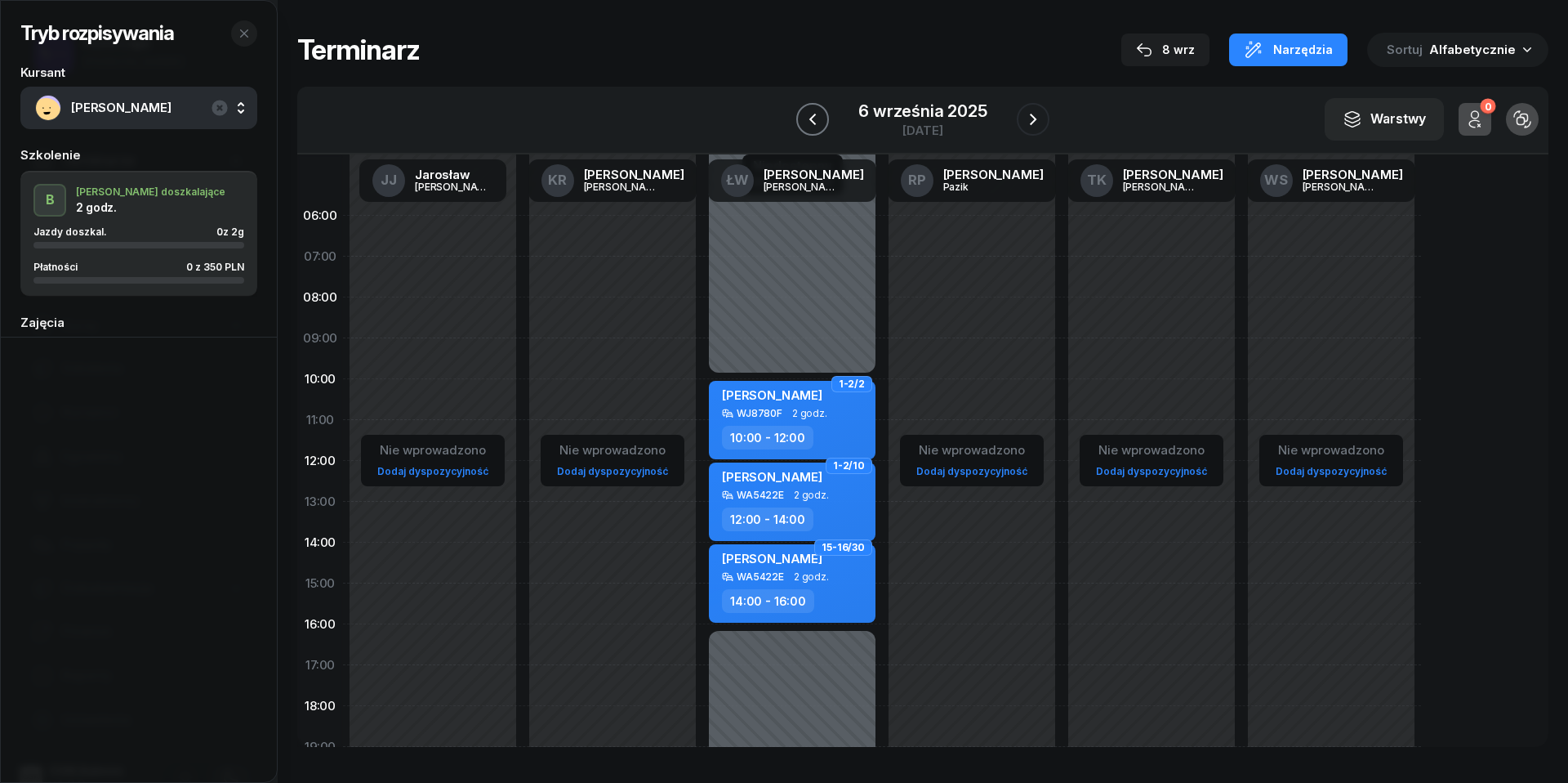
click at [808, 120] on icon "button" at bounding box center [813, 119] width 19 height 19
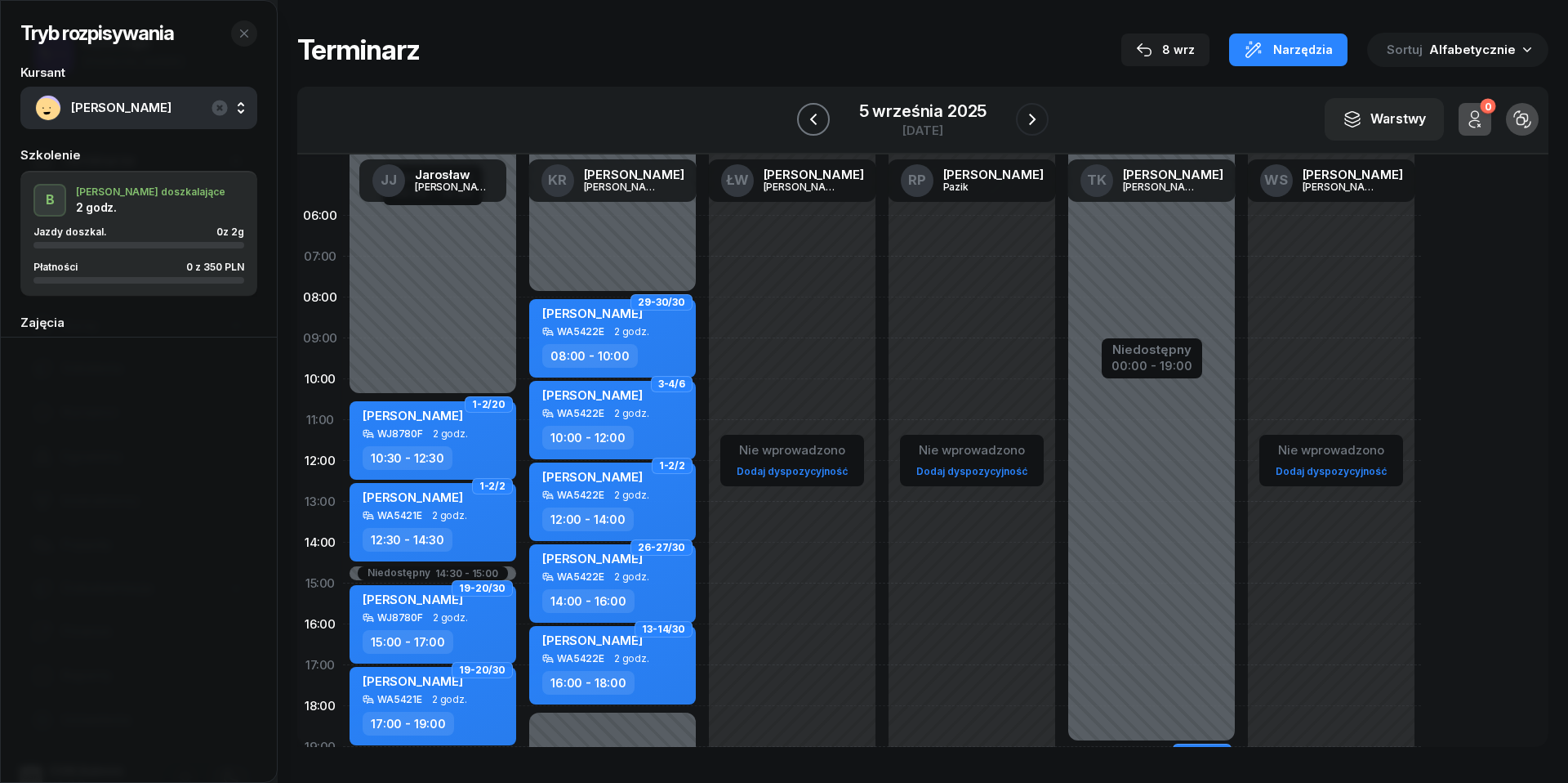
click at [808, 120] on icon "button" at bounding box center [814, 119] width 19 height 19
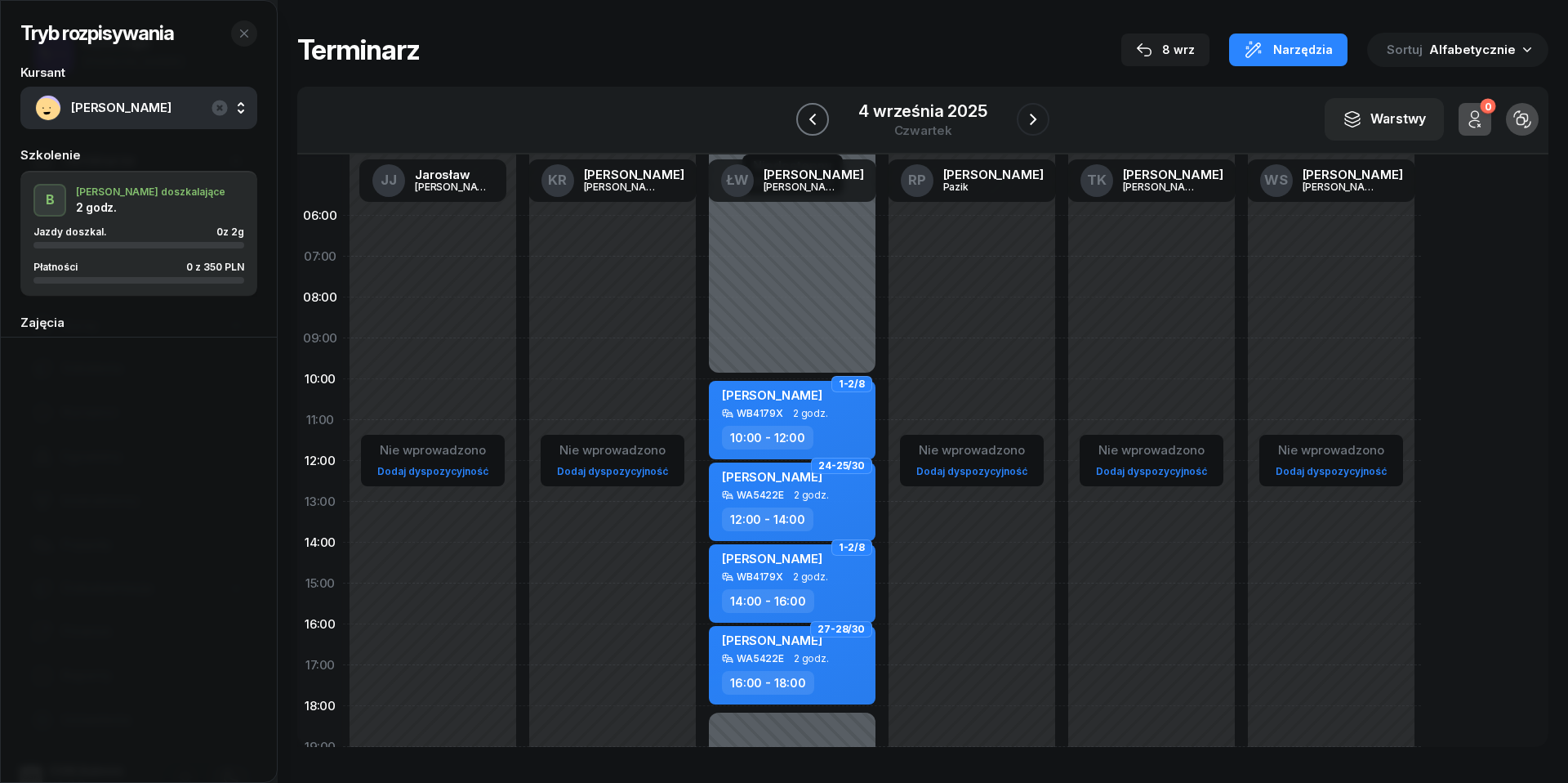
click at [808, 120] on icon "button" at bounding box center [813, 119] width 19 height 19
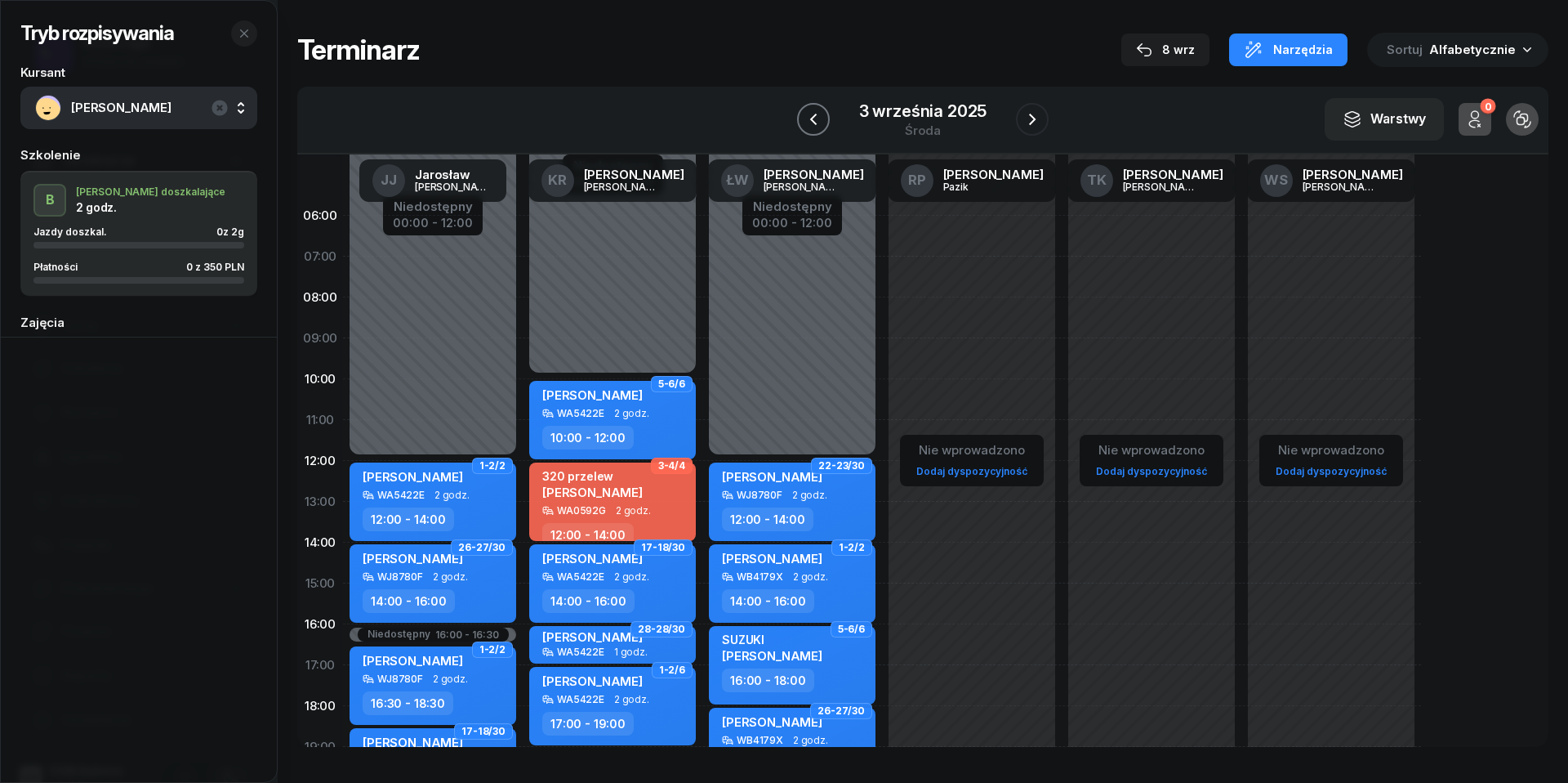
click at [808, 120] on icon "button" at bounding box center [814, 119] width 19 height 19
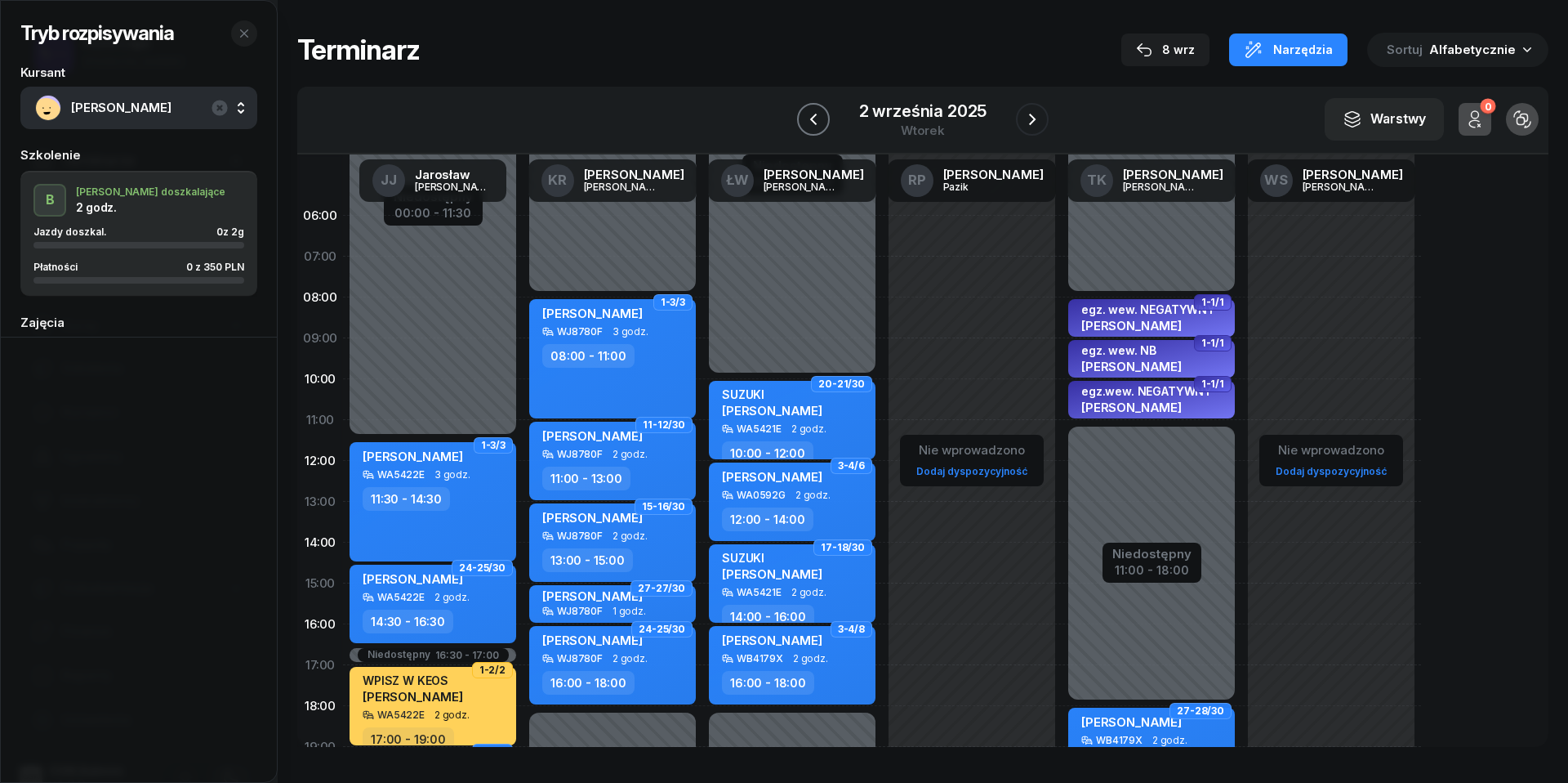
click at [808, 120] on icon "button" at bounding box center [814, 119] width 19 height 19
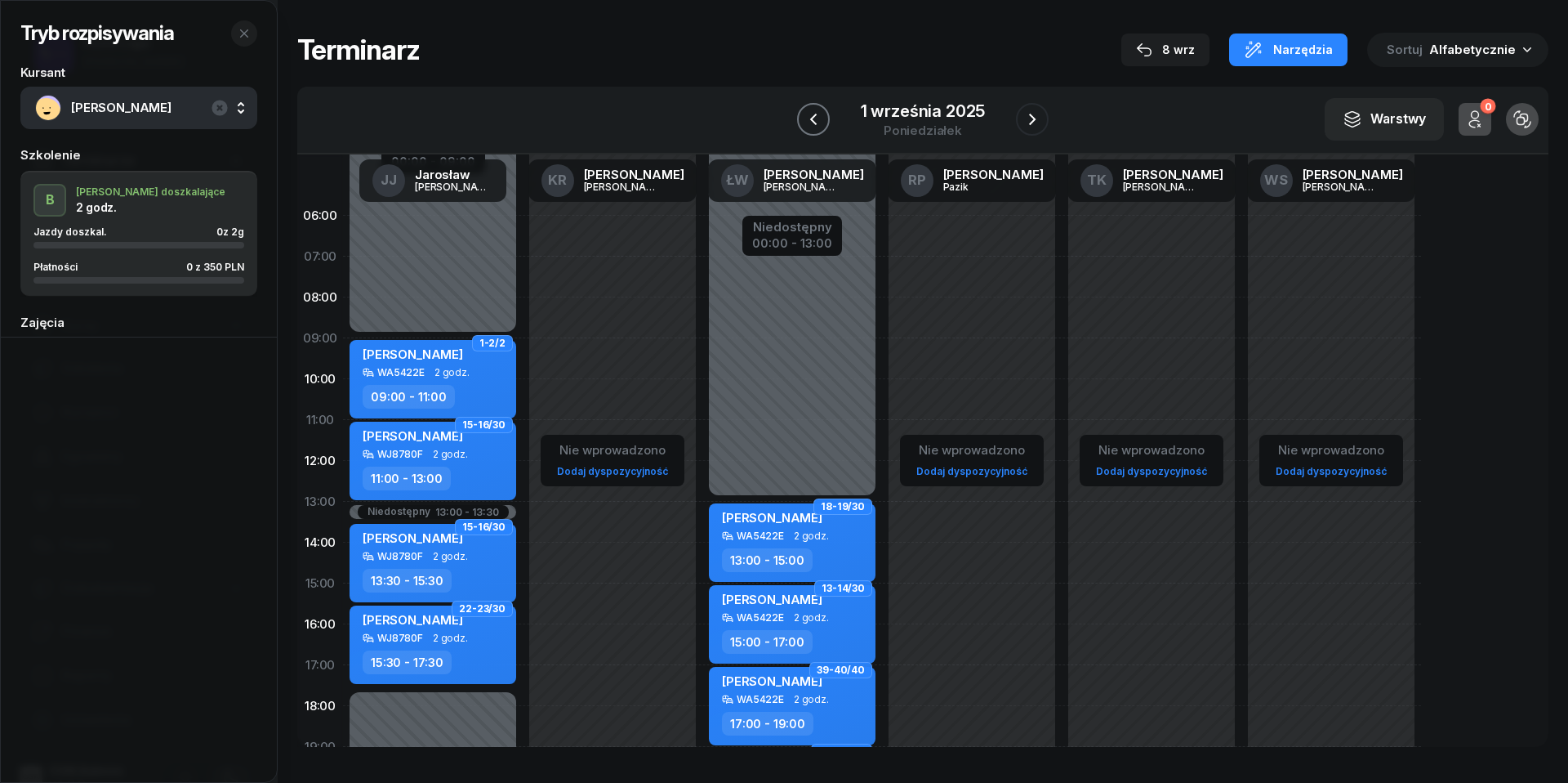
click at [808, 120] on icon "button" at bounding box center [814, 119] width 19 height 19
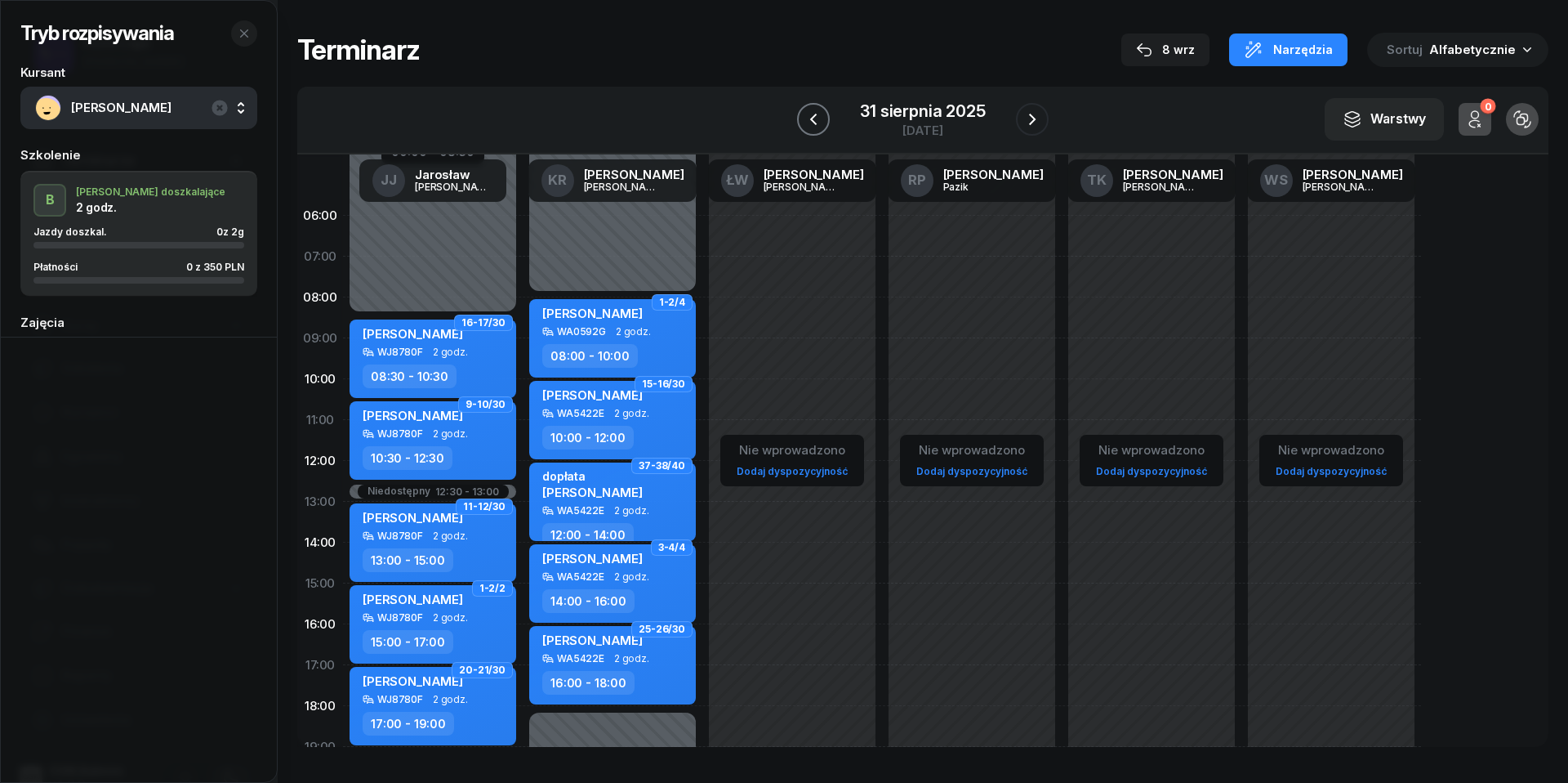
click at [808, 120] on icon "button" at bounding box center [814, 119] width 19 height 19
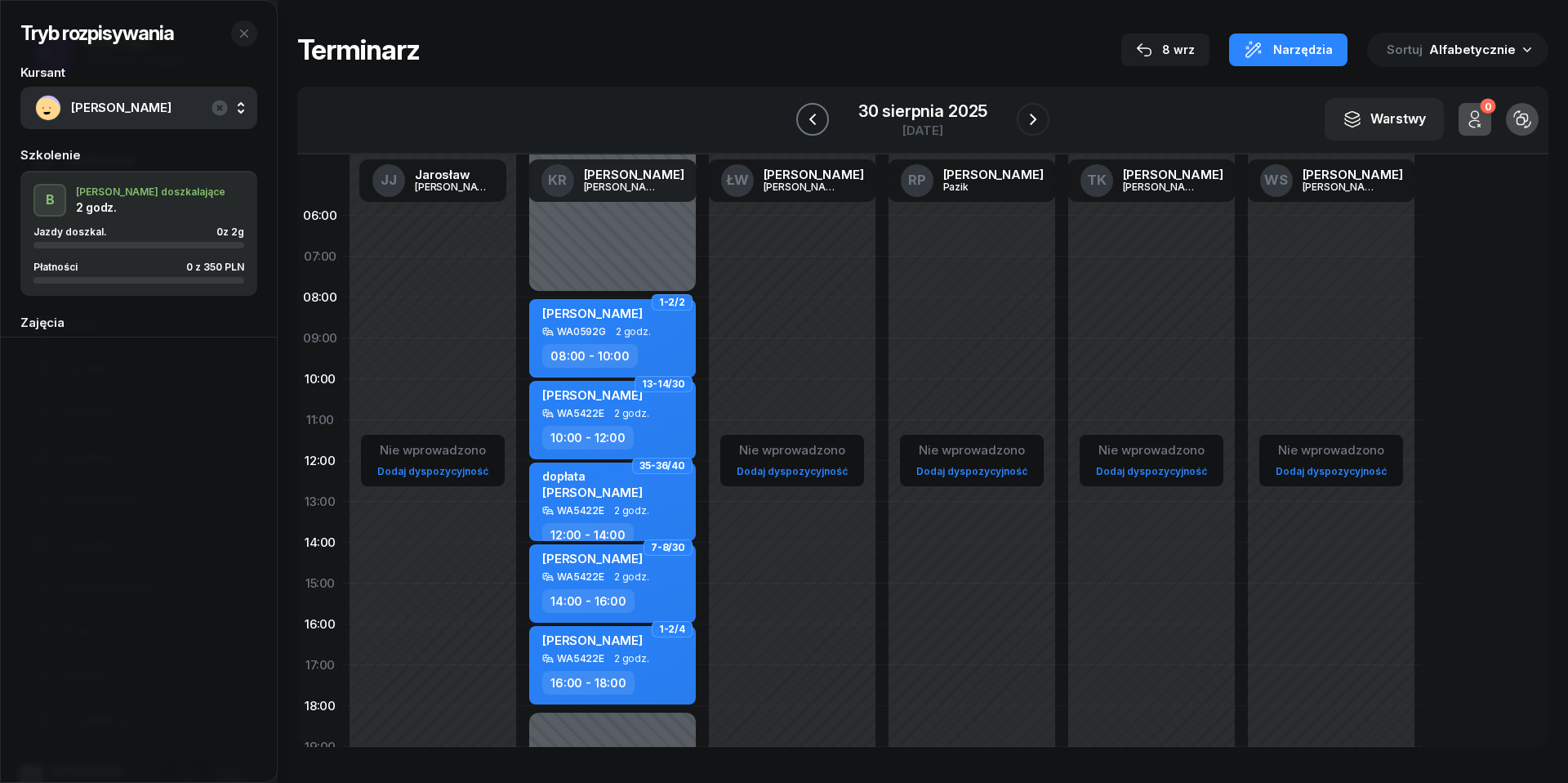
click at [808, 120] on icon "button" at bounding box center [813, 119] width 19 height 19
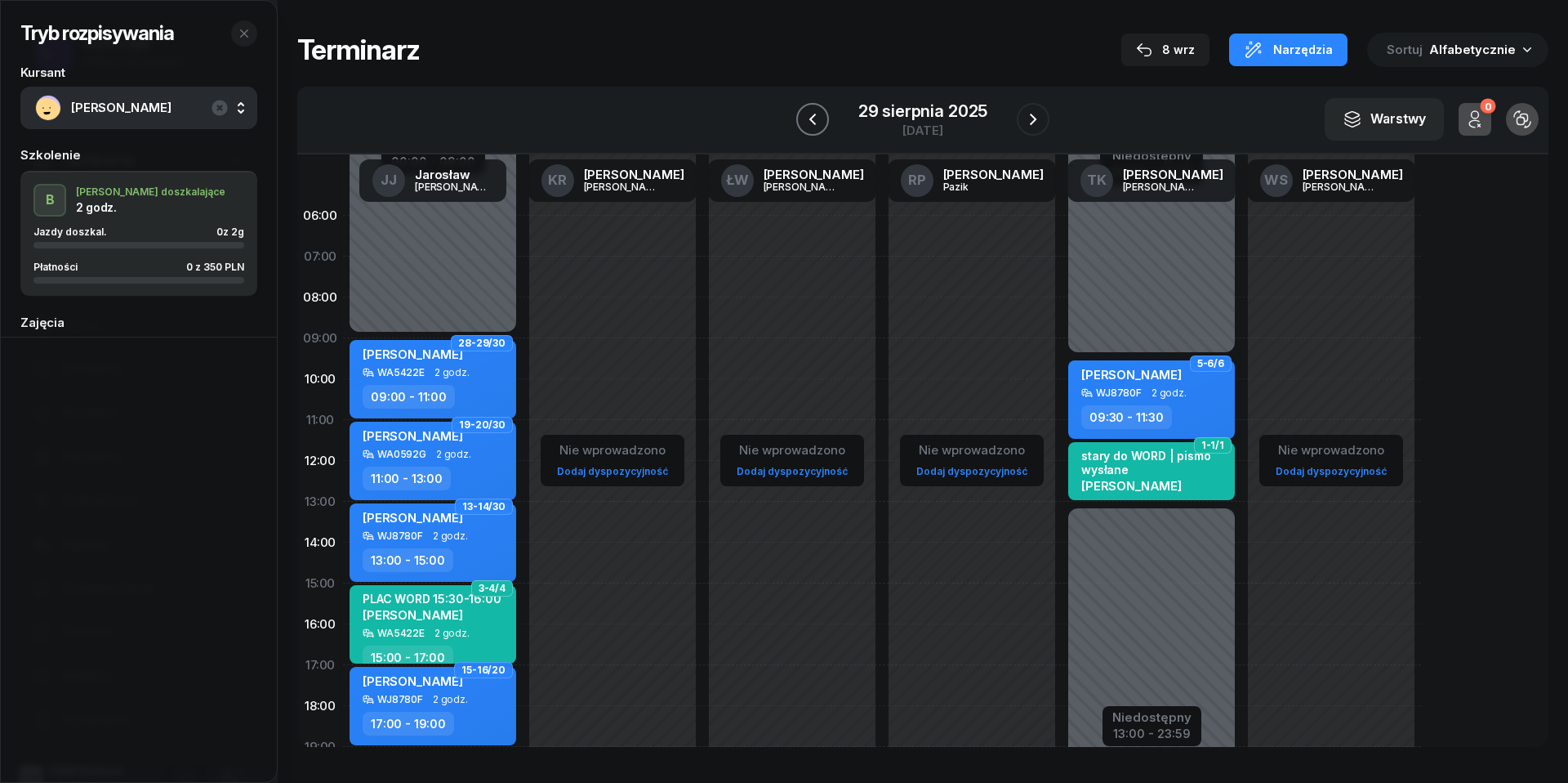
click at [808, 120] on icon "button" at bounding box center [813, 119] width 19 height 19
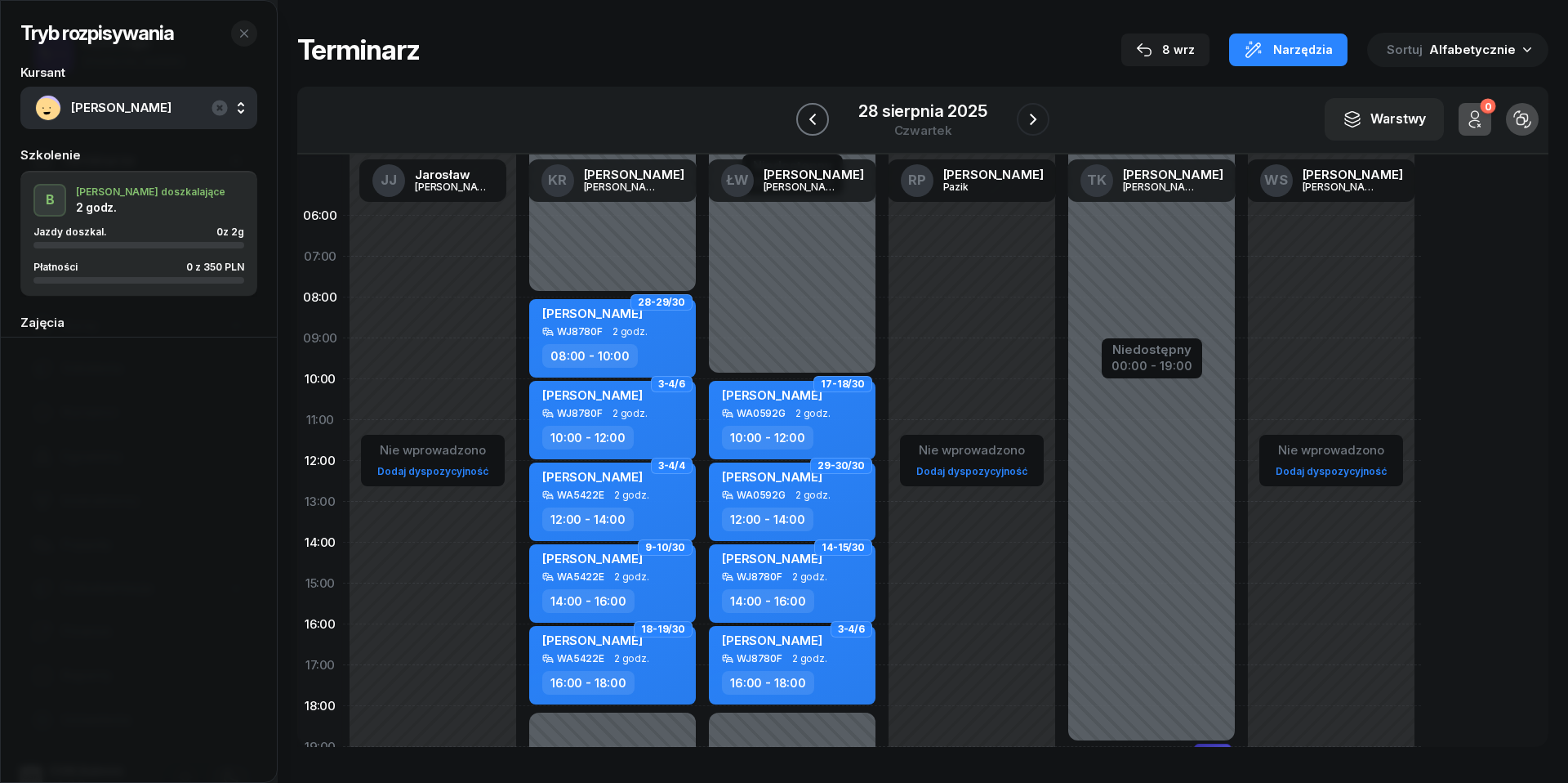
click at [808, 120] on icon "button" at bounding box center [813, 119] width 19 height 19
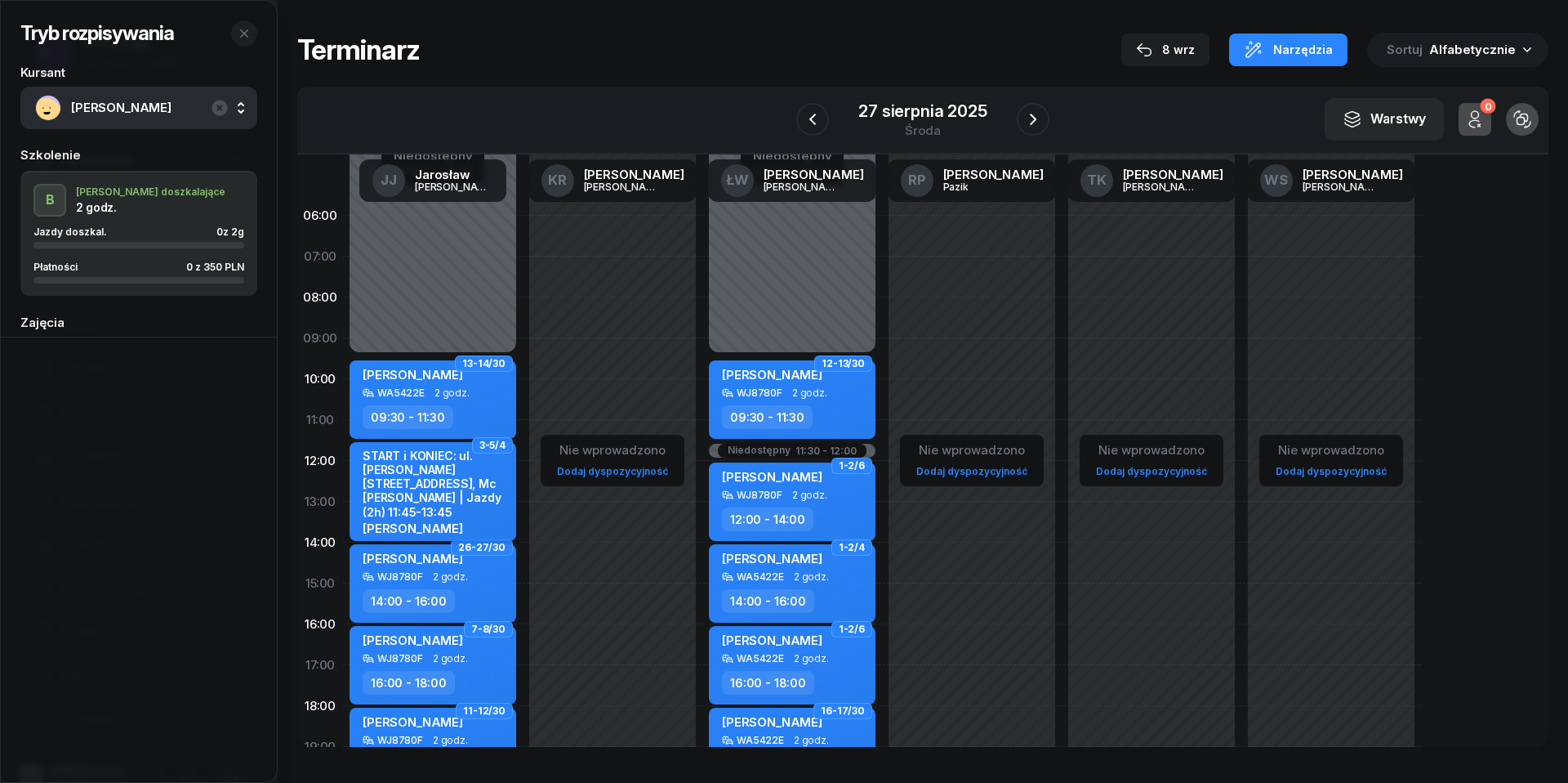
click at [446, 468] on div "START i KONIEC: ul. [PERSON_NAME][STREET_ADDRESS], Mc [PERSON_NAME] | Jazdy (2h…" at bounding box center [435, 482] width 144 height 70
select select "11"
select select "30"
select select "14"
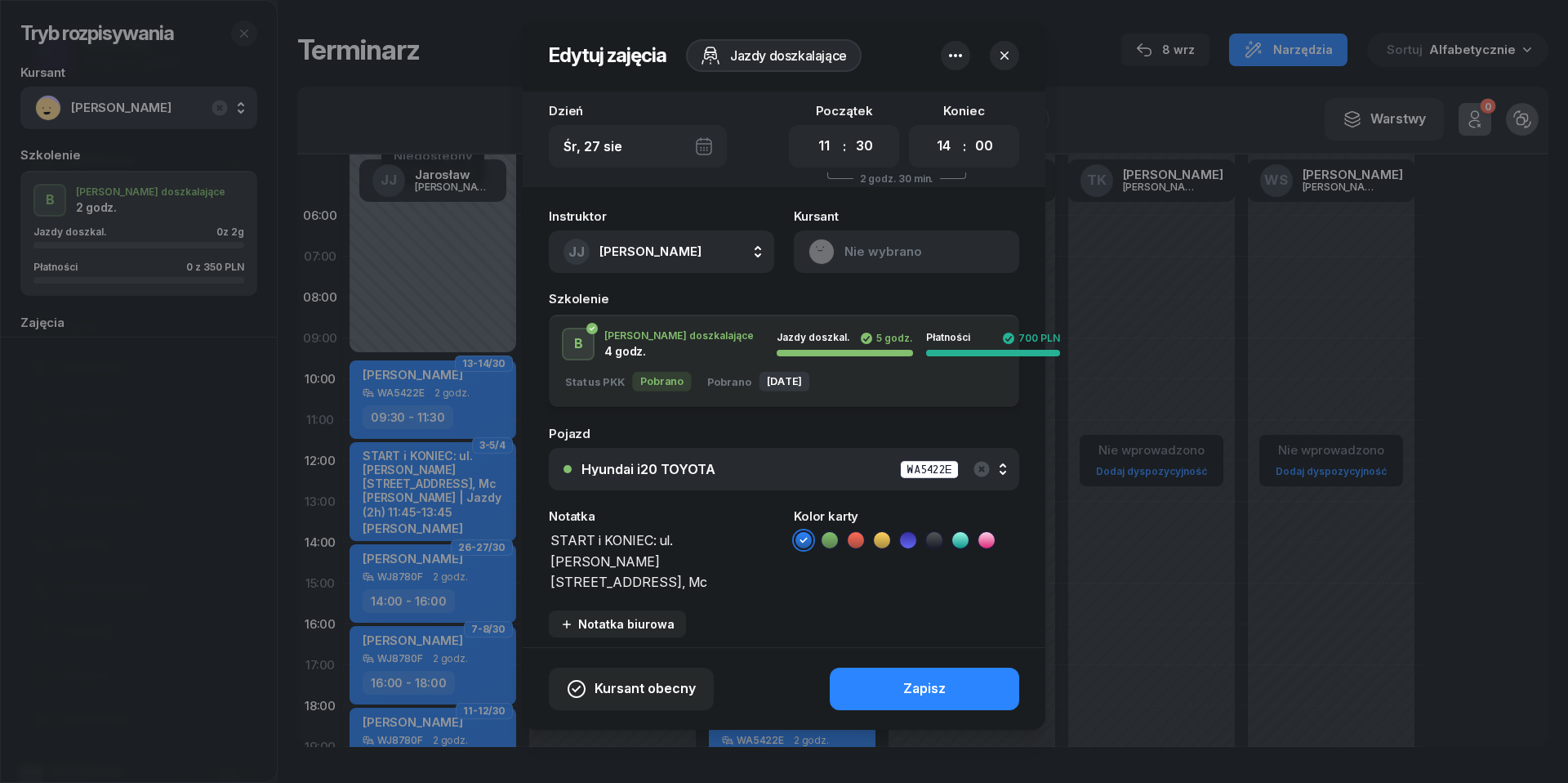
drag, startPoint x: 638, startPoint y: 578, endPoint x: 465, endPoint y: 495, distance: 191.9
click at [465, 495] on div "Edytuj zajęcia Jazdy doszkalające Dzień [DATE] Początek 00 01 02 03 04 05 06 07…" at bounding box center [784, 392] width 1568 height 783
click at [1008, 53] on icon "button" at bounding box center [1004, 55] width 16 height 16
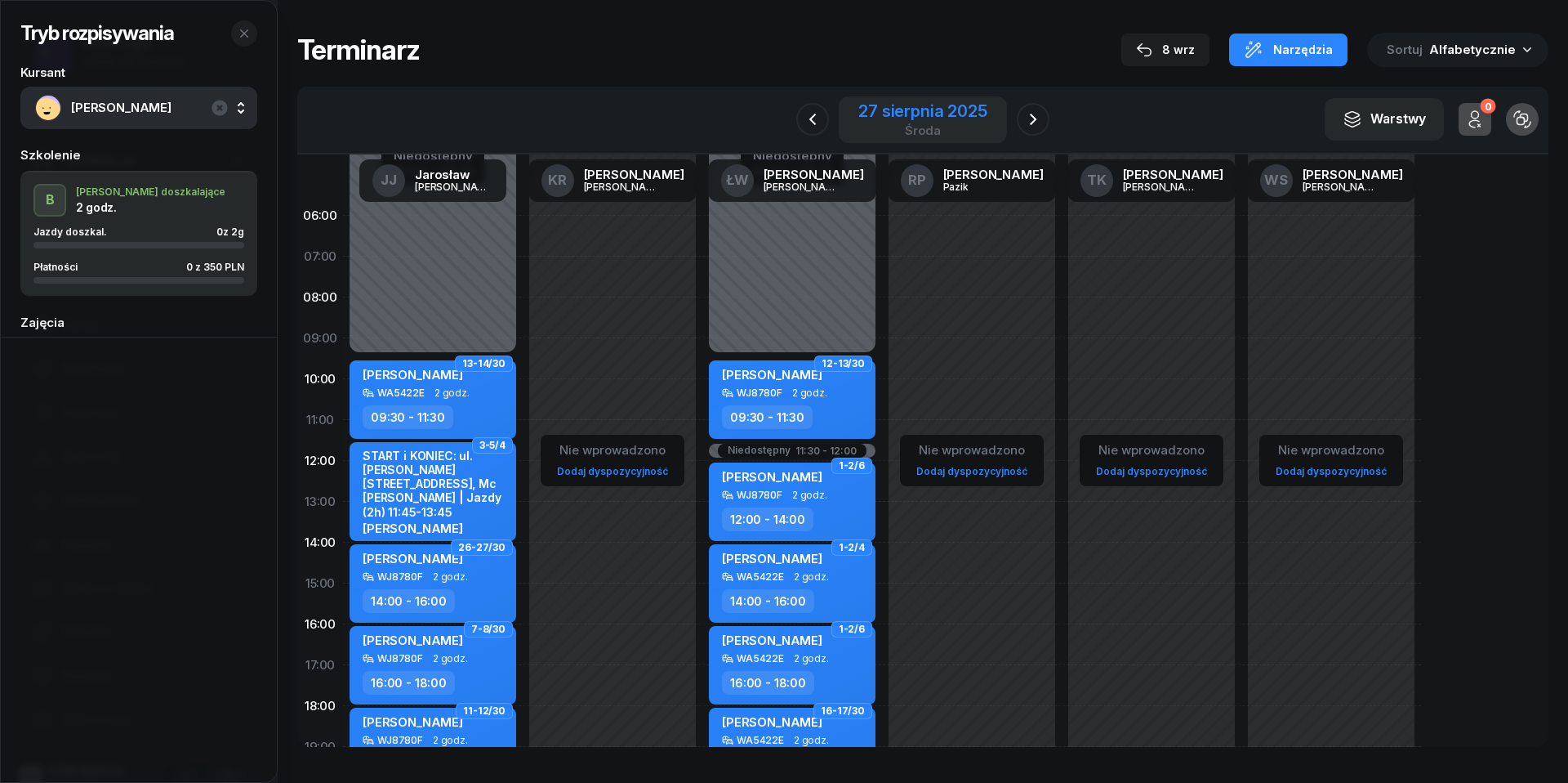
click at [943, 104] on div "27 sierpnia 2025" at bounding box center [923, 111] width 128 height 16
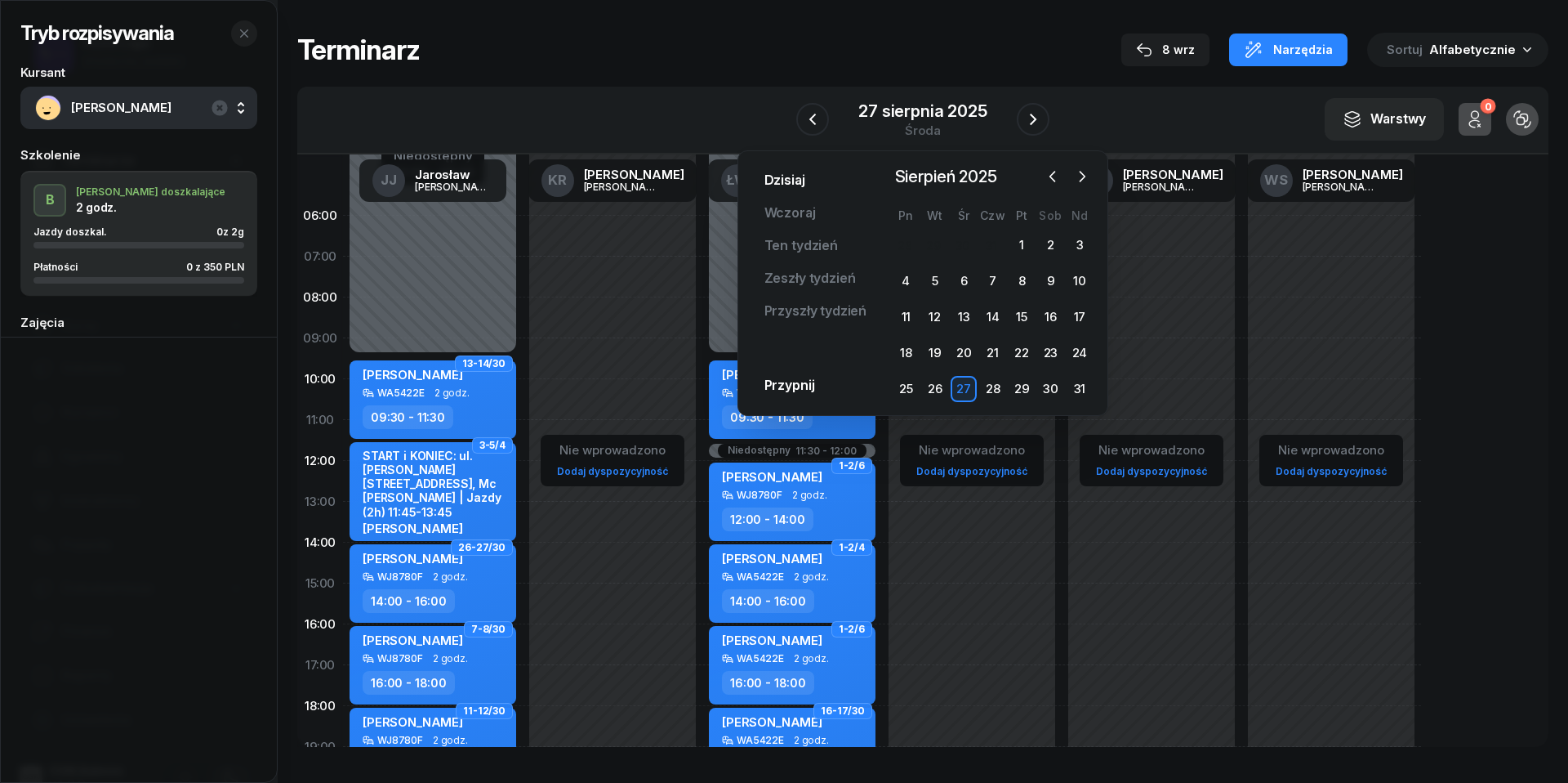
click at [795, 185] on link "Dzisiaj" at bounding box center [785, 181] width 67 height 33
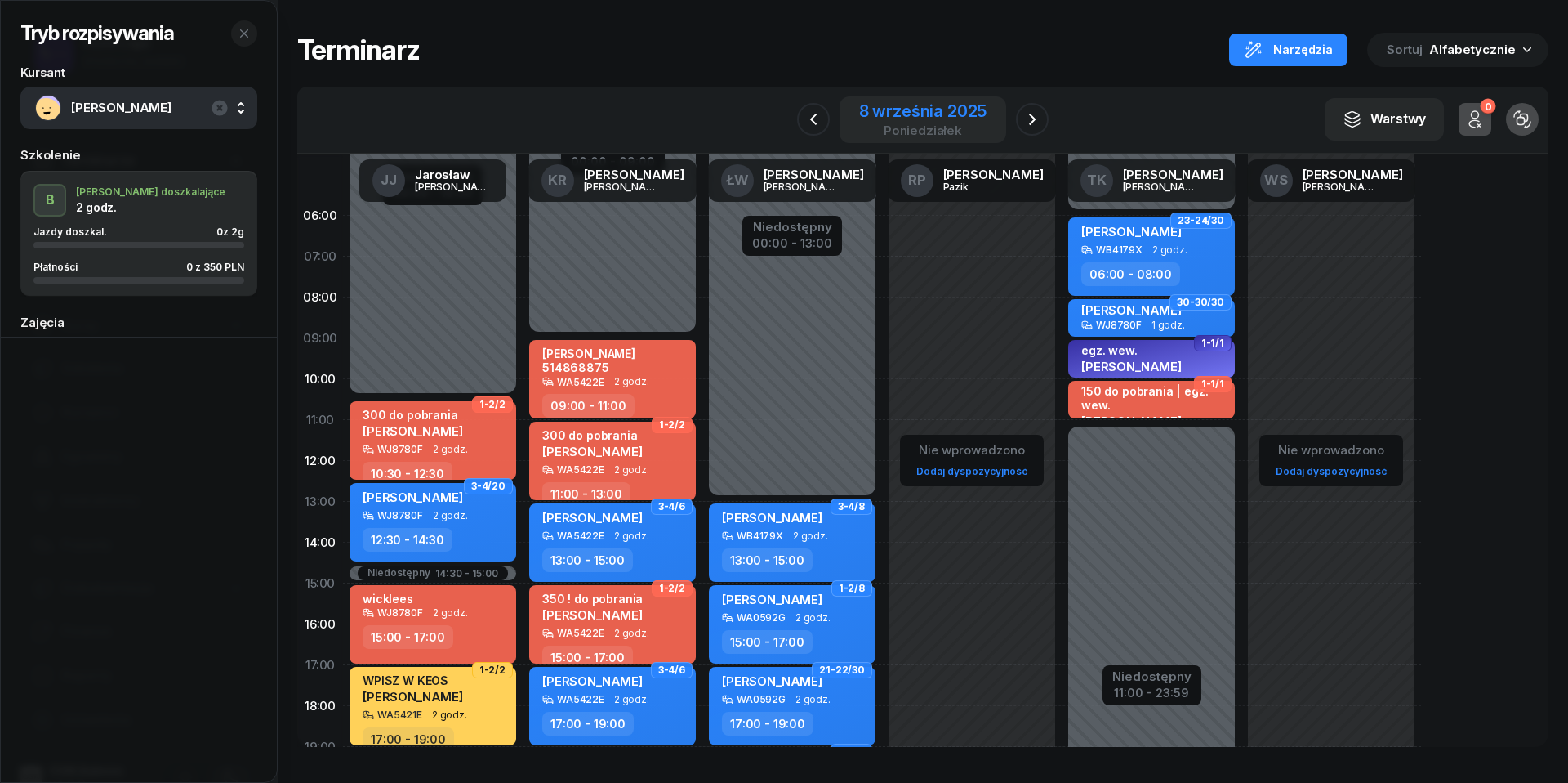
click at [928, 116] on div "8 września 2025" at bounding box center [924, 111] width 128 height 16
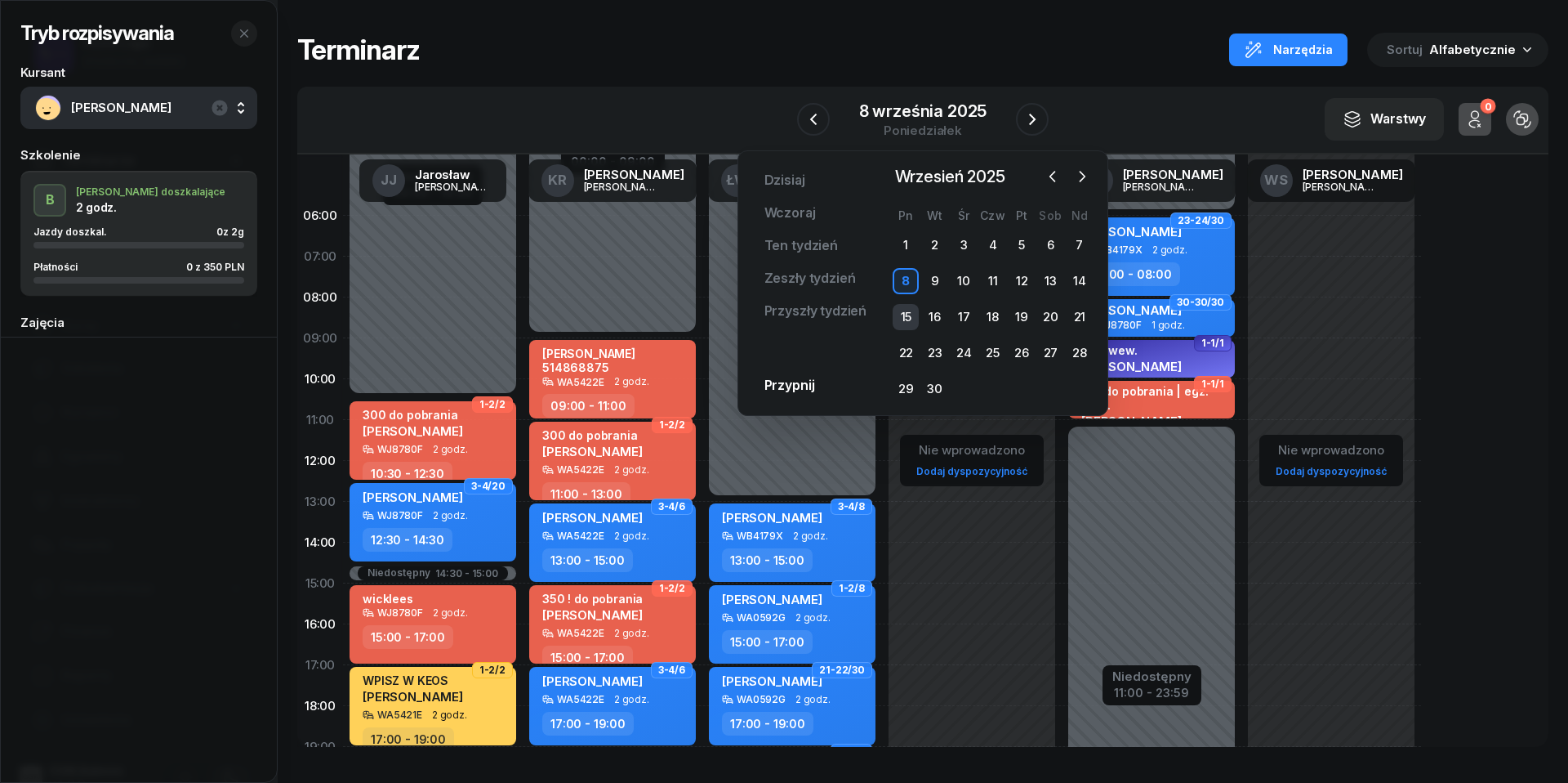
click at [911, 308] on div "15" at bounding box center [906, 316] width 26 height 26
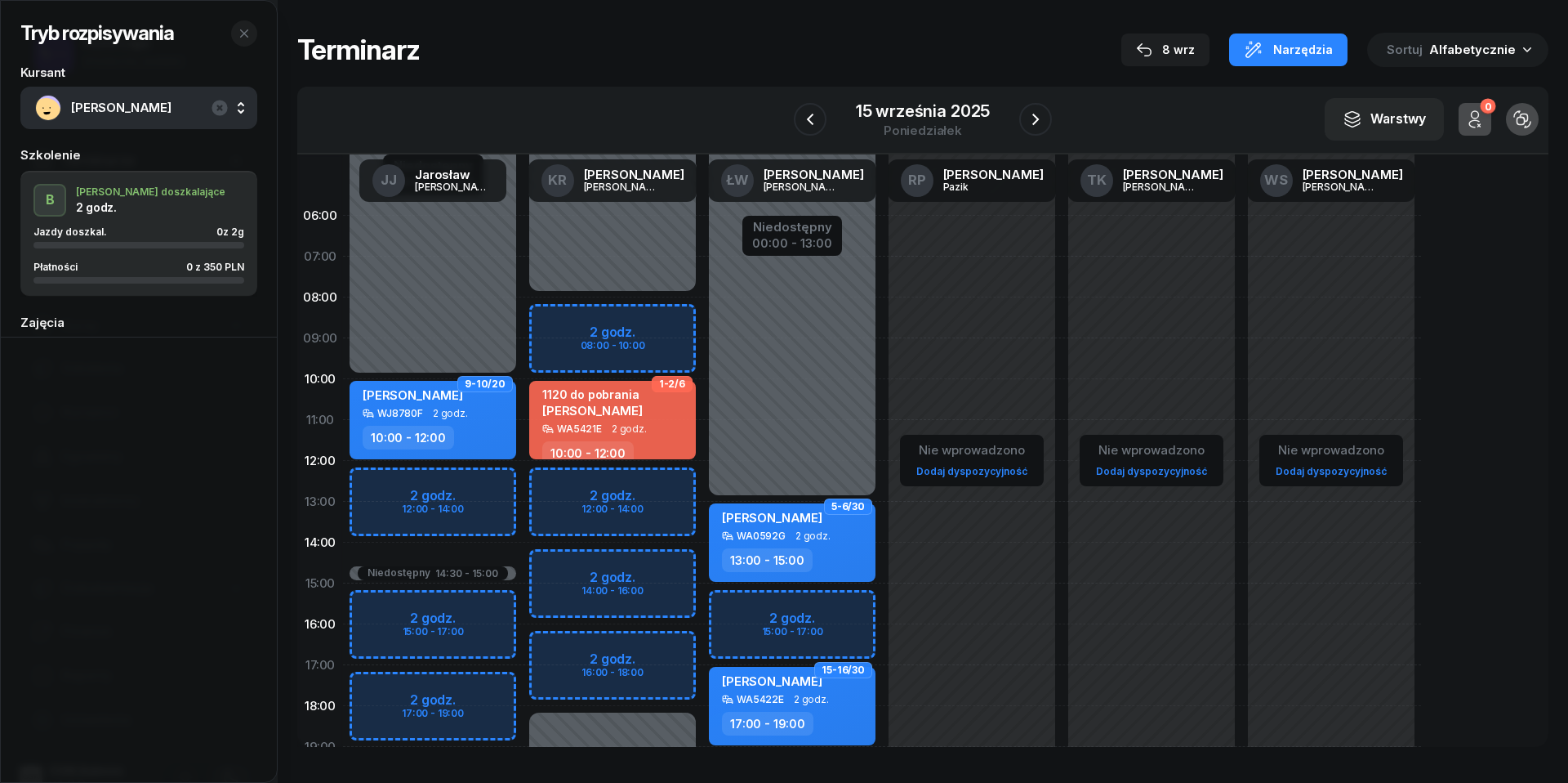
click at [366, 487] on div "Niedostępny 00:00 - 10:00 Niedostępny 19:00 - 23:59 Niedostępny 14:30 - 15:00 2…" at bounding box center [433, 583] width 180 height 776
select select "12"
select select "14"
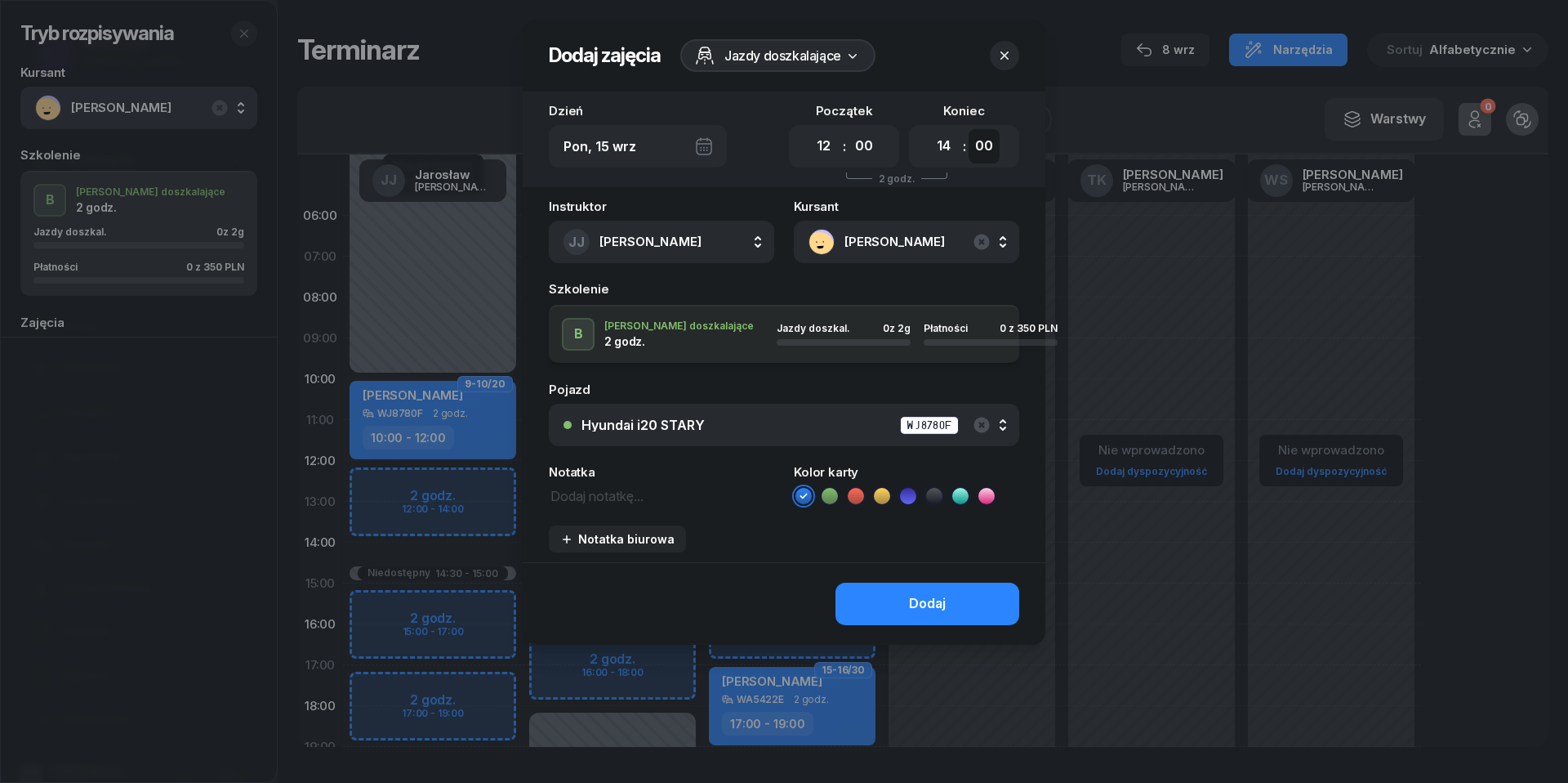
select select "30"
click at [615, 492] on textarea at bounding box center [661, 494] width 226 height 20
paste textarea "START i KONIEC: ul. [PERSON_NAME][STREET_ADDRESS], Mc [PERSON_NAME] | Jazdy (2h…"
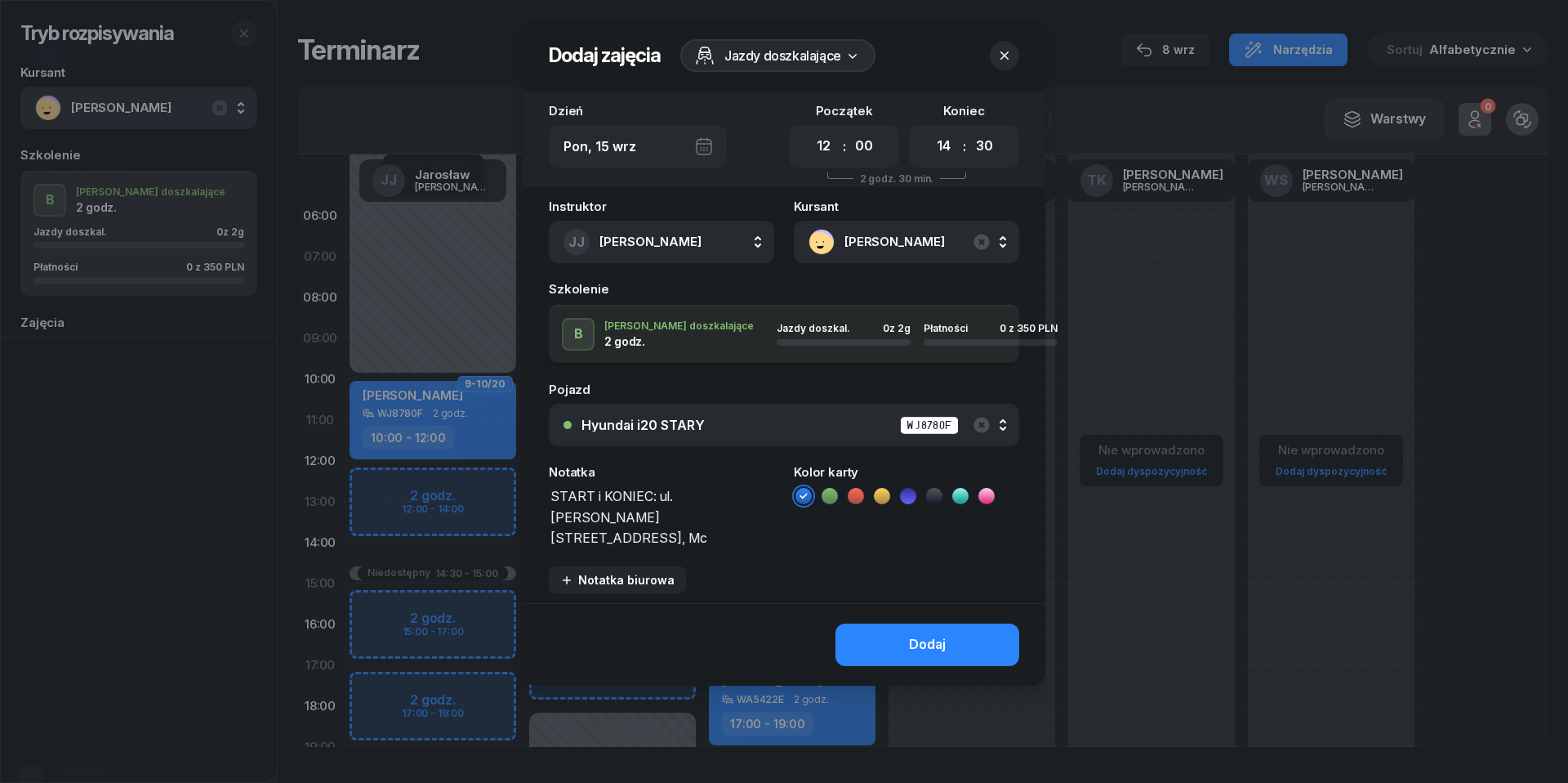
scroll to position [1, 0]
drag, startPoint x: 755, startPoint y: 495, endPoint x: 768, endPoint y: 508, distance: 18.4
click at [755, 495] on textarea "START i KONIEC: ul. [PERSON_NAME][STREET_ADDRESS], Mc [PERSON_NAME] | Jazdy (2h…" at bounding box center [661, 515] width 226 height 62
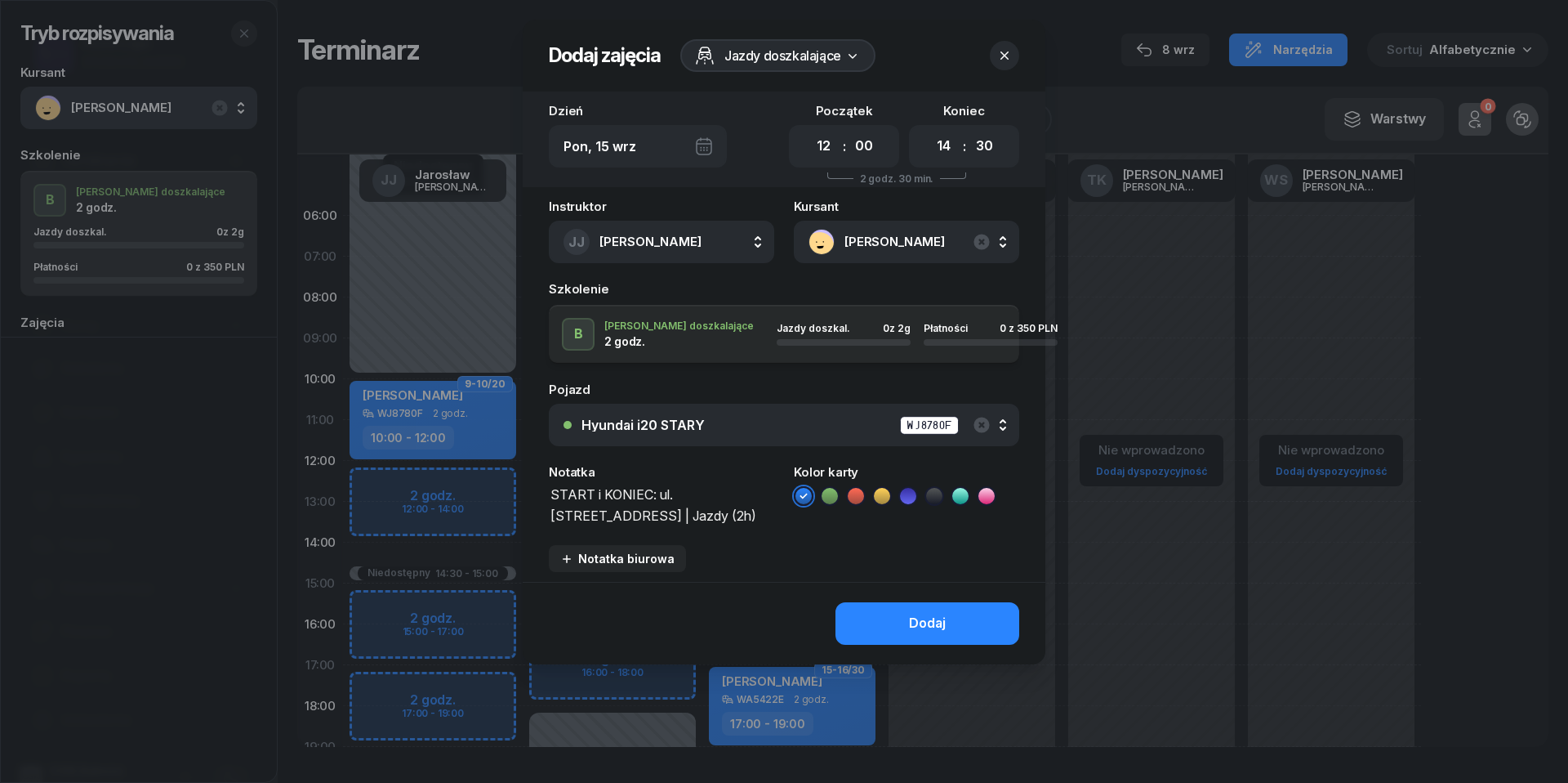
click at [861, 500] on icon at bounding box center [856, 495] width 16 height 16
click at [554, 497] on textarea "START i KONIEC: ul. [STREET_ADDRESS] | Jazdy (2h) 12:15-14:15" at bounding box center [661, 504] width 226 height 41
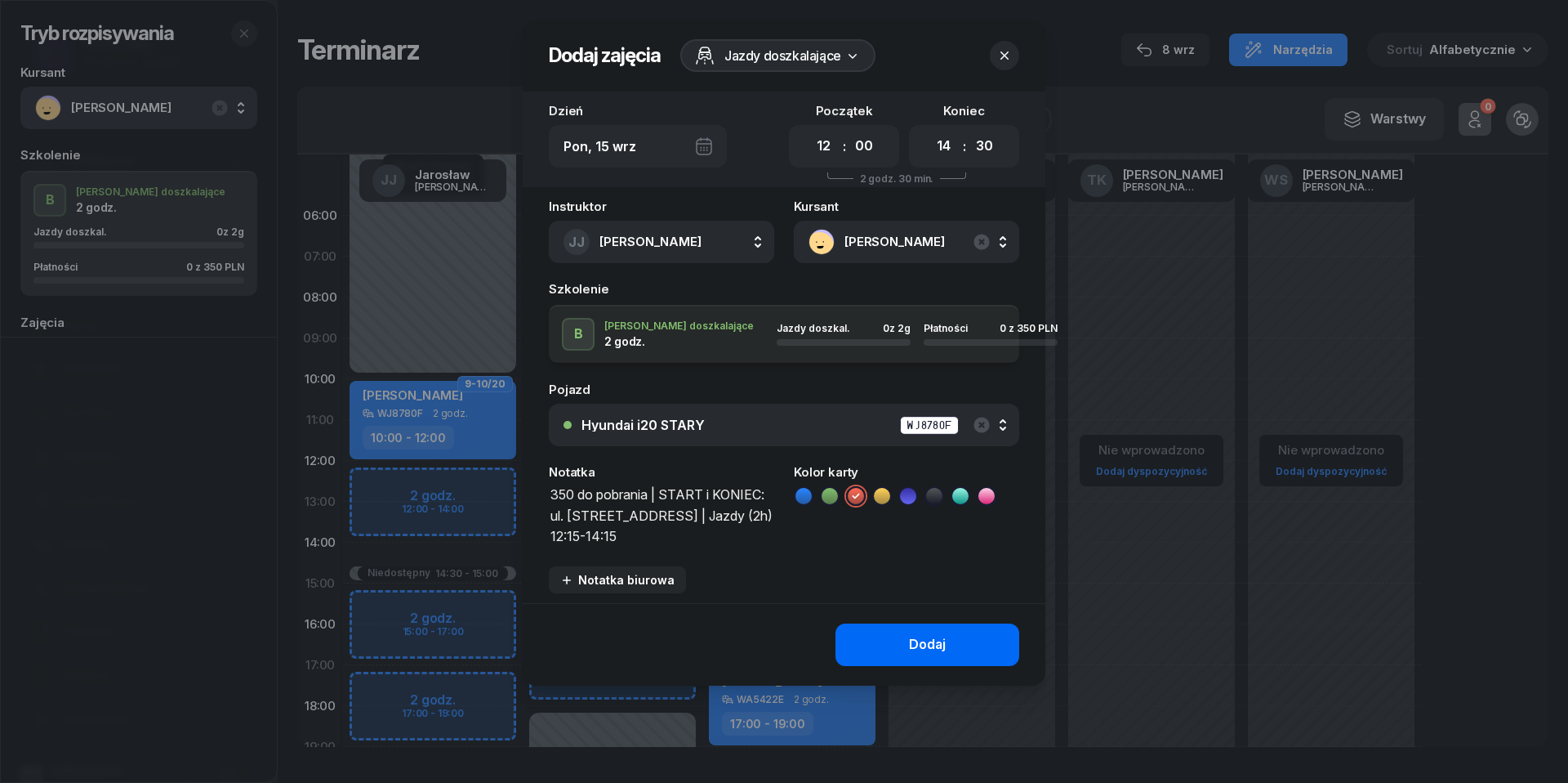
type textarea "350 do pobrania | START i KONIEC: ul. [STREET_ADDRESS] | Jazdy (2h) 12:15-14:15"
click at [950, 643] on button "Dodaj" at bounding box center [928, 644] width 184 height 42
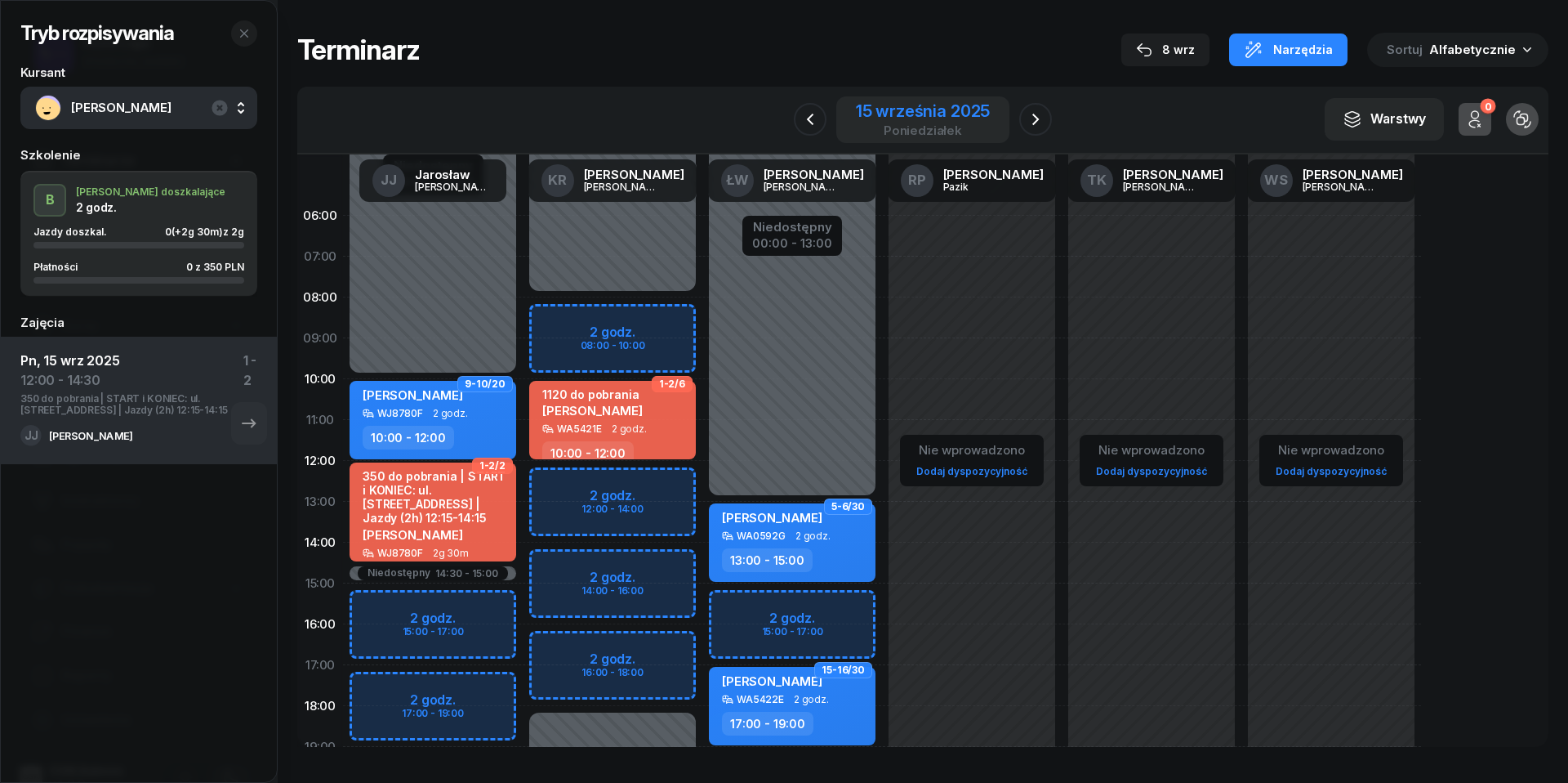
click at [916, 127] on div "poniedziałek" at bounding box center [923, 130] width 134 height 12
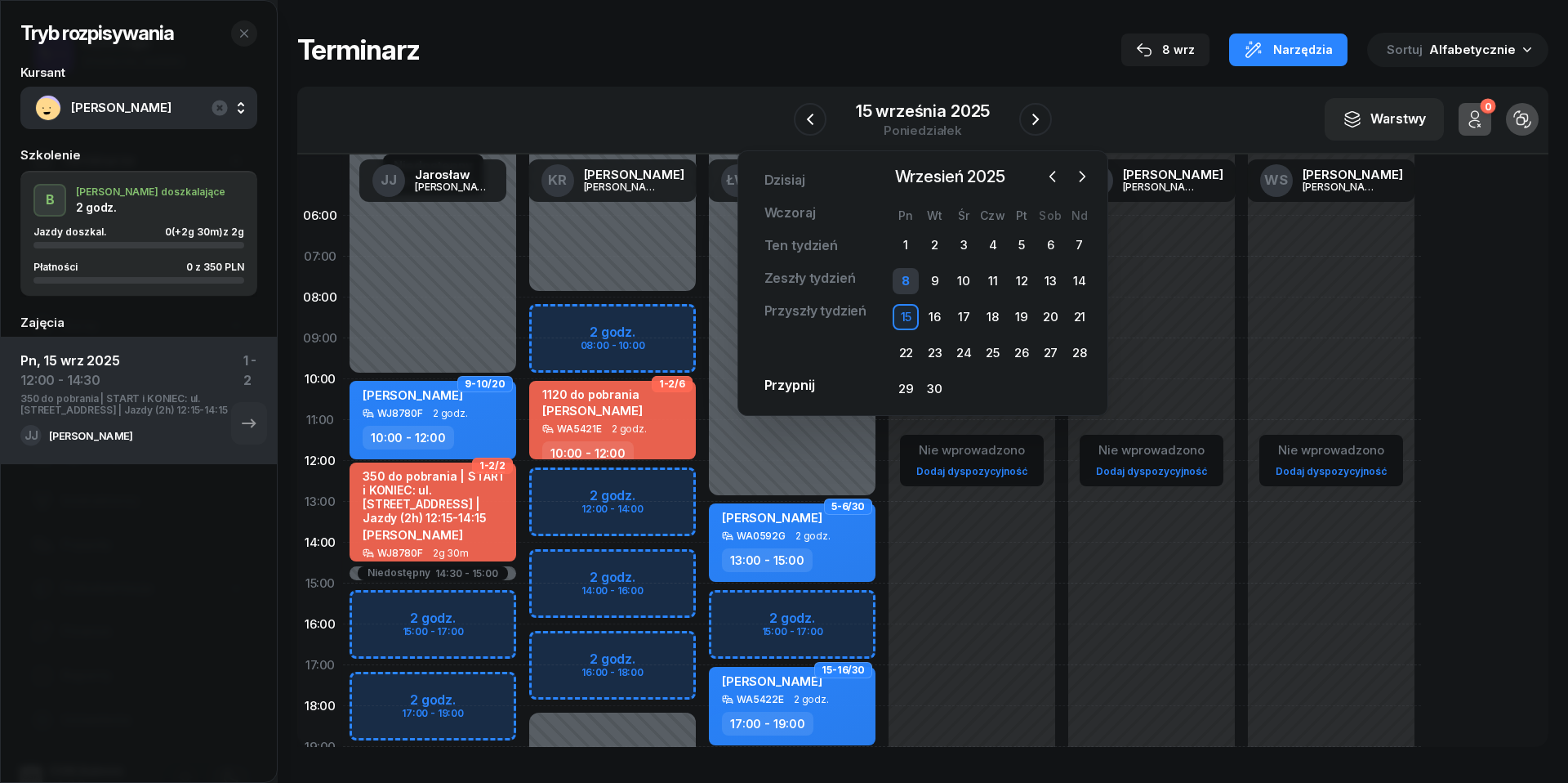
click at [907, 280] on div "8" at bounding box center [906, 280] width 26 height 26
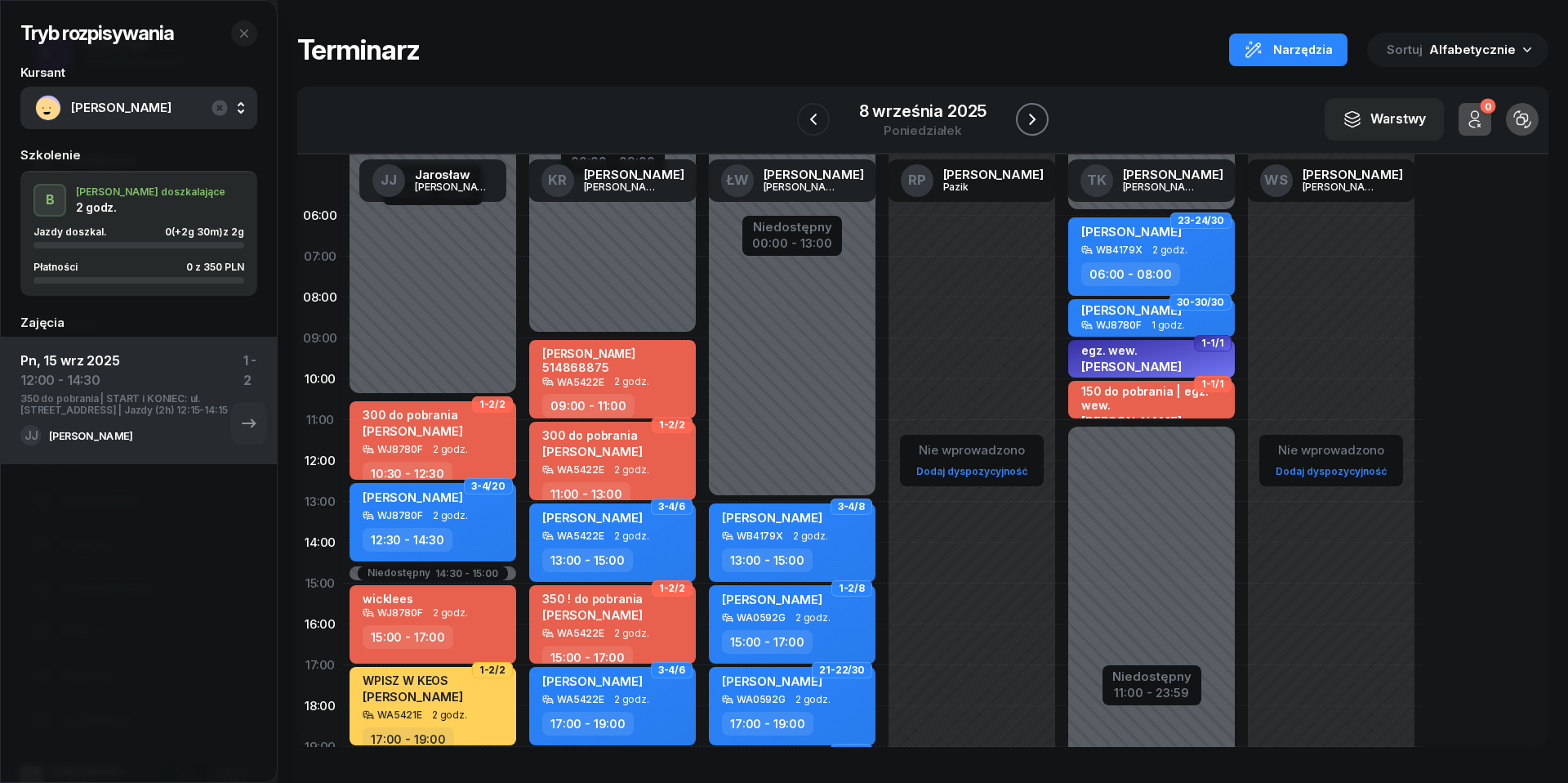
click at [1031, 112] on icon "button" at bounding box center [1032, 119] width 19 height 19
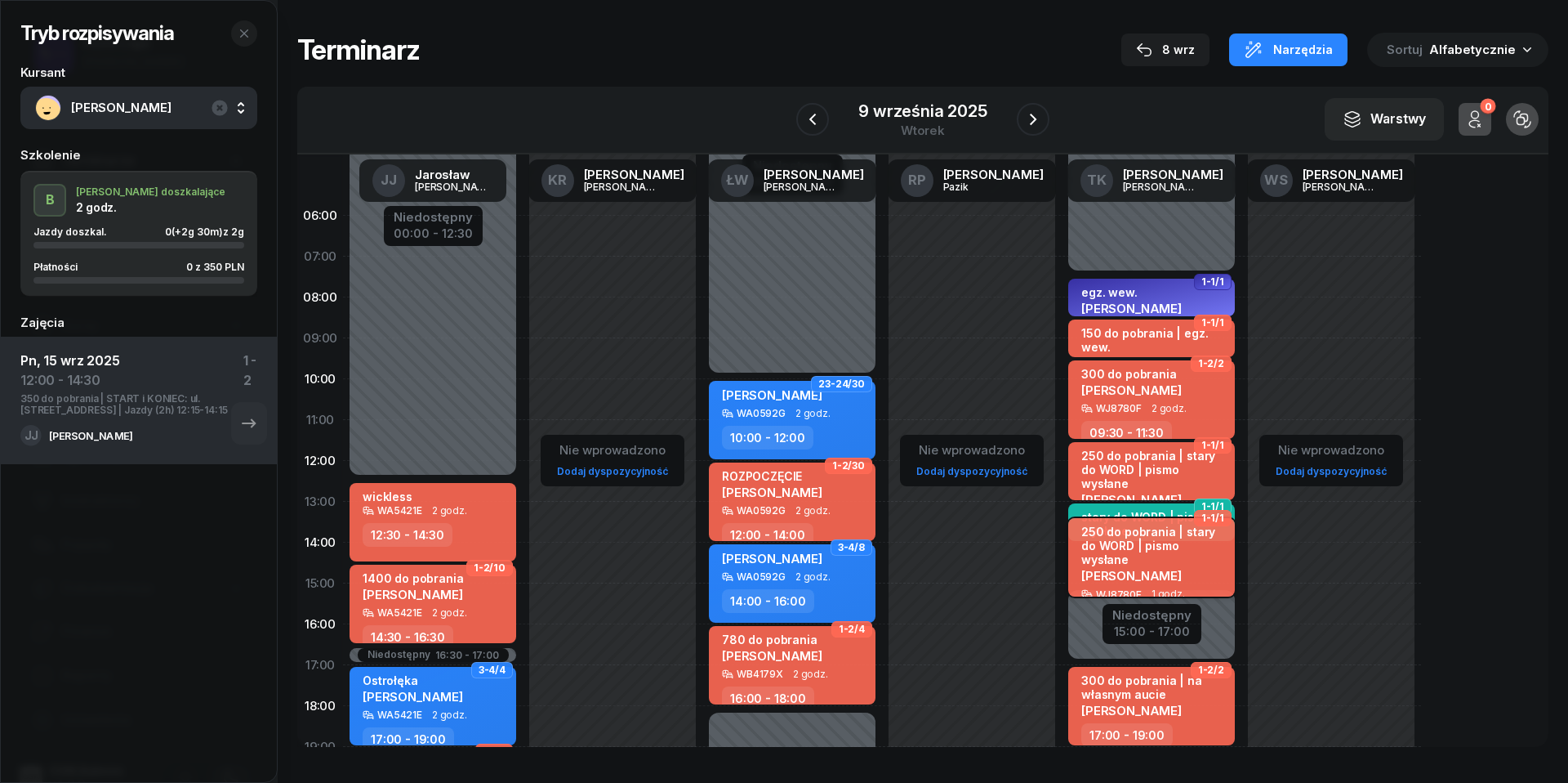
click at [1168, 568] on div "[PERSON_NAME]" at bounding box center [1154, 574] width 144 height 14
select select "14"
select select "15"
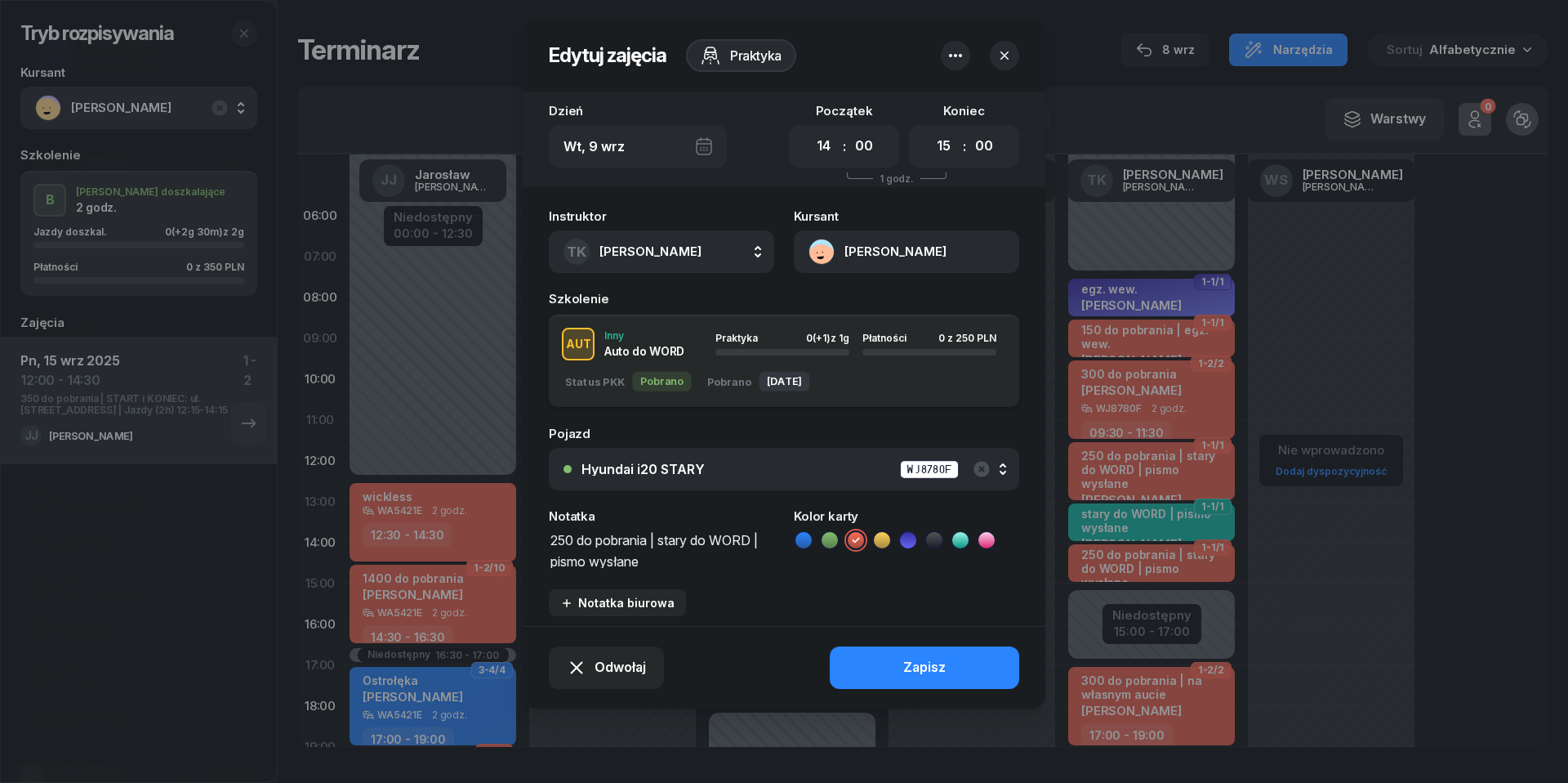
click at [1011, 58] on icon "button" at bounding box center [1004, 55] width 16 height 16
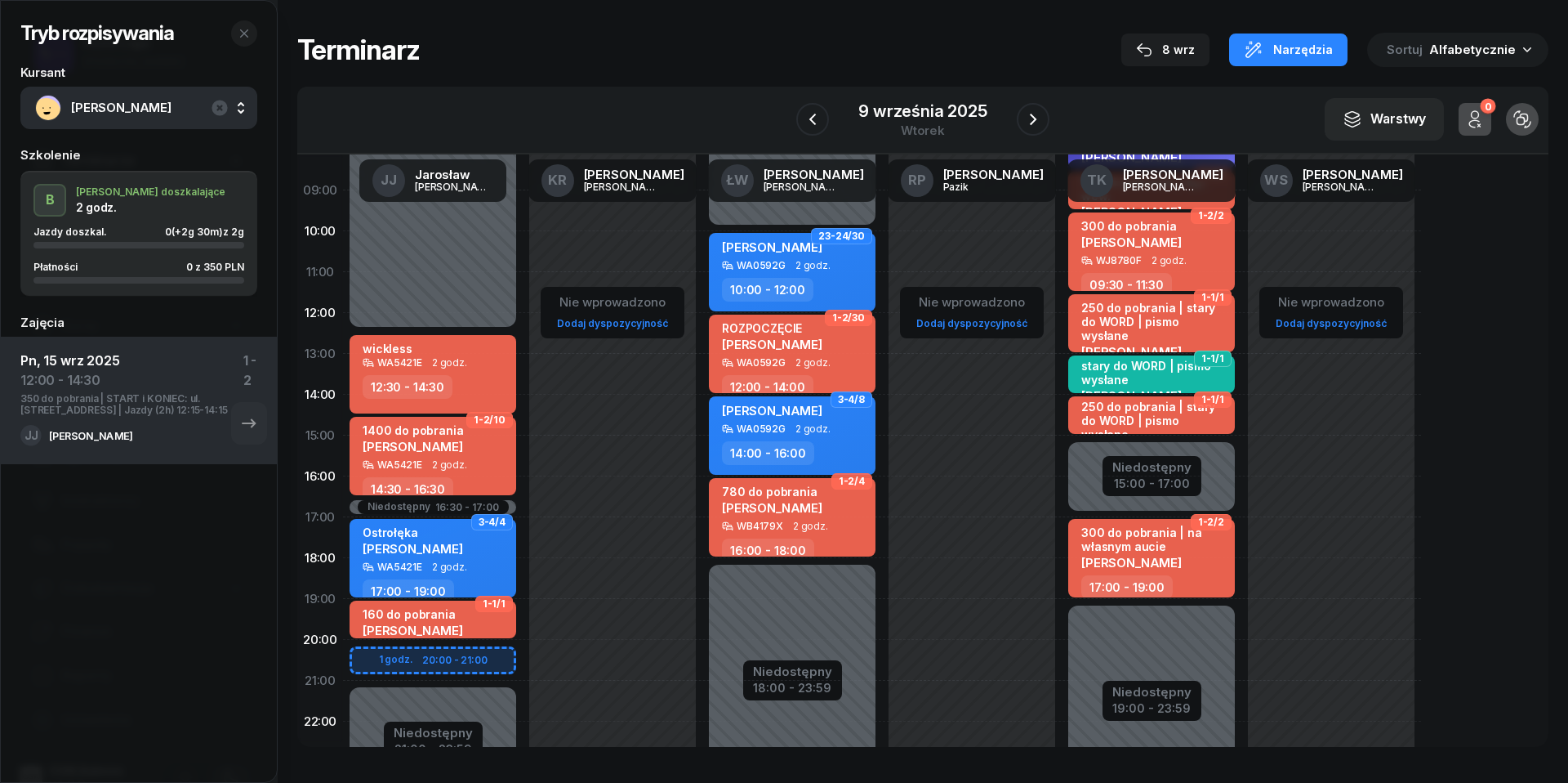
scroll to position [162, 0]
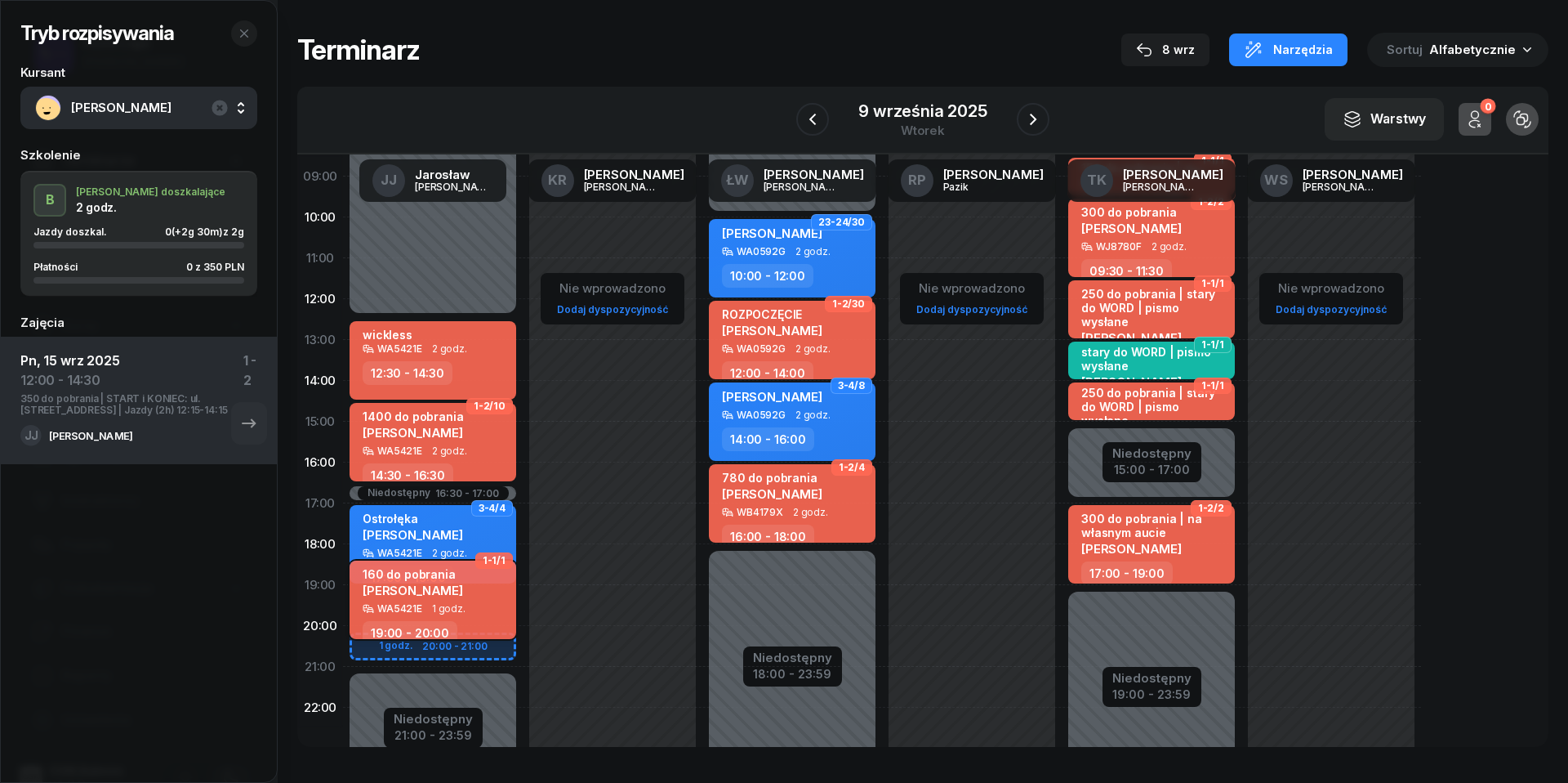
click at [436, 603] on span "1 godz." at bounding box center [448, 609] width 34 height 11
select select "19"
select select "20"
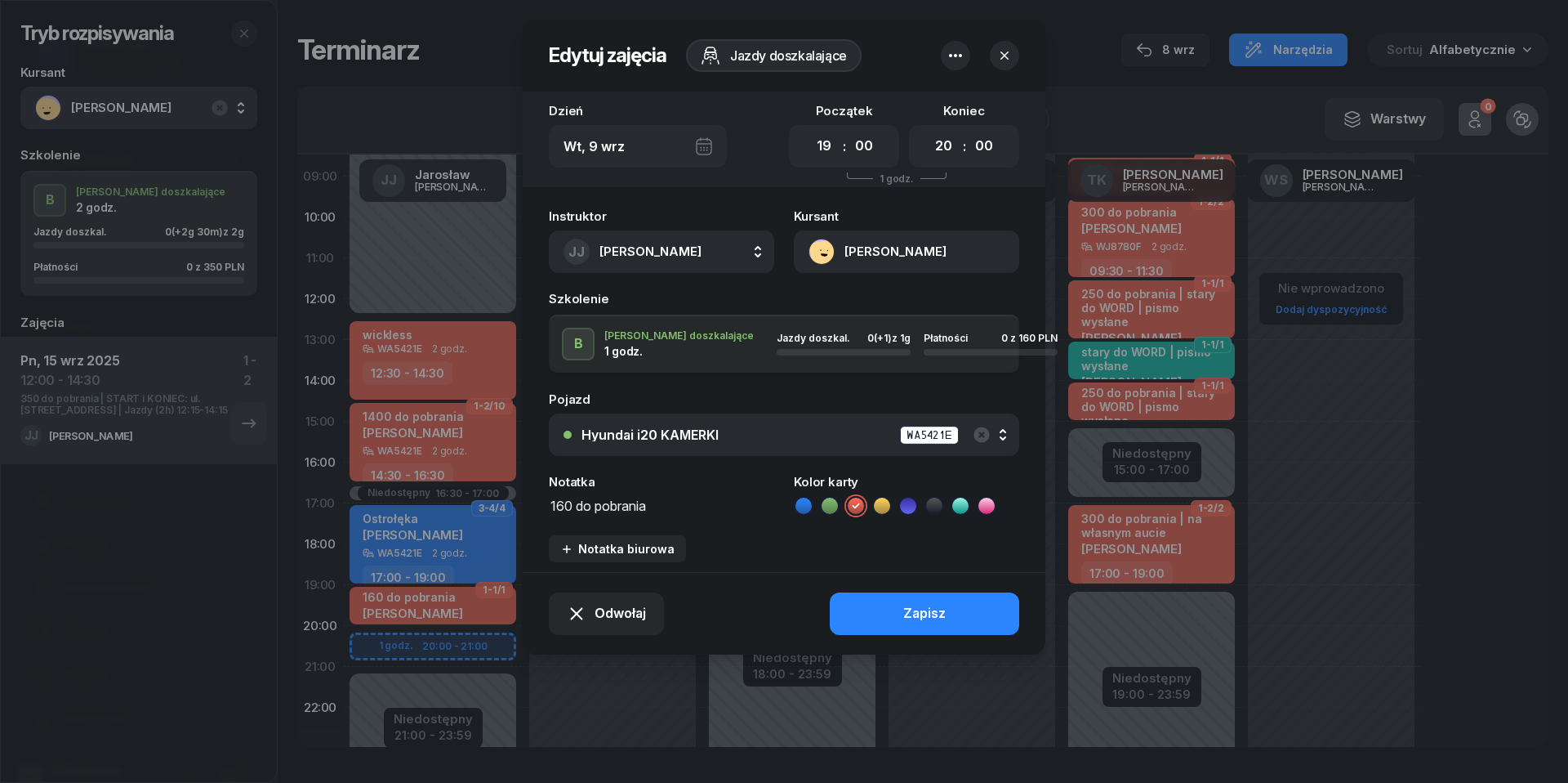
click at [1015, 56] on button "button" at bounding box center [1004, 56] width 30 height 30
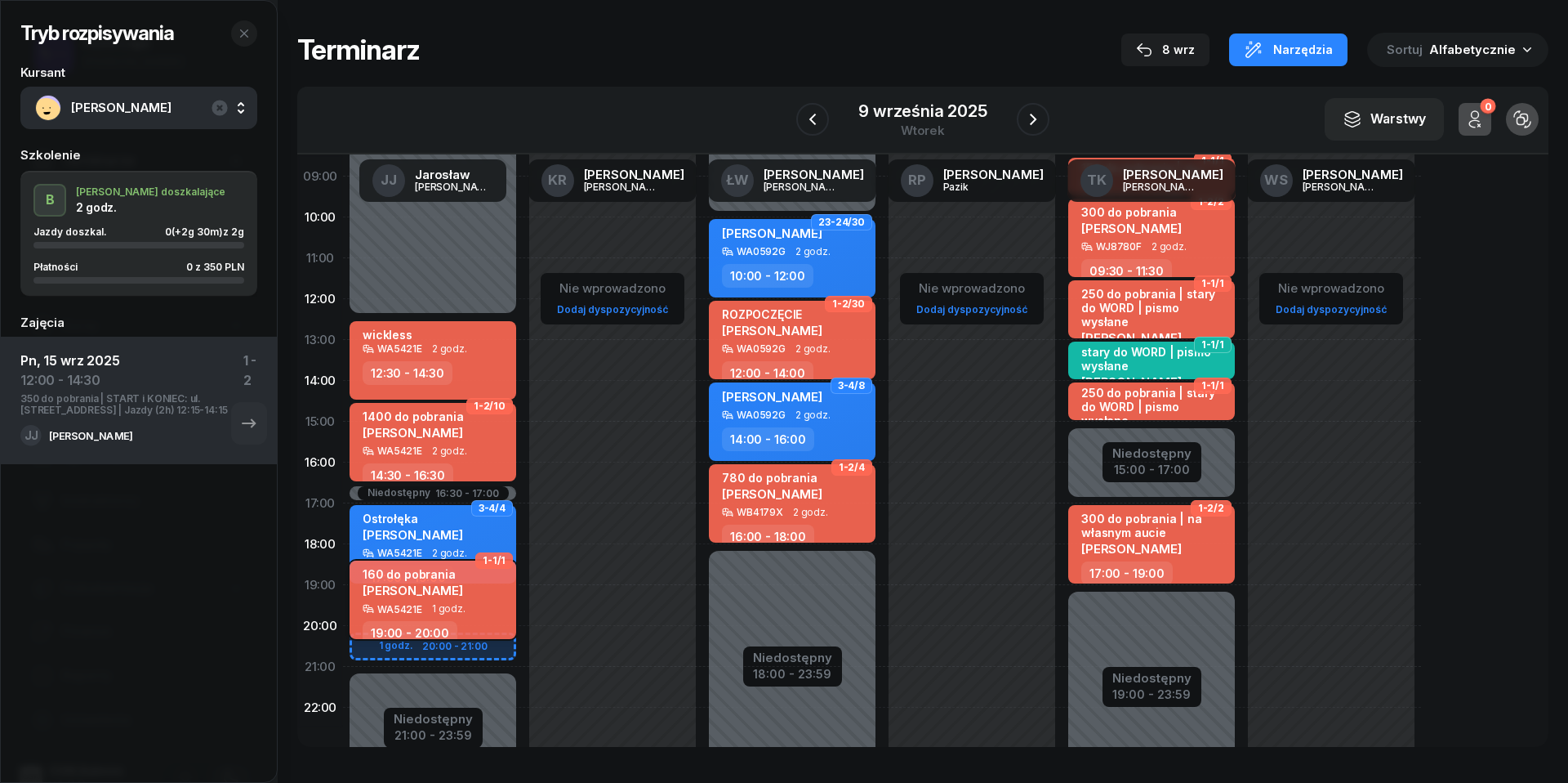
click at [425, 596] on div "160 do pobrania [PERSON_NAME]" at bounding box center [413, 585] width 101 height 36
select select "19"
select select "20"
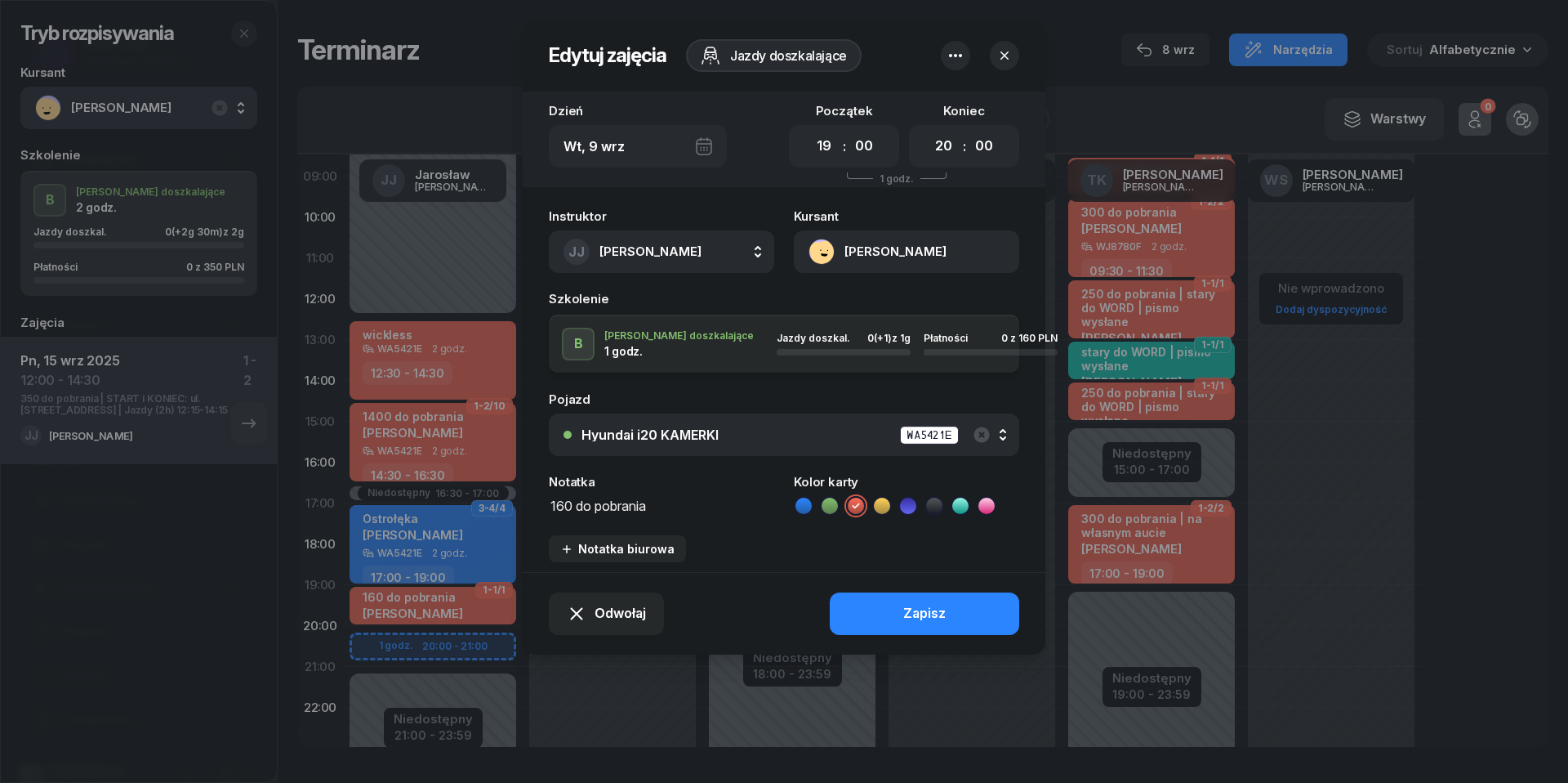
click at [1014, 56] on button "button" at bounding box center [1004, 56] width 30 height 30
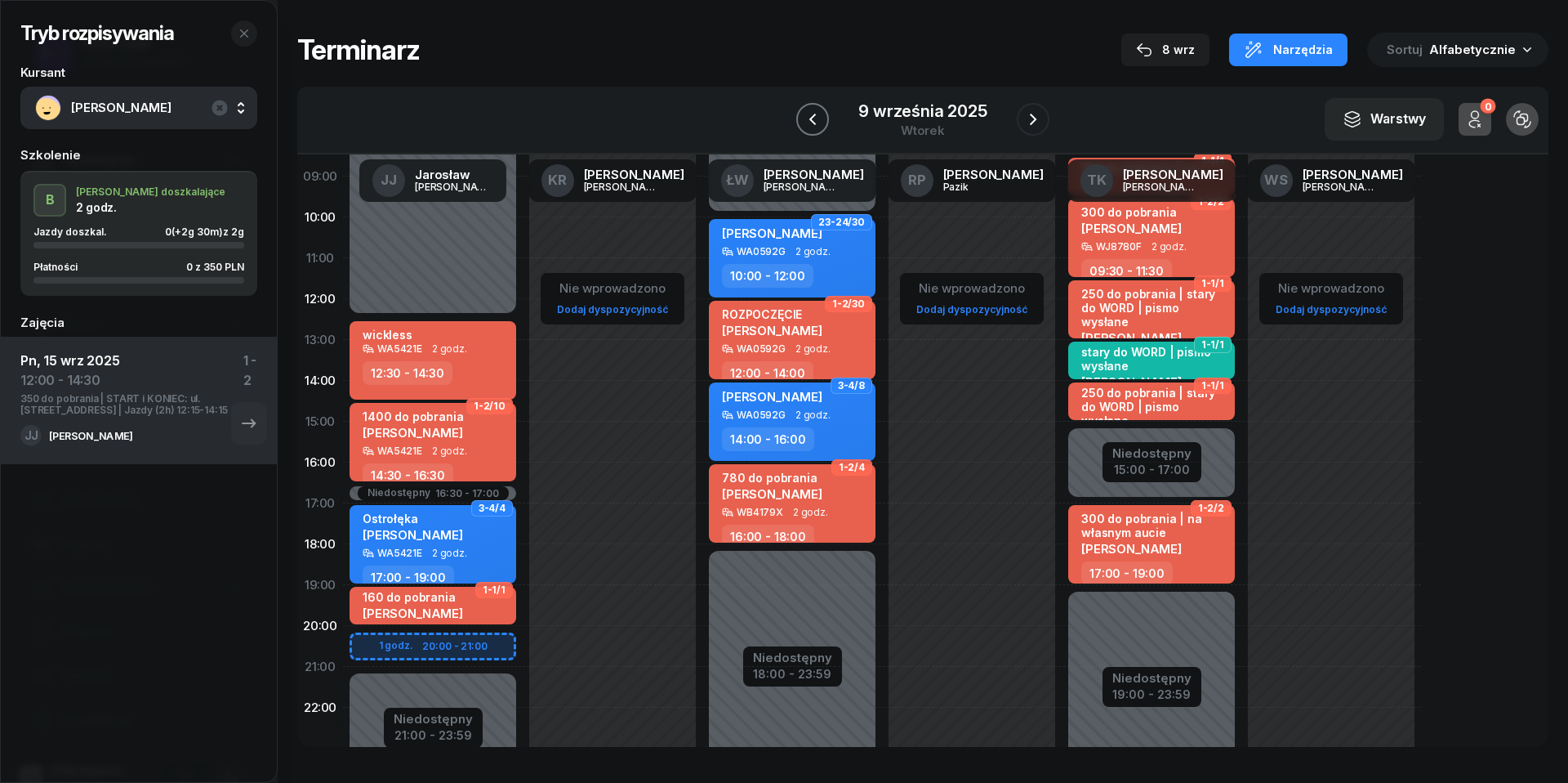
click at [817, 121] on icon "button" at bounding box center [813, 119] width 19 height 19
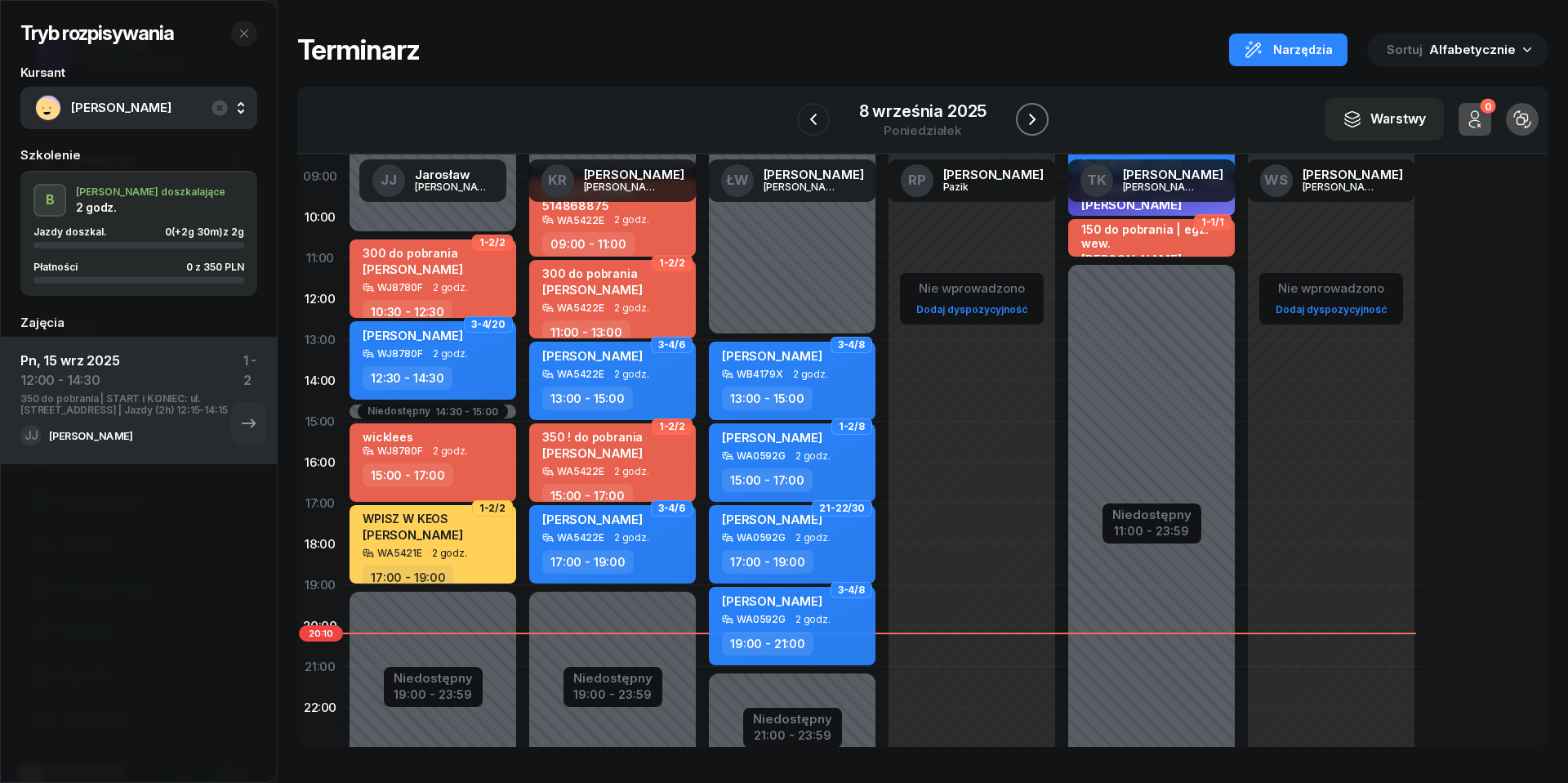
click at [1034, 120] on icon "button" at bounding box center [1032, 119] width 19 height 19
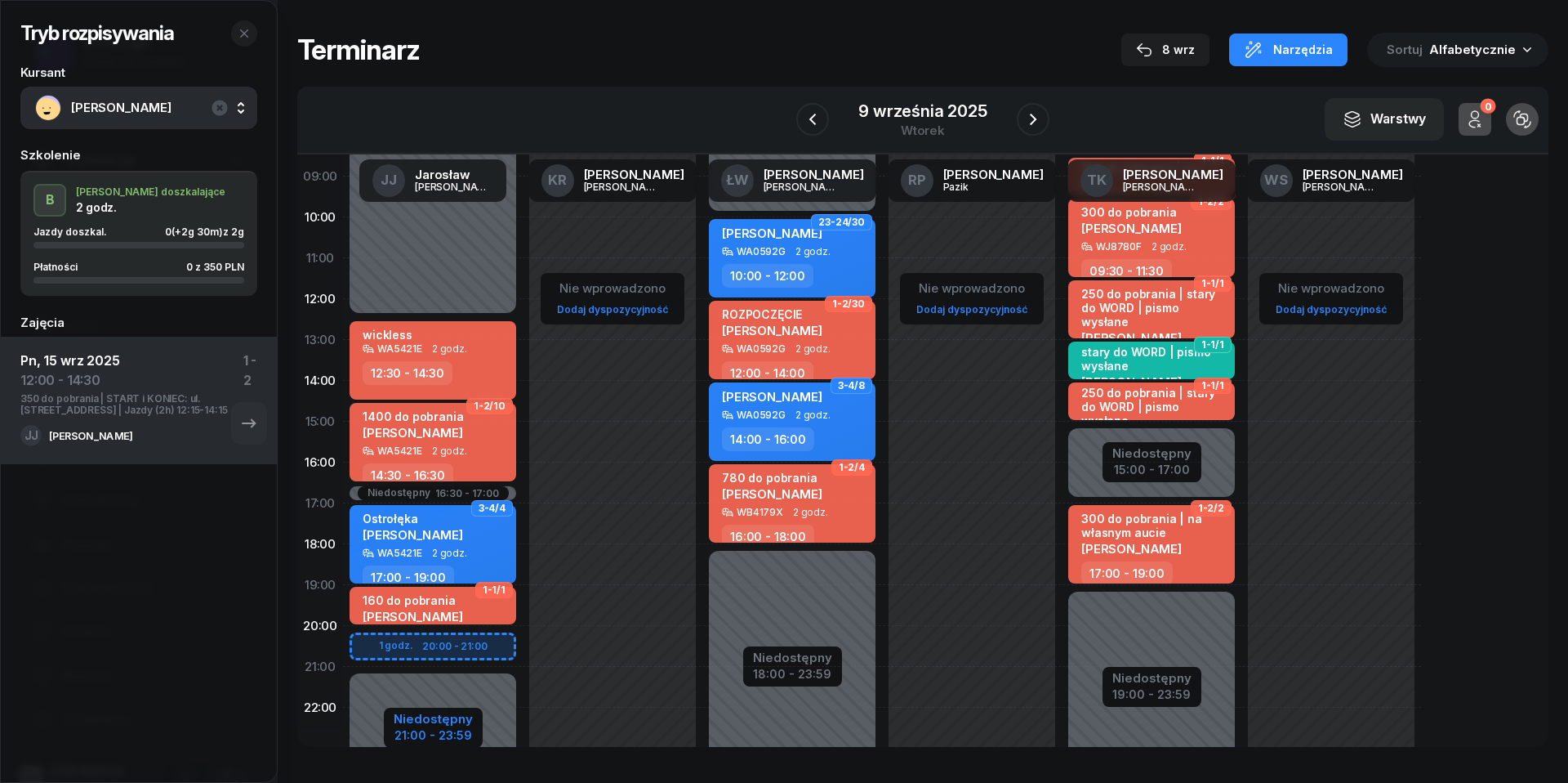
click at [422, 721] on div "Niedostępny" at bounding box center [433, 718] width 79 height 12
select select "12"
select select "30"
select select "16"
select select "30"
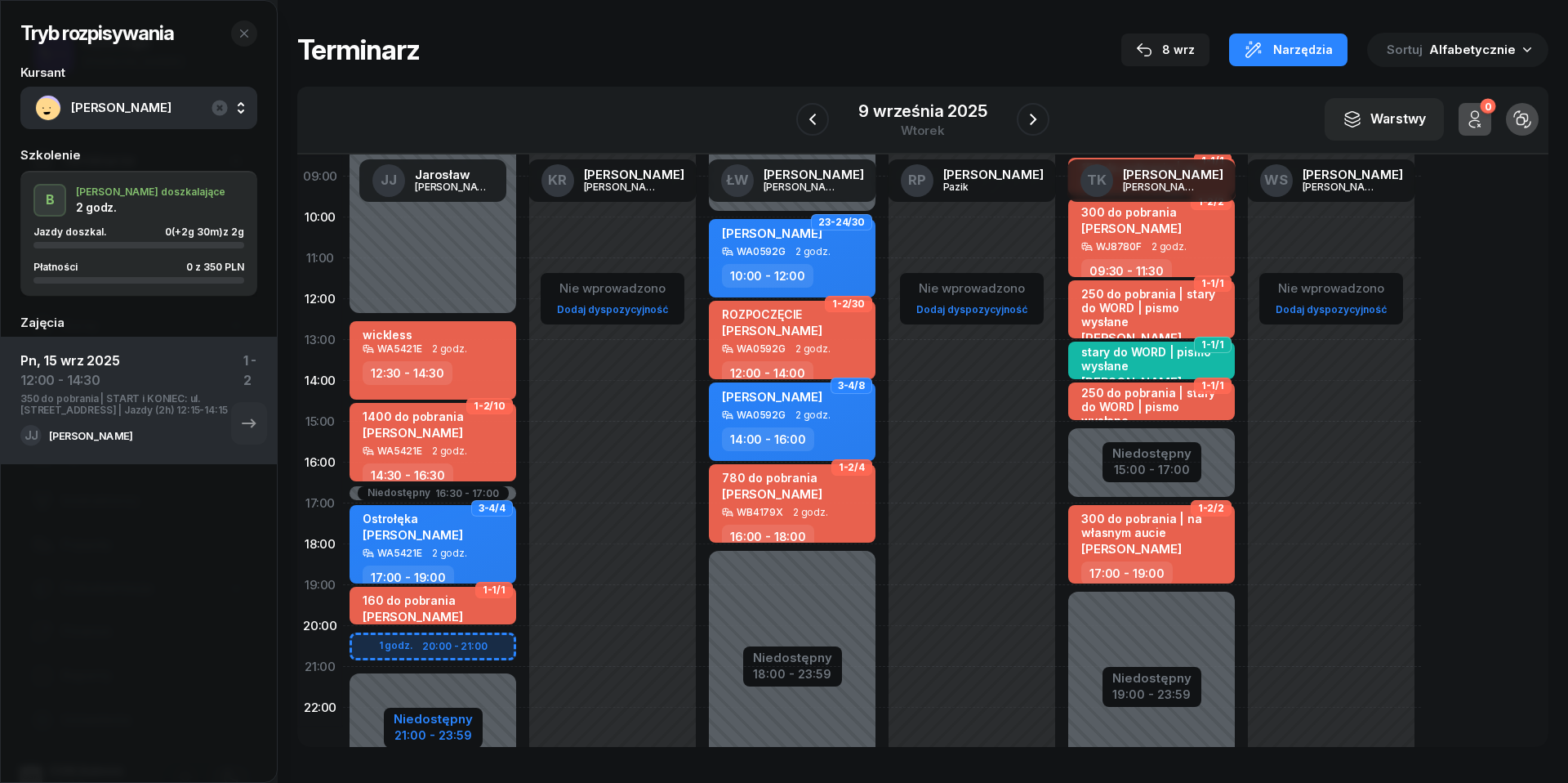
select select "17"
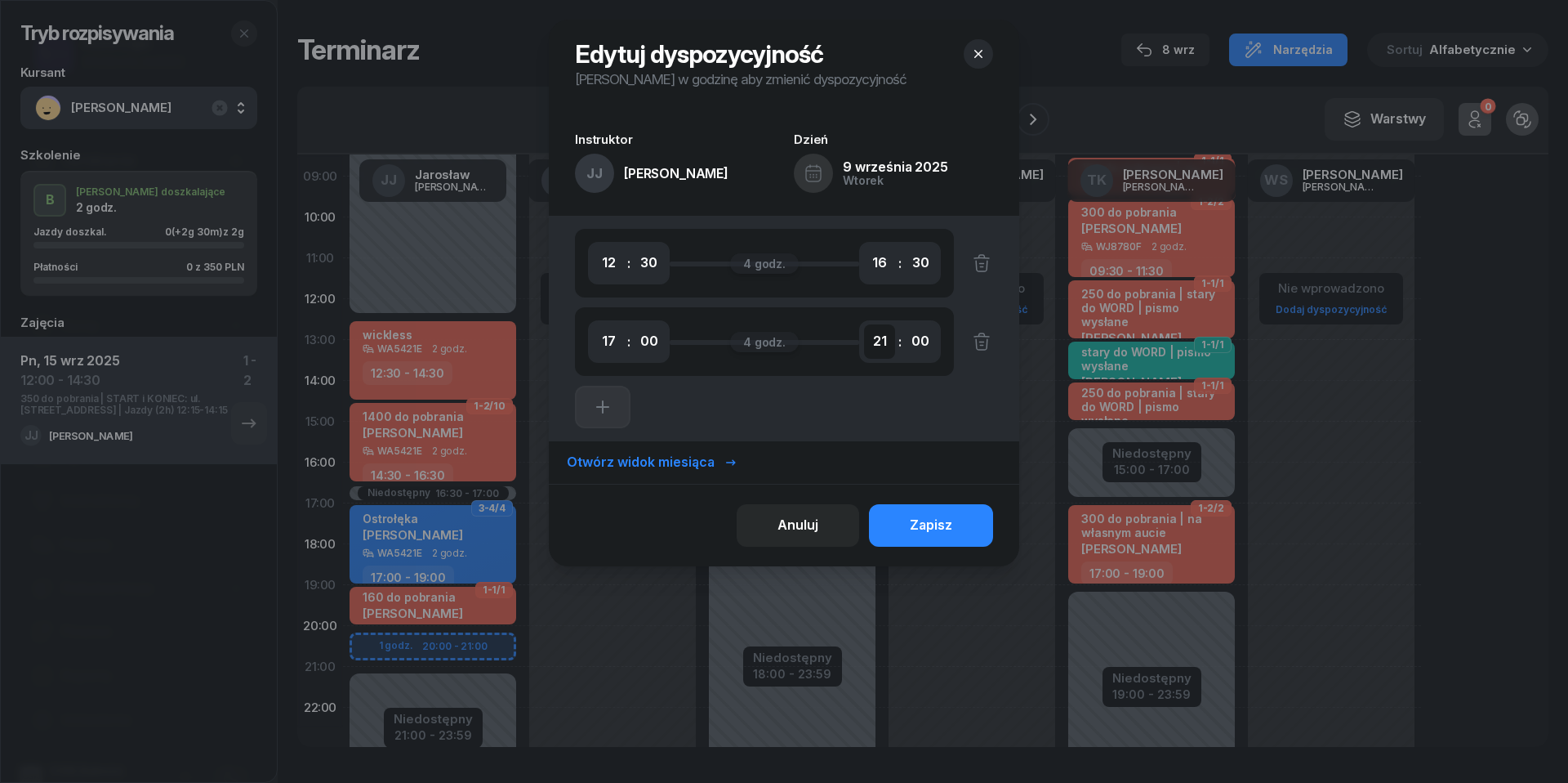
select select "22"
click at [942, 538] on button "Zapisz" at bounding box center [931, 526] width 124 height 42
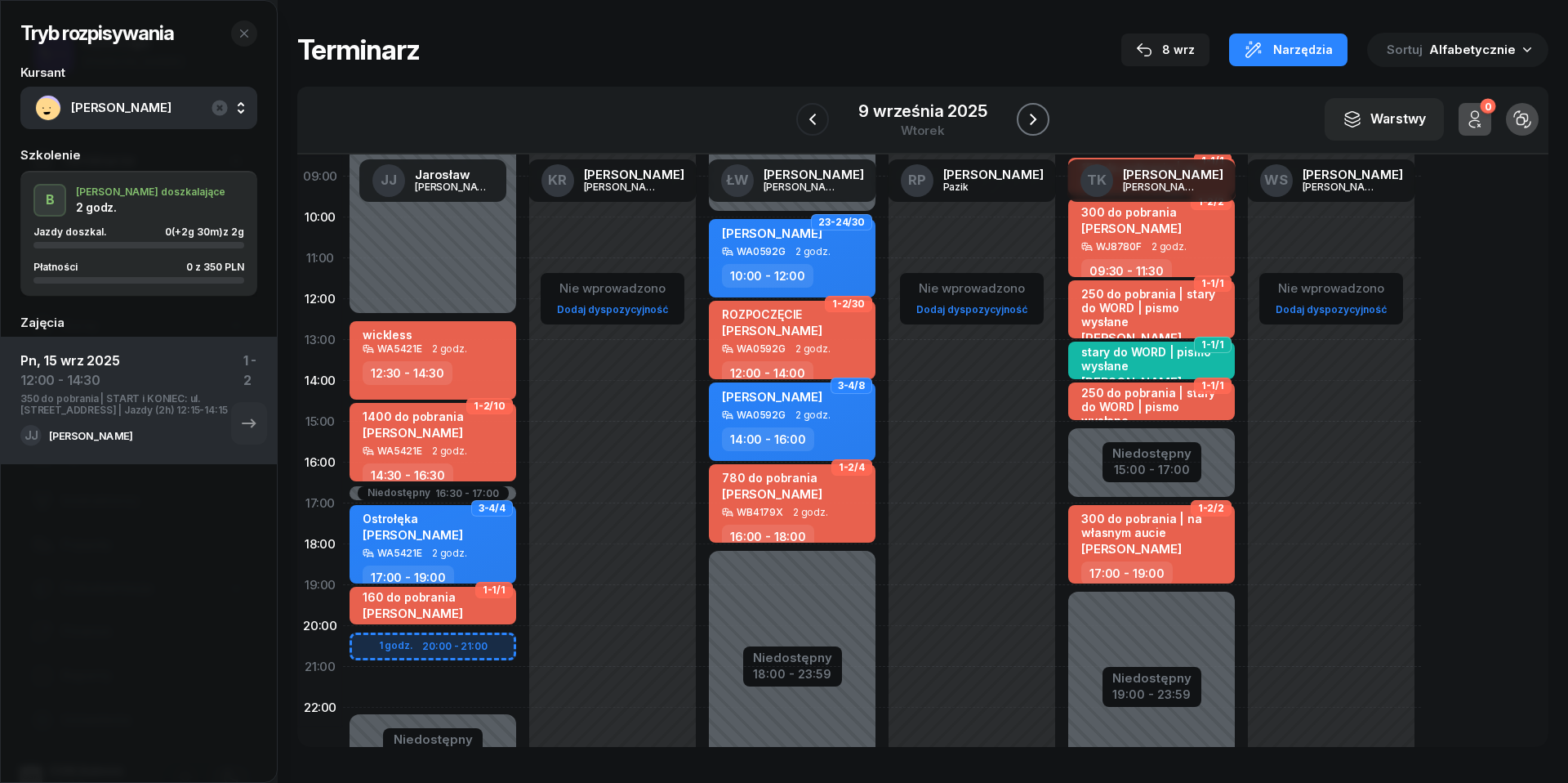
click at [1034, 113] on icon "button" at bounding box center [1033, 119] width 19 height 19
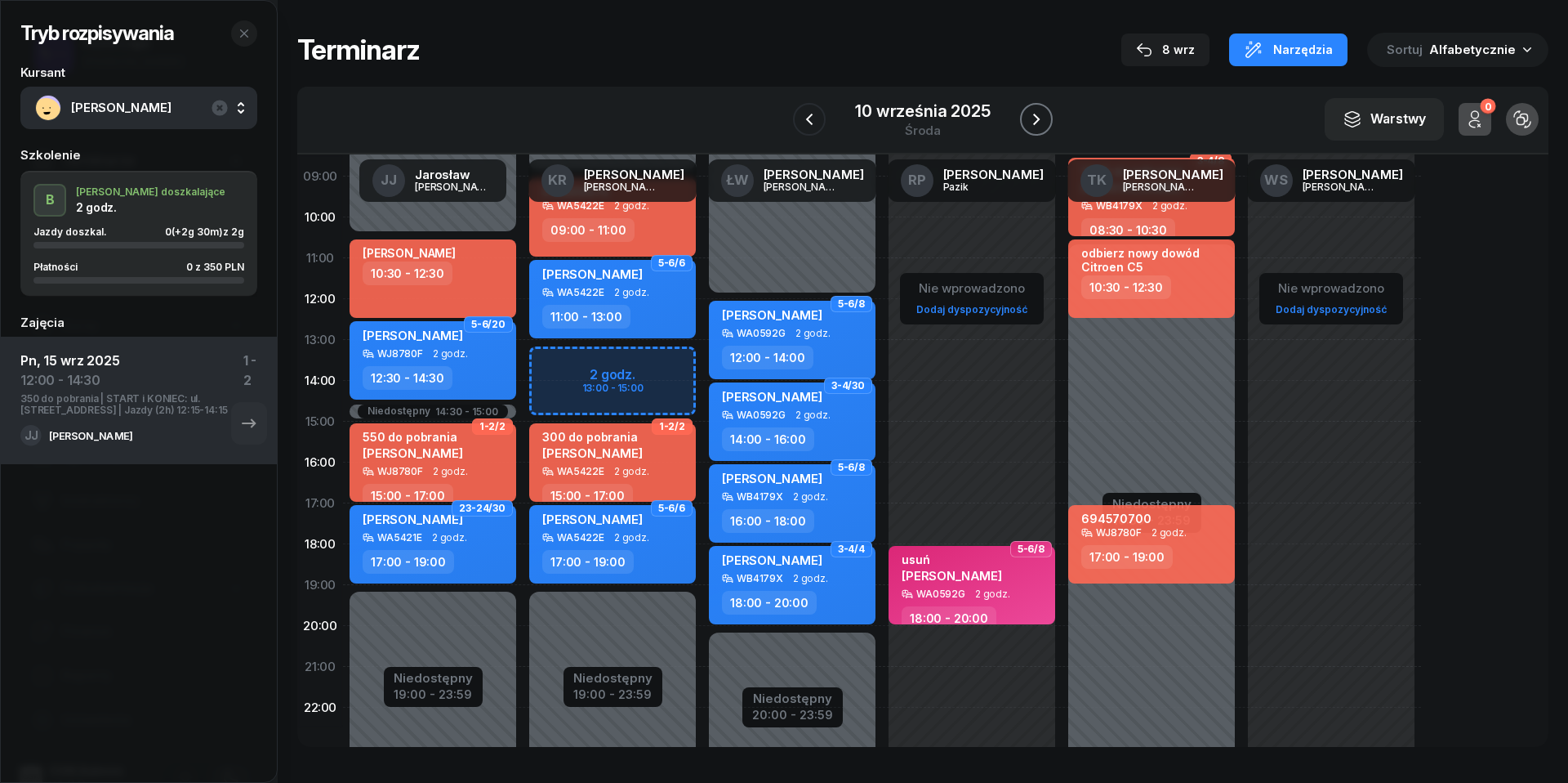
click at [1034, 113] on icon "button" at bounding box center [1037, 119] width 19 height 19
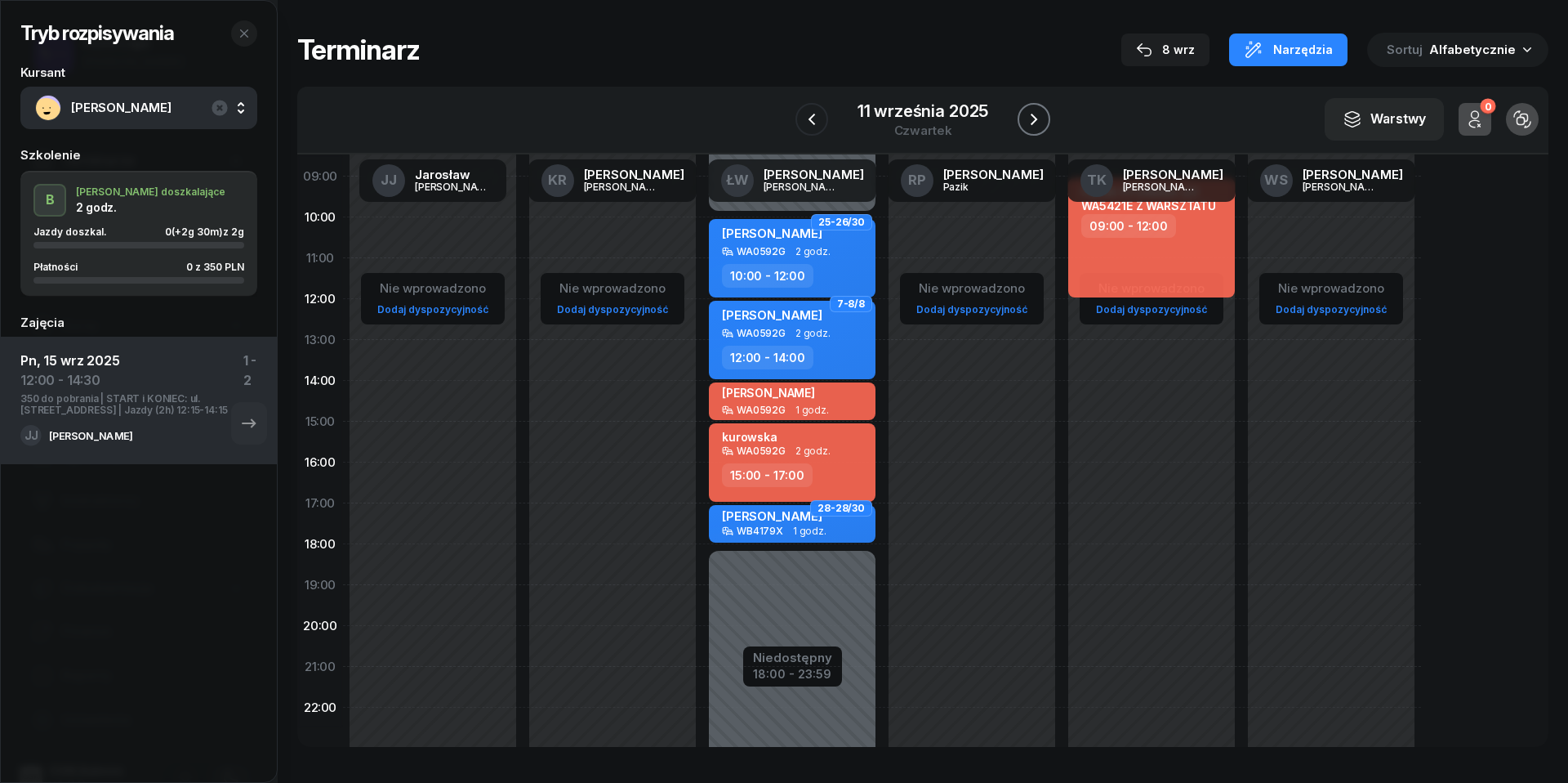
click at [1034, 113] on icon "button" at bounding box center [1034, 119] width 19 height 19
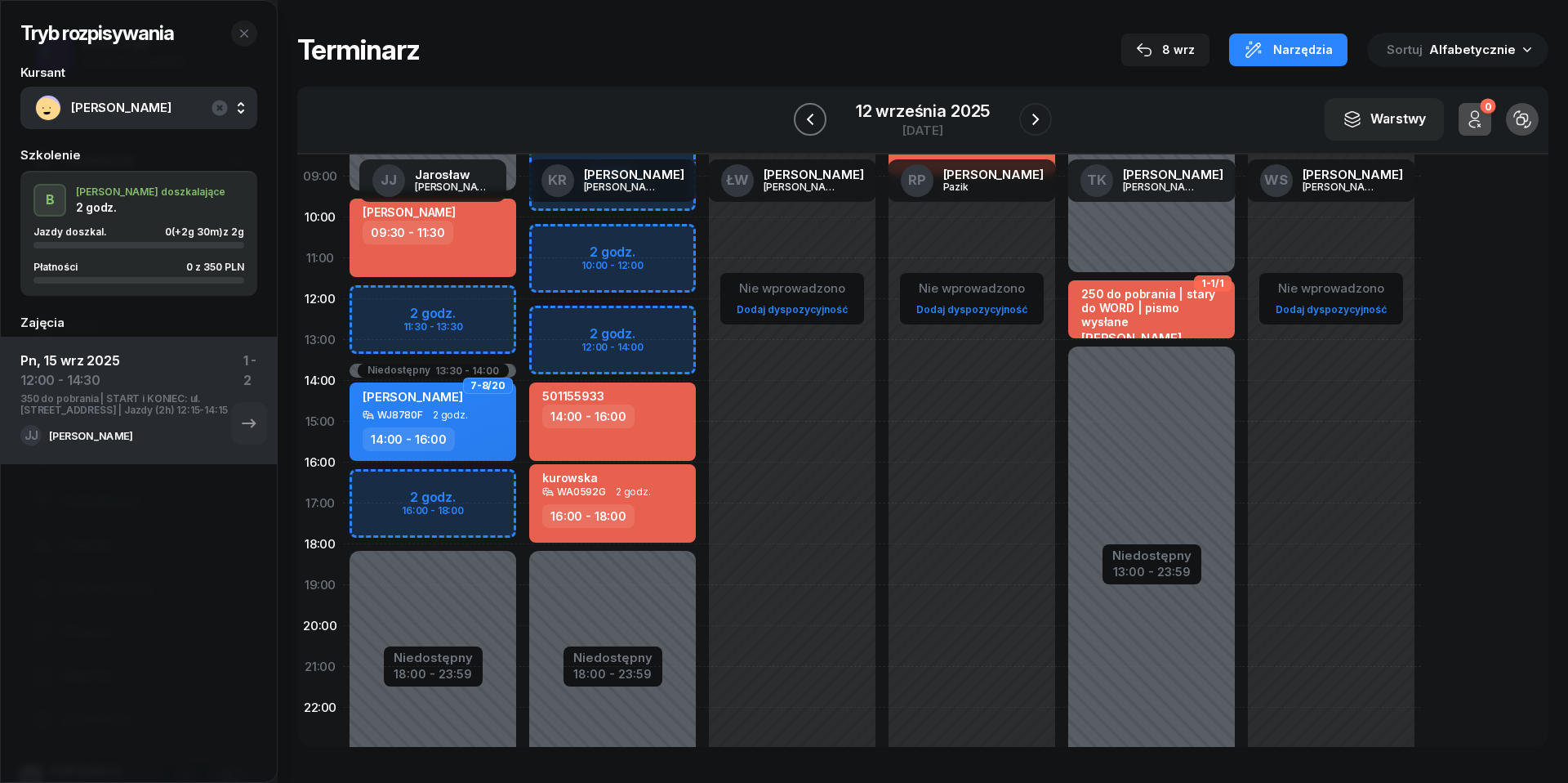
click at [808, 116] on icon "button" at bounding box center [810, 119] width 19 height 19
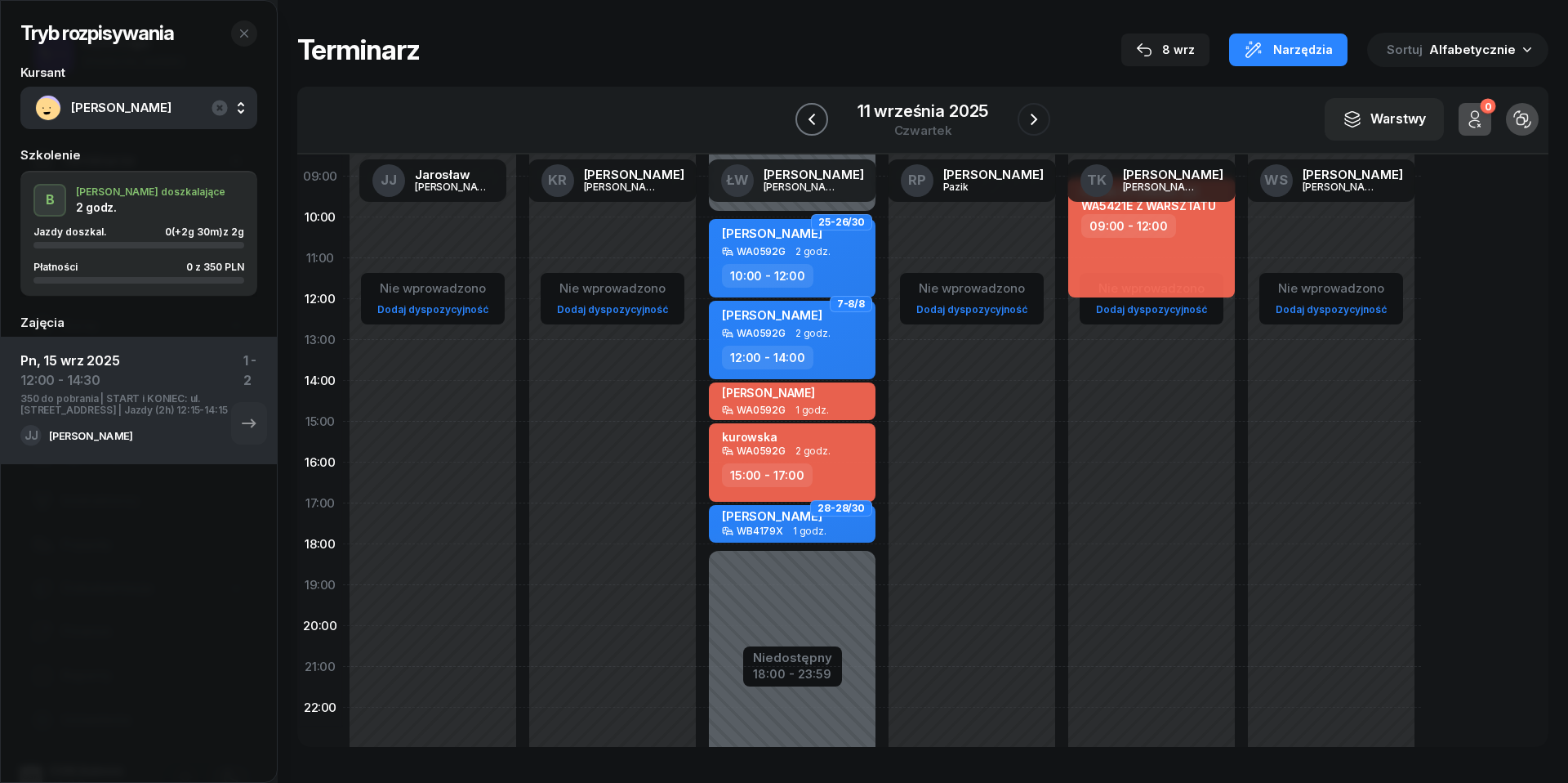
click at [808, 116] on icon "button" at bounding box center [812, 119] width 19 height 19
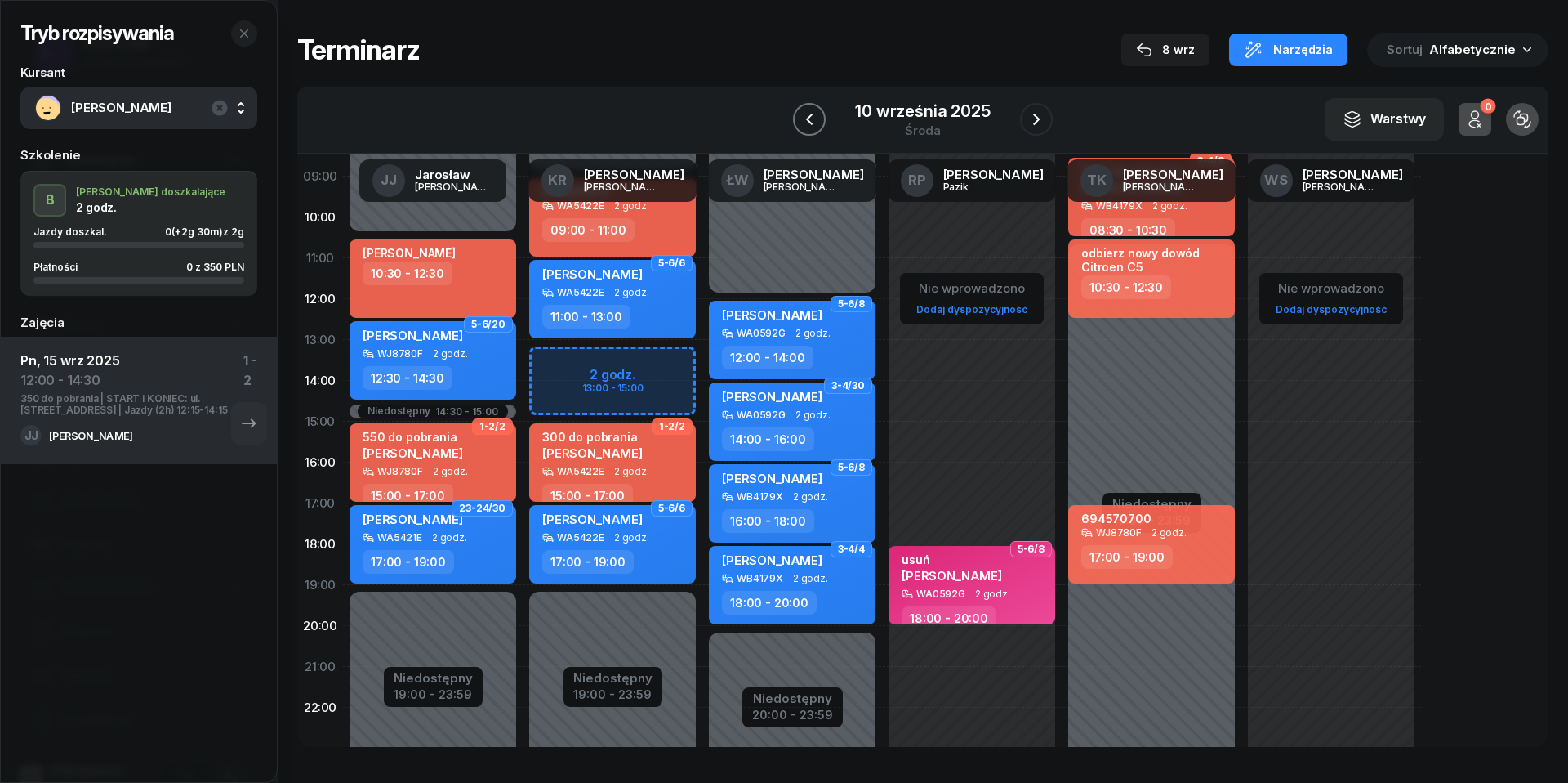
click at [823, 113] on button "button" at bounding box center [810, 120] width 33 height 33
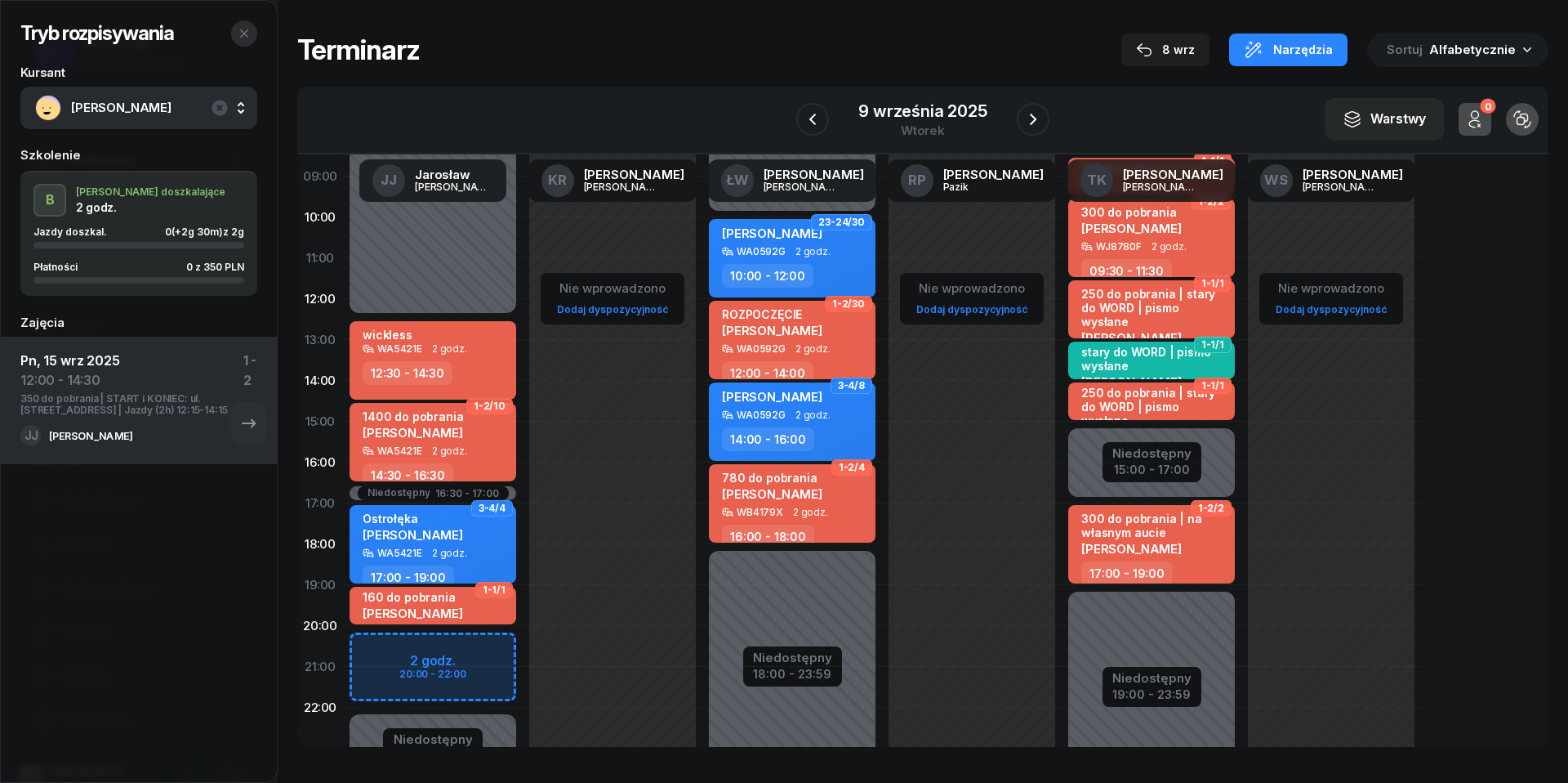
click at [247, 30] on icon "button" at bounding box center [244, 34] width 13 height 13
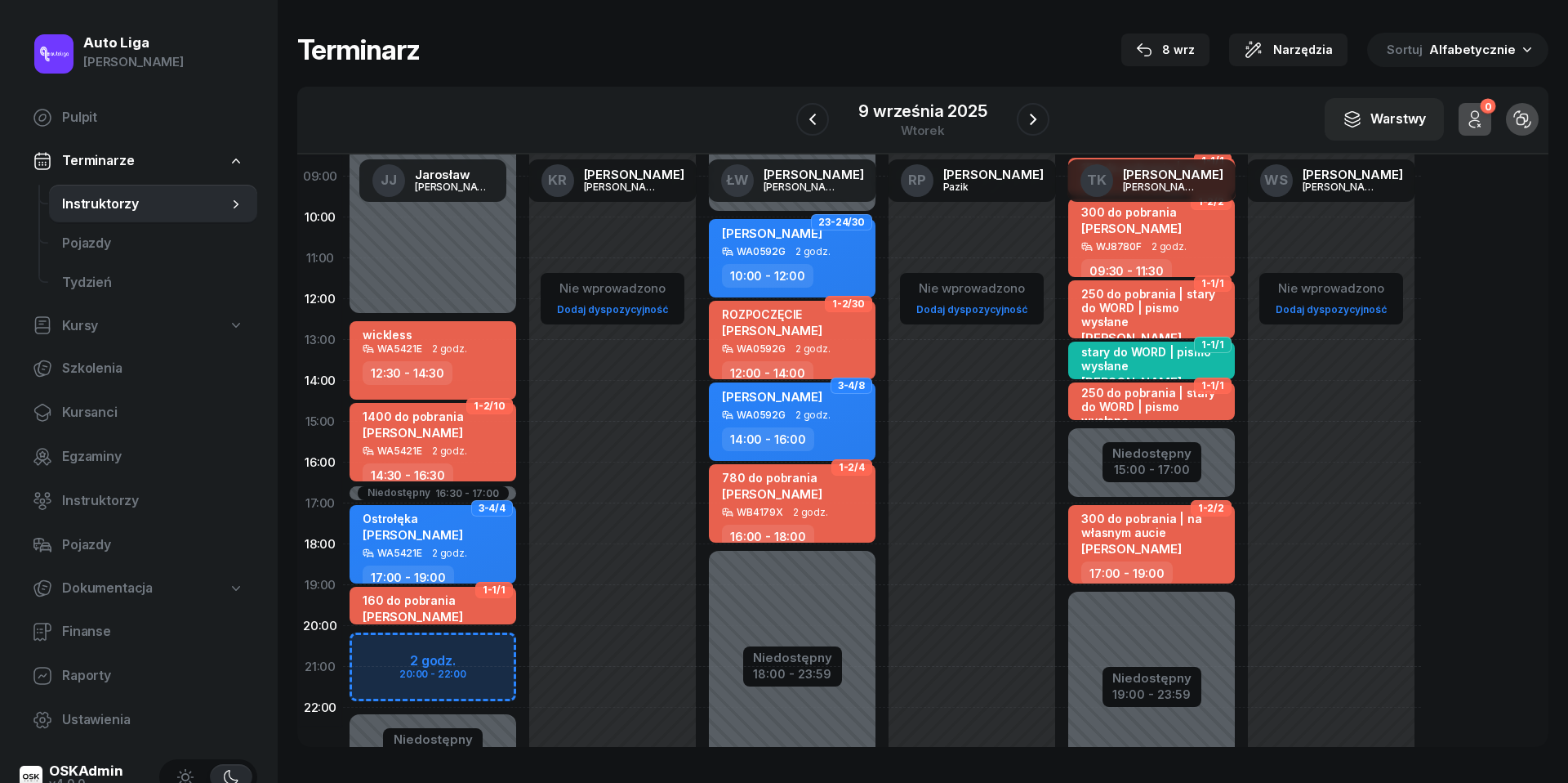
click at [398, 650] on div "Niedostępny 00:00 - 12:30 Niedostępny 22:00 - 23:59 Niedostępny 16:30 - 17:00 2…" at bounding box center [433, 421] width 180 height 776
select select "20"
select select "22"
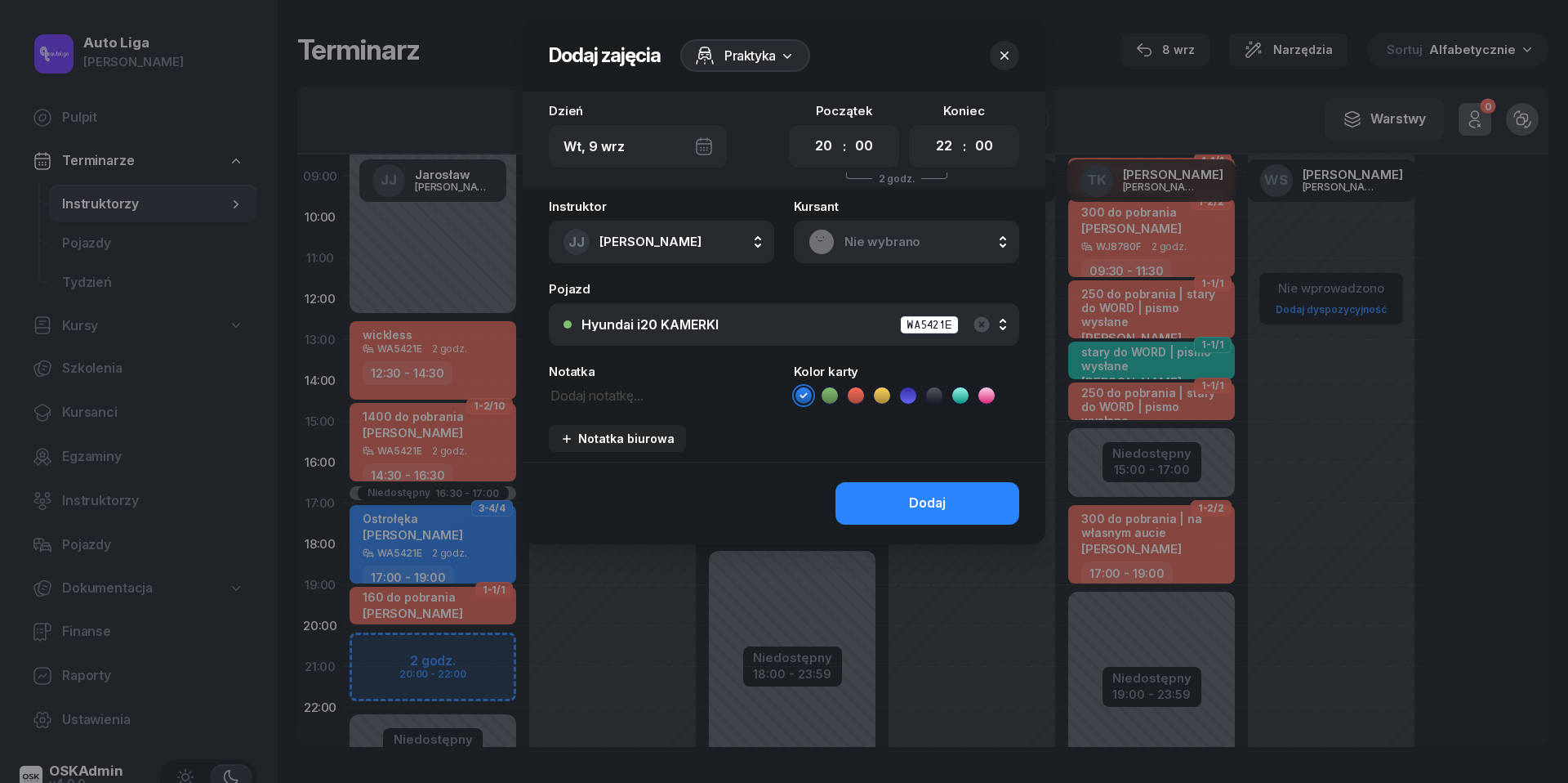
click at [883, 250] on span "Nie wybrano" at bounding box center [924, 242] width 160 height 21
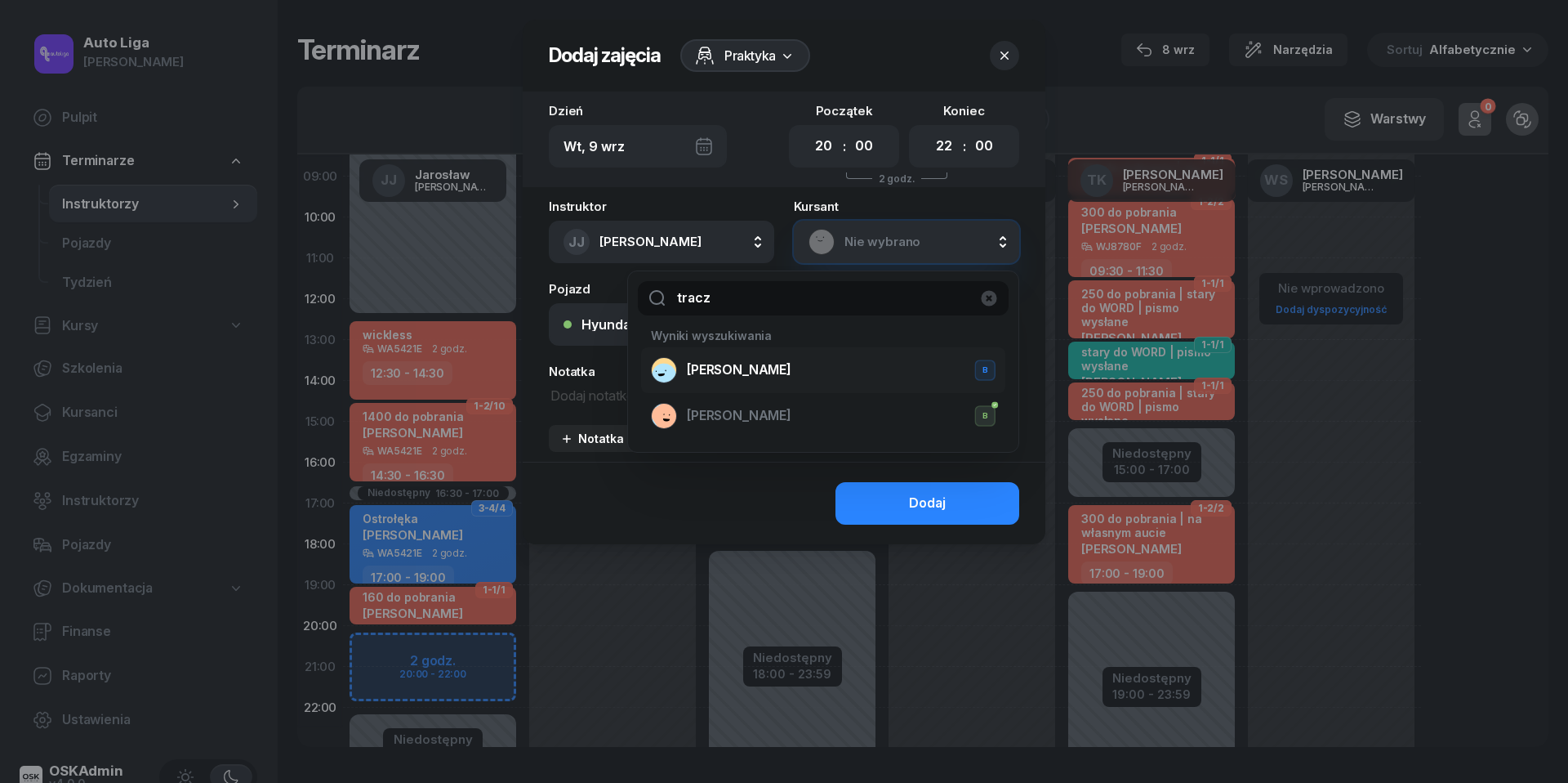
type input "tracz"
click at [704, 374] on span "[PERSON_NAME]" at bounding box center [739, 369] width 104 height 21
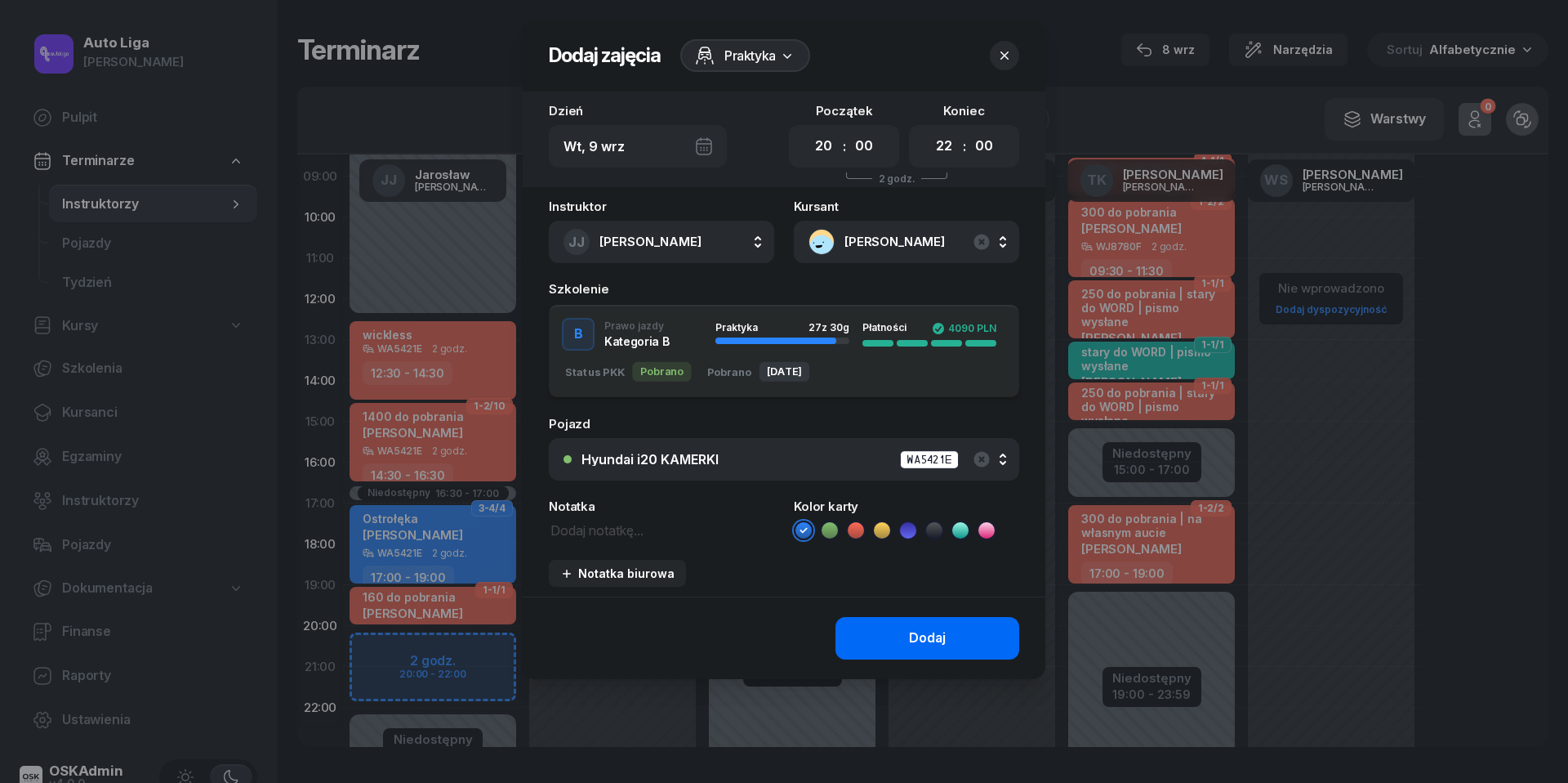
click at [883, 635] on button "Dodaj" at bounding box center [928, 638] width 184 height 42
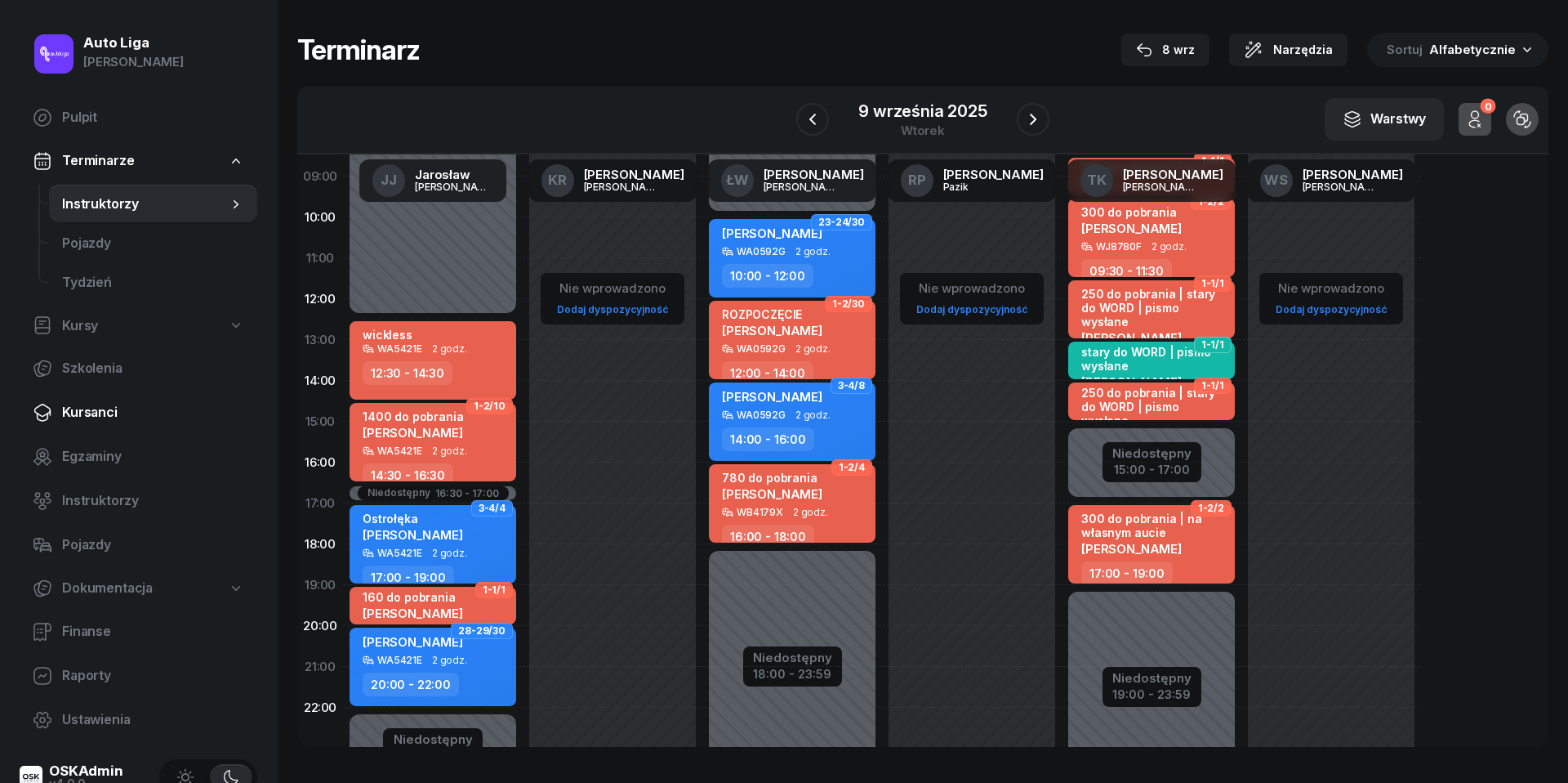
click at [76, 426] on link "Kursanci" at bounding box center [138, 412] width 237 height 39
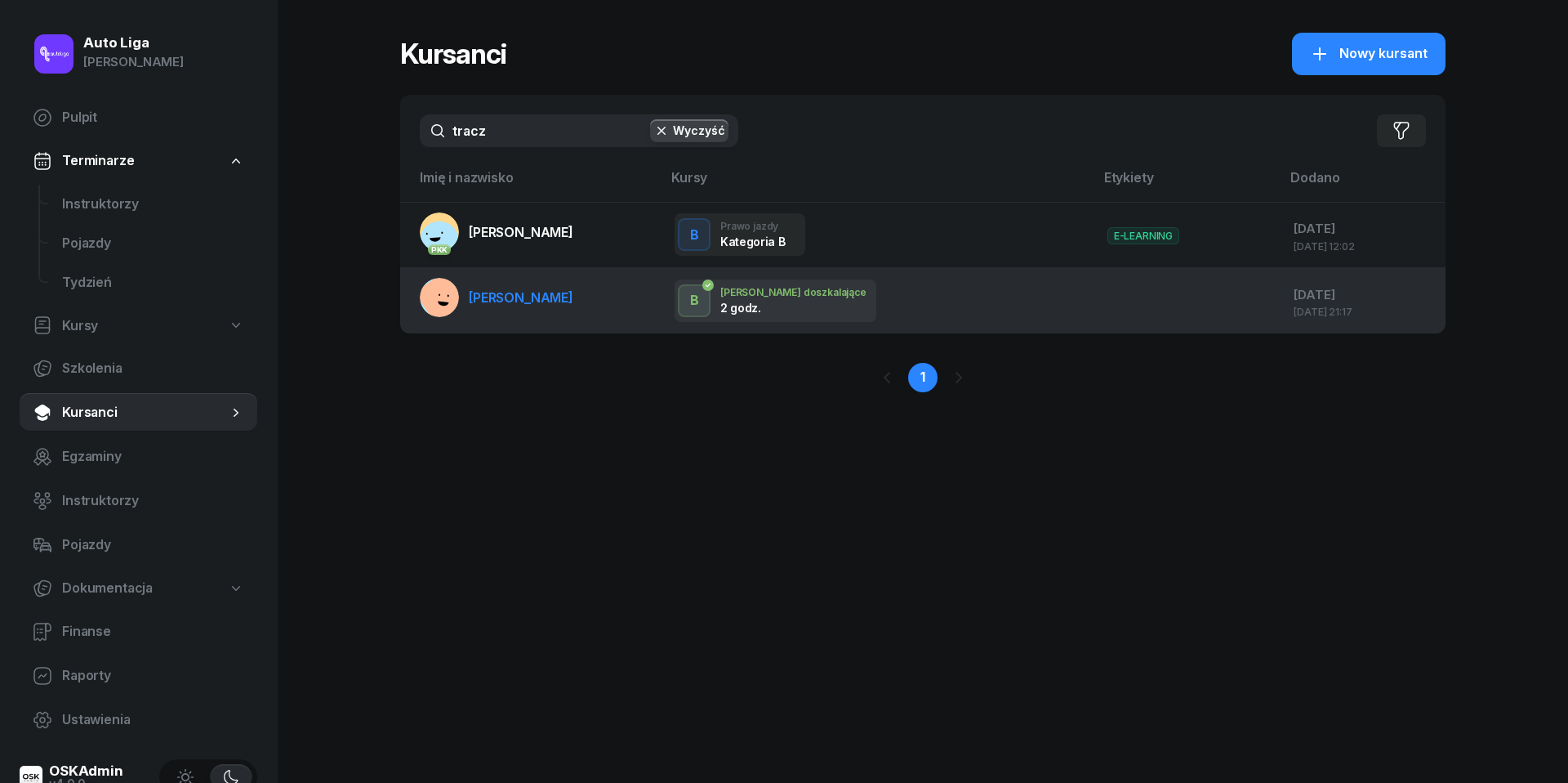
click at [534, 302] on span "[PERSON_NAME]" at bounding box center [521, 297] width 104 height 16
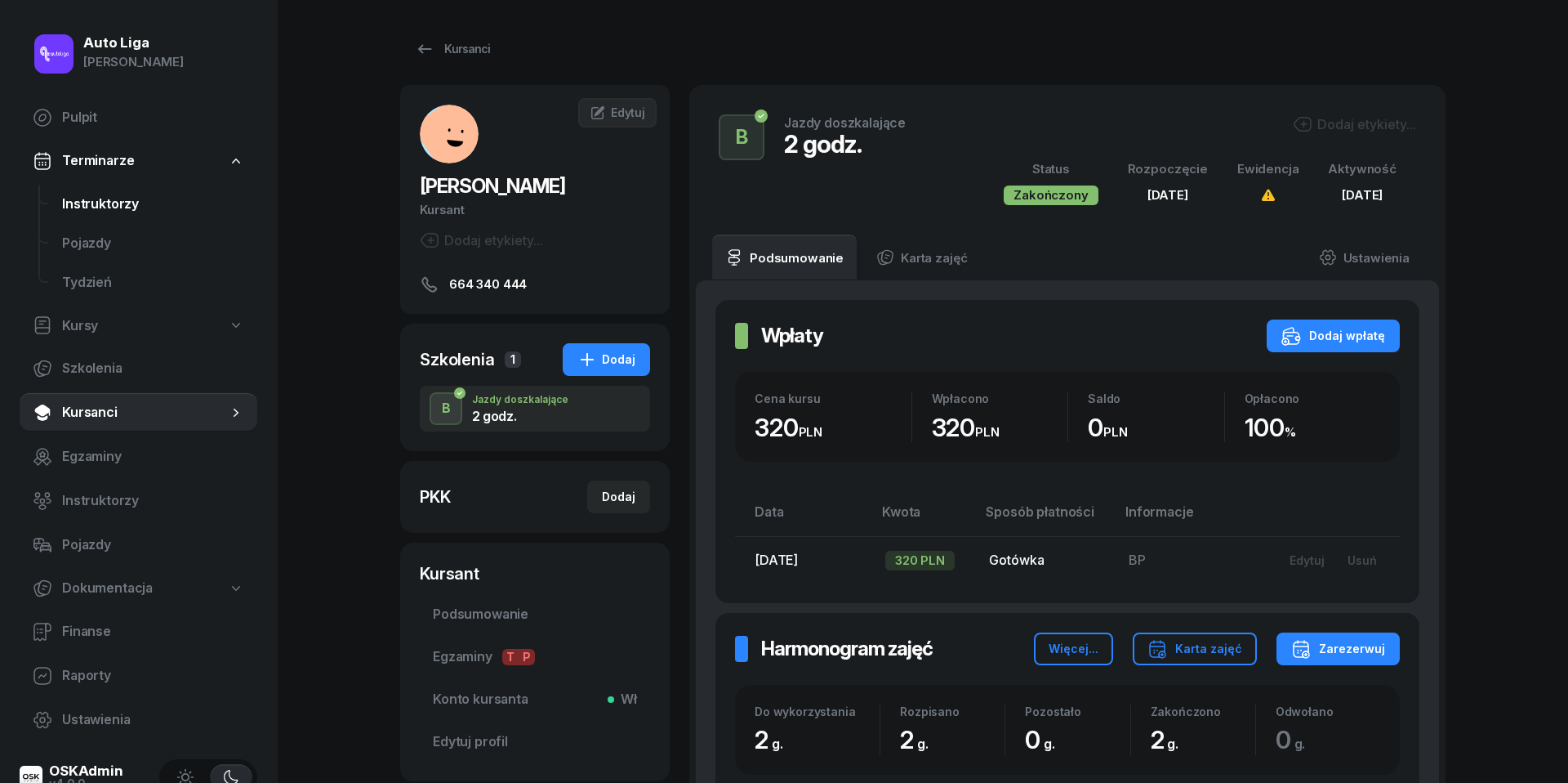
click at [95, 201] on span "Instruktorzy" at bounding box center [153, 204] width 182 height 21
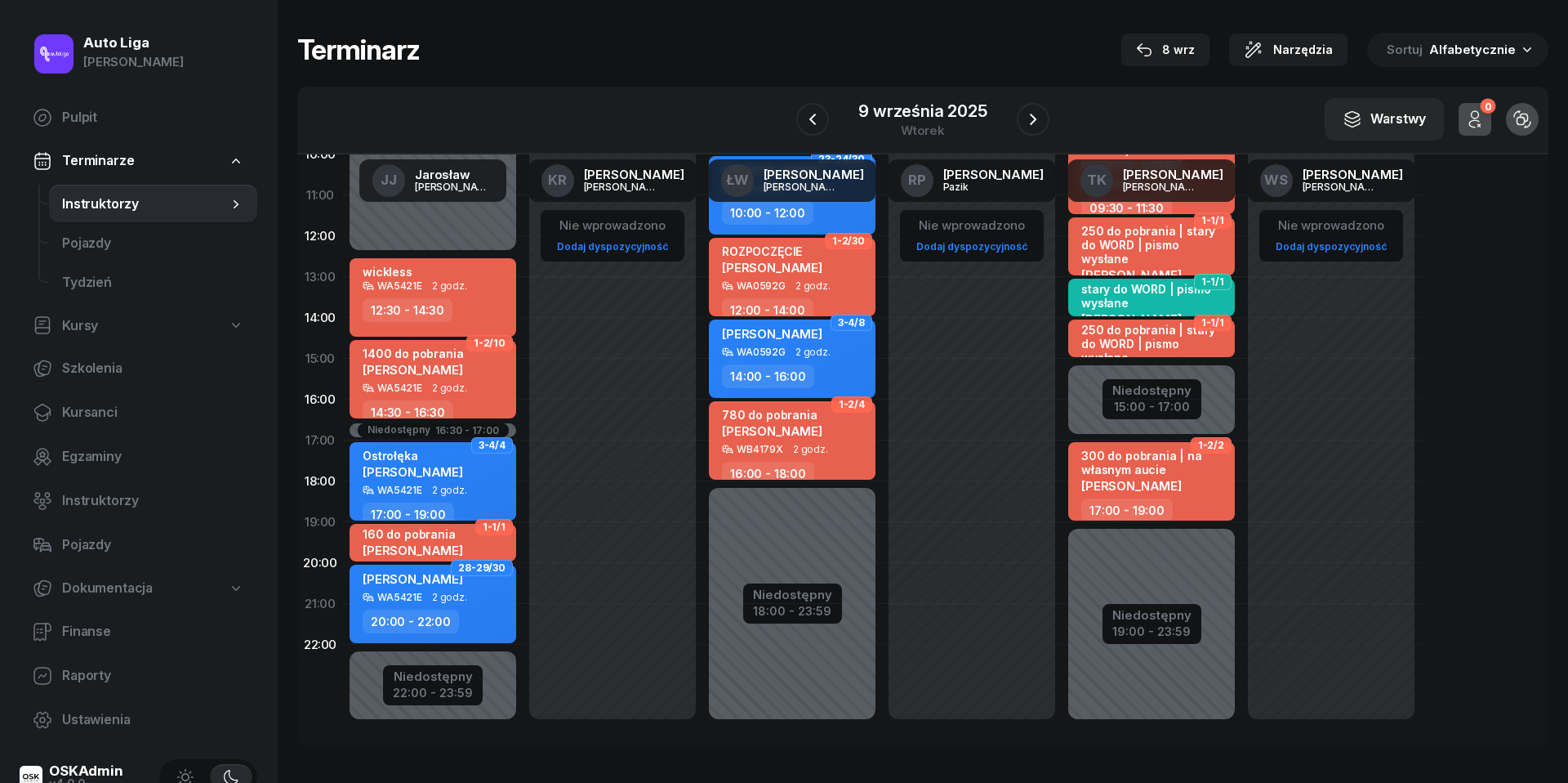
scroll to position [224, 0]
click at [1033, 124] on icon "button" at bounding box center [1033, 119] width 19 height 19
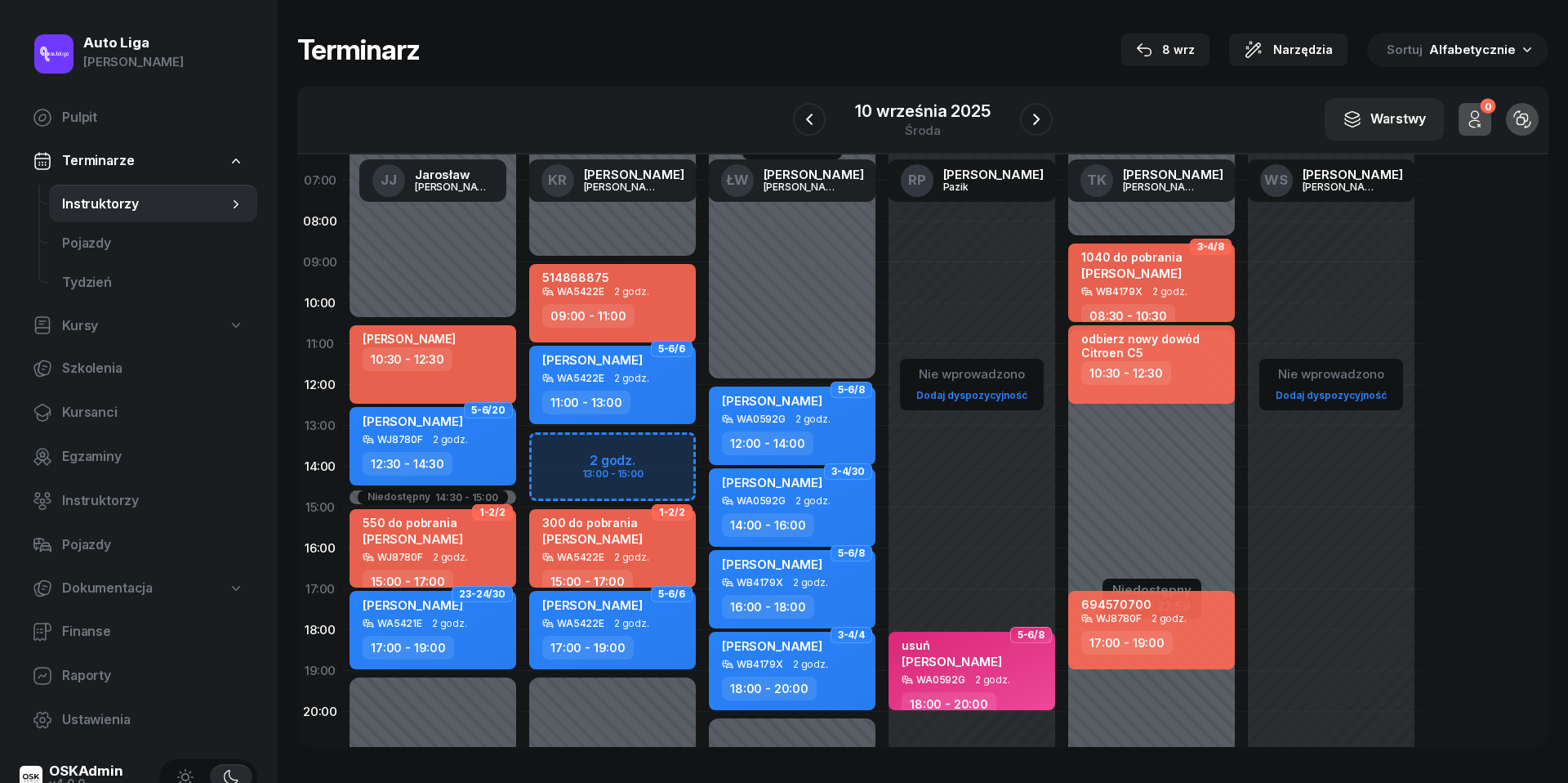
scroll to position [76, 0]
